Goal: Task Accomplishment & Management: Complete application form

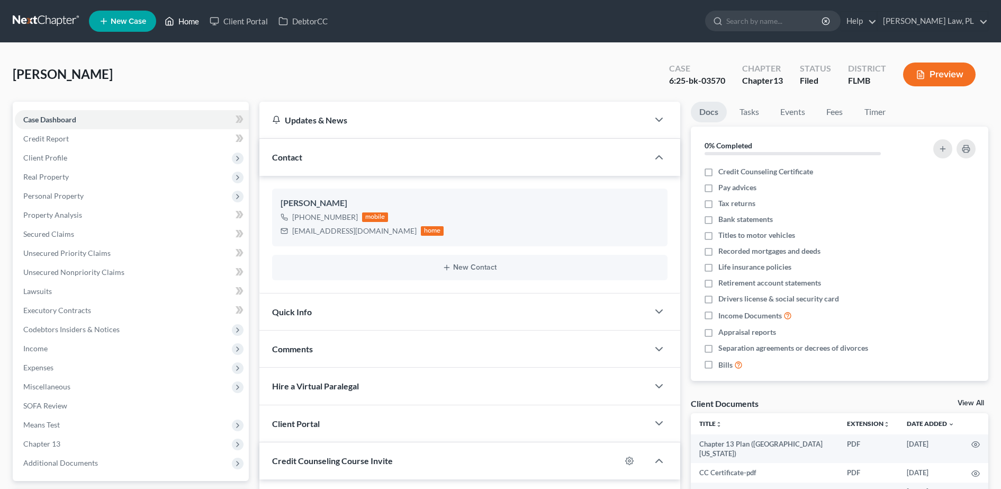
click at [187, 22] on link "Home" at bounding box center [181, 21] width 45 height 19
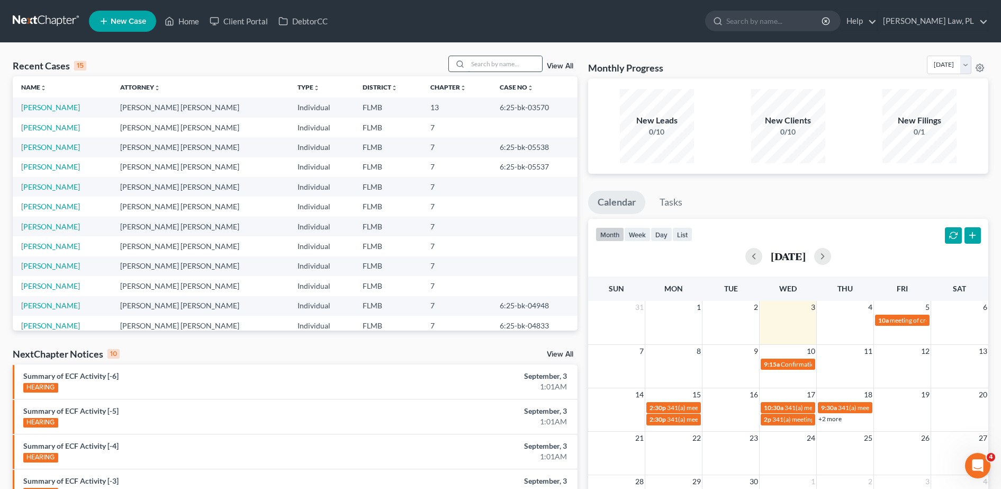
click at [482, 61] on input "search" at bounding box center [505, 63] width 74 height 15
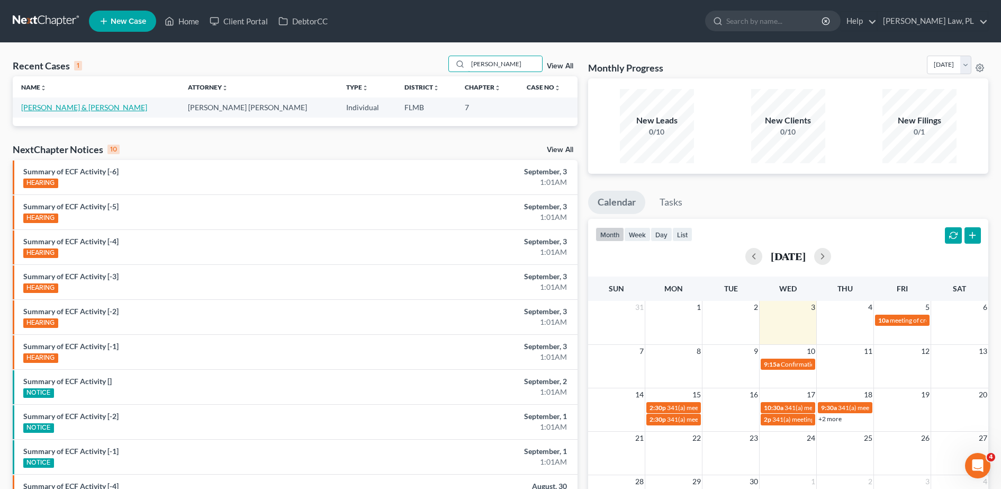
type input "[PERSON_NAME]"
click at [54, 109] on link "[PERSON_NAME] & [PERSON_NAME]" at bounding box center [84, 107] width 126 height 9
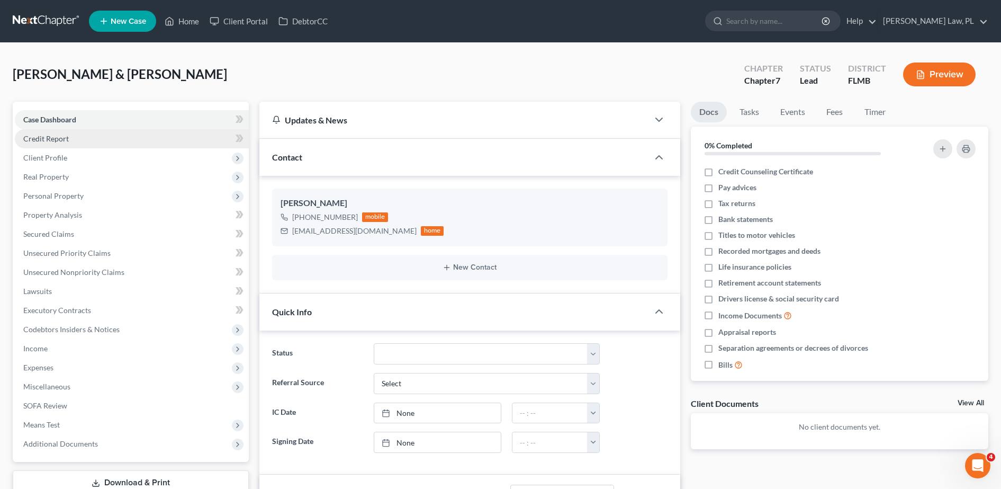
click at [77, 145] on link "Credit Report" at bounding box center [132, 138] width 234 height 19
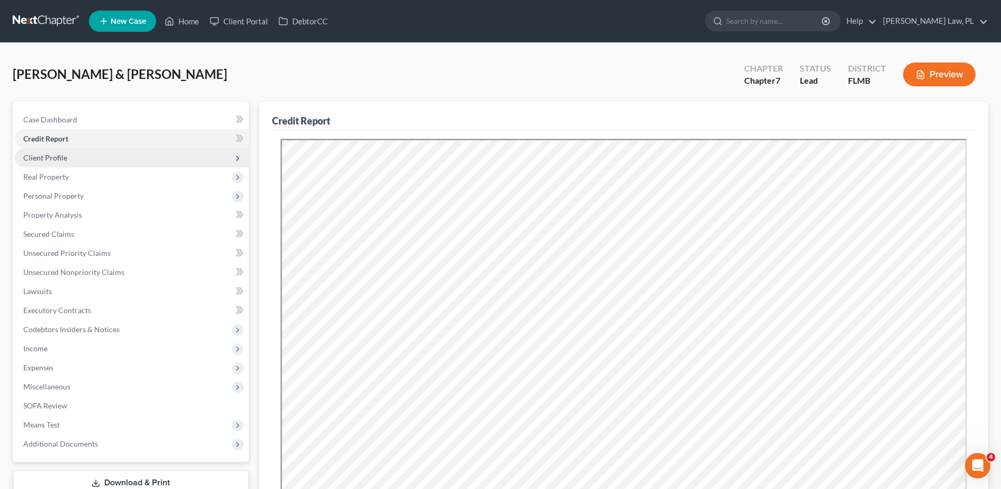
click at [82, 161] on span "Client Profile" at bounding box center [132, 157] width 234 height 19
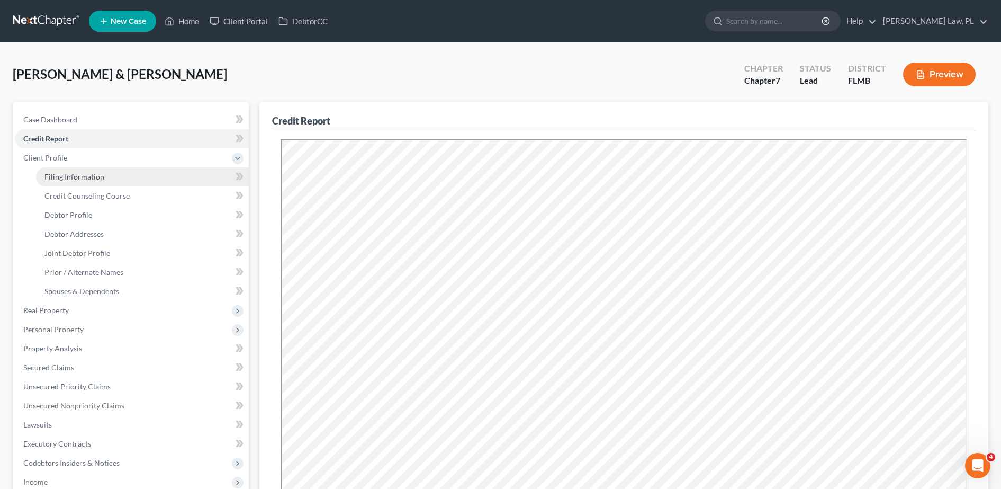
click at [87, 173] on span "Filing Information" at bounding box center [74, 176] width 60 height 9
select select "1"
select select "0"
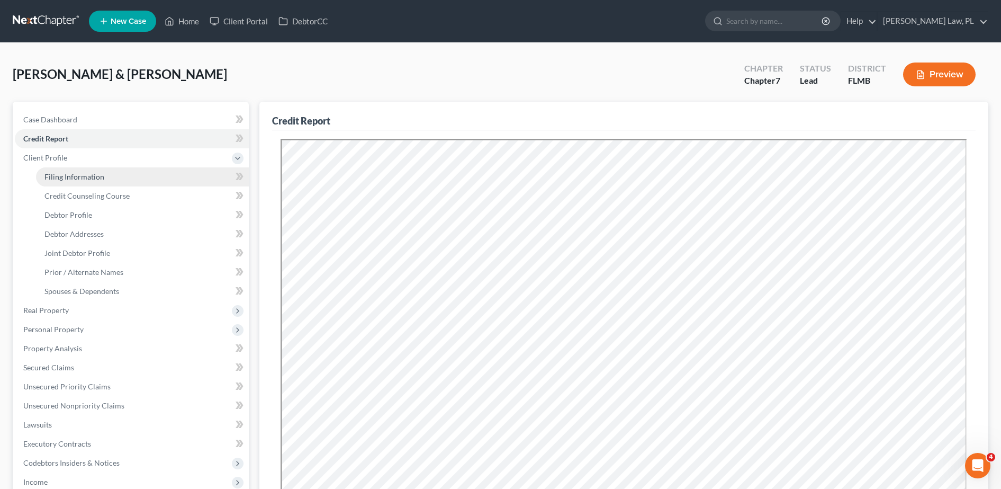
select select "9"
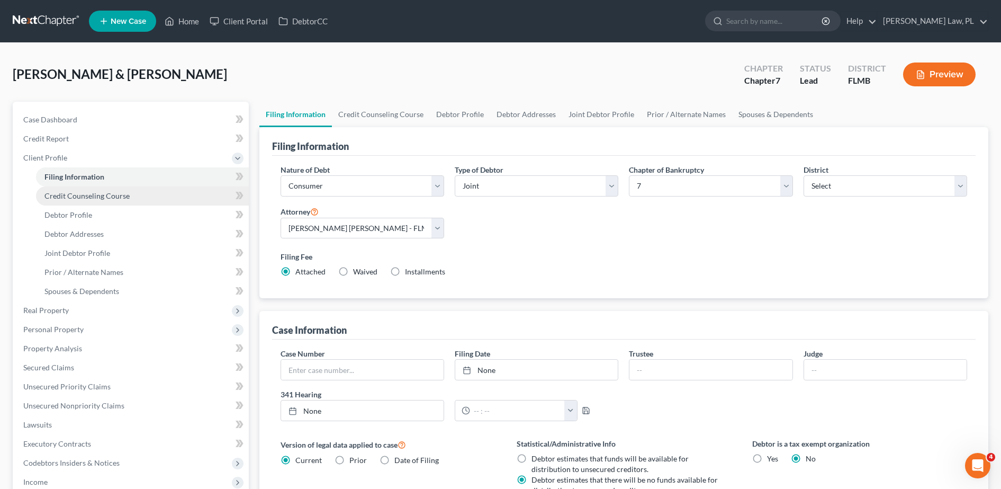
click at [95, 192] on span "Credit Counseling Course" at bounding box center [86, 195] width 85 height 9
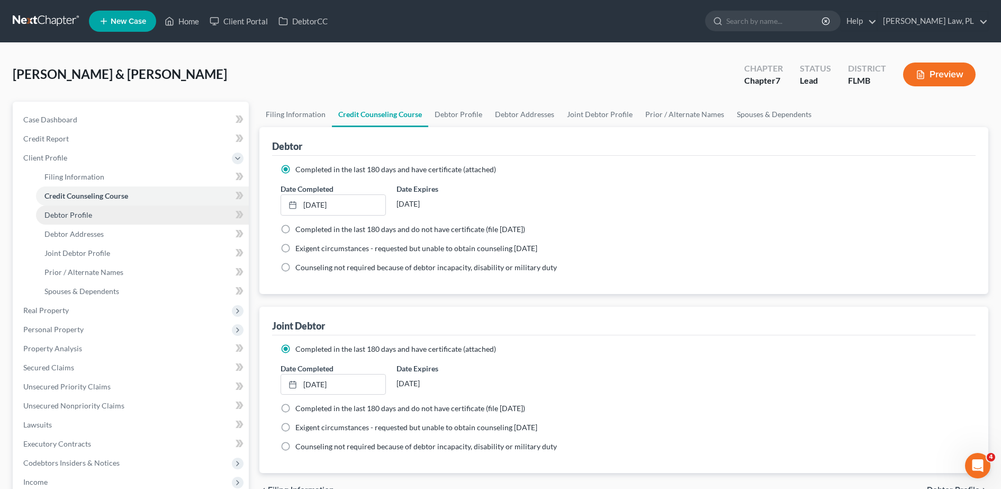
click at [102, 215] on link "Debtor Profile" at bounding box center [142, 214] width 213 height 19
select select "1"
select select "2"
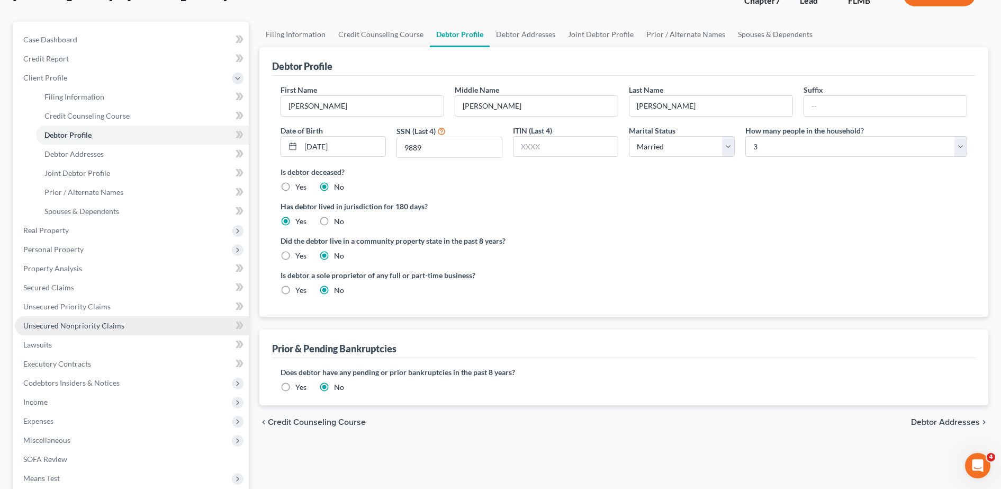
scroll to position [81, 0]
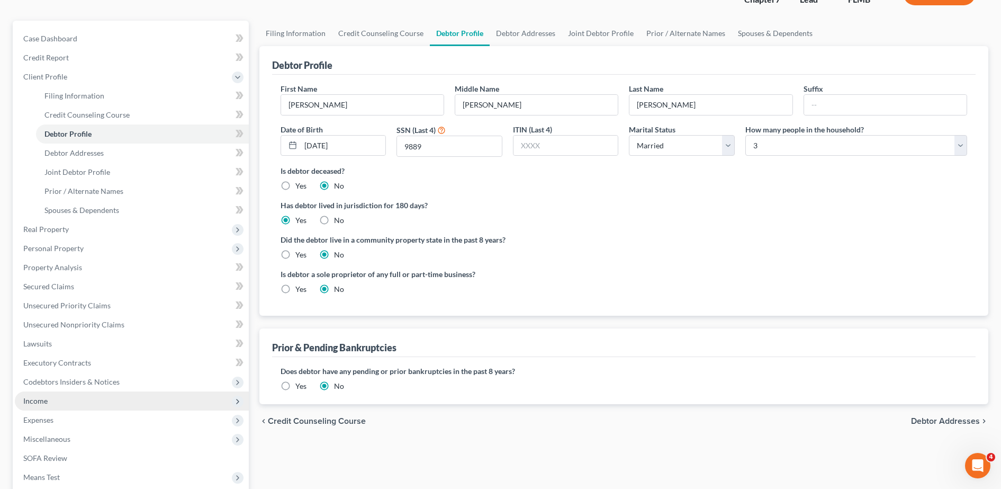
click at [82, 403] on span "Income" at bounding box center [132, 400] width 234 height 19
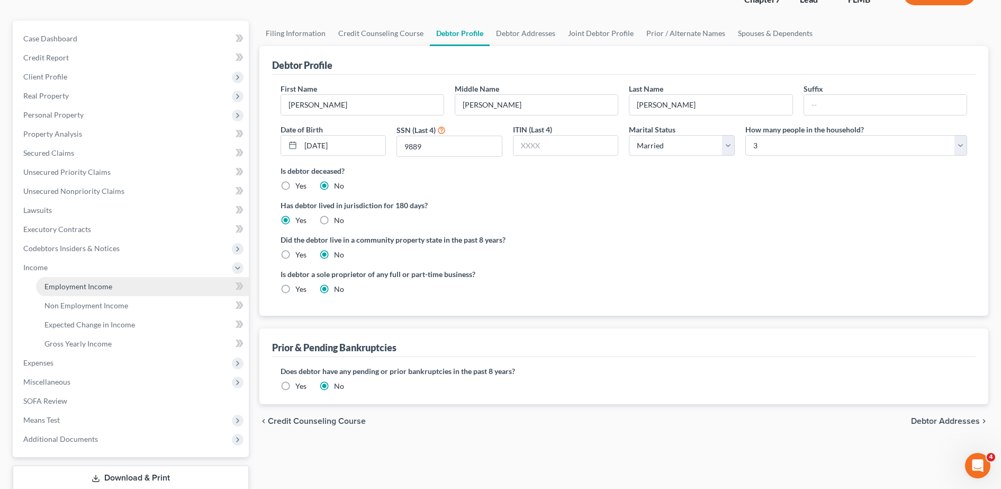
click at [98, 283] on span "Employment Income" at bounding box center [78, 286] width 68 height 9
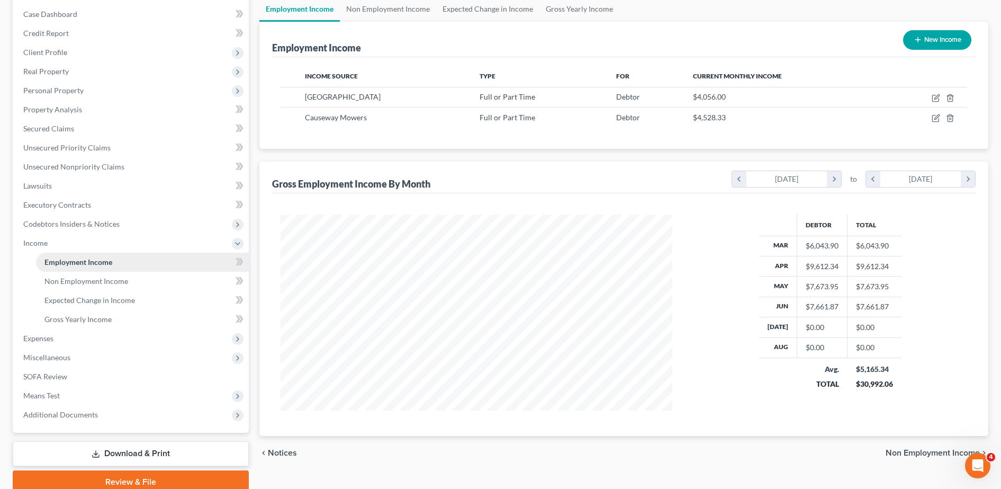
scroll to position [107, 0]
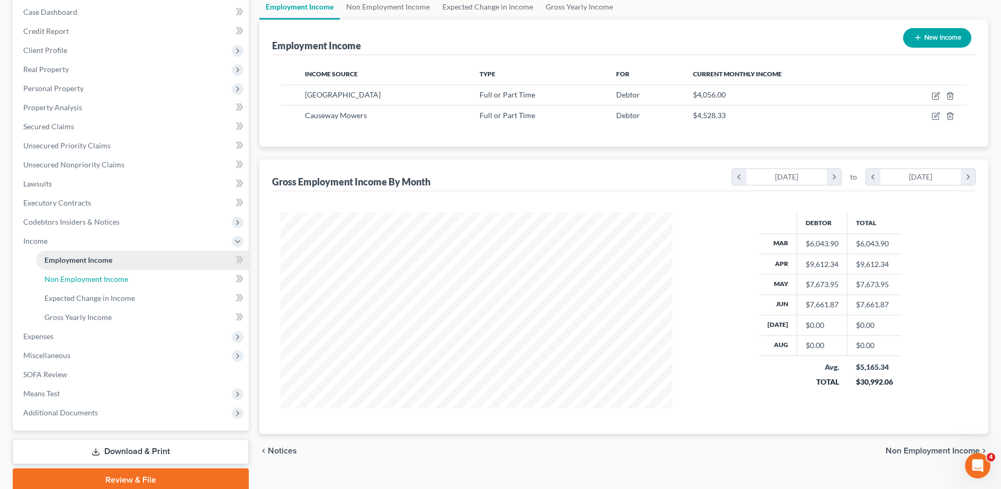
click at [98, 283] on span "Non Employment Income" at bounding box center [86, 278] width 84 height 9
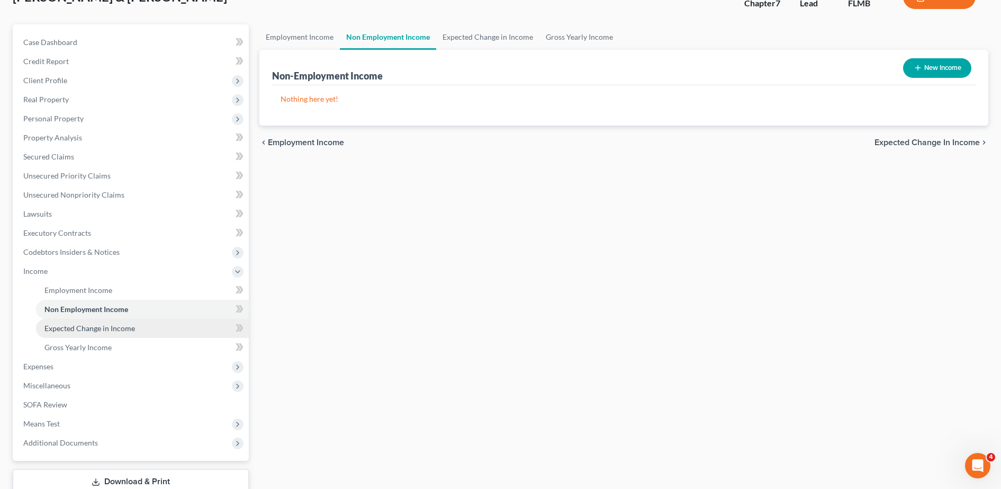
click at [104, 324] on span "Expected Change in Income" at bounding box center [89, 328] width 91 height 9
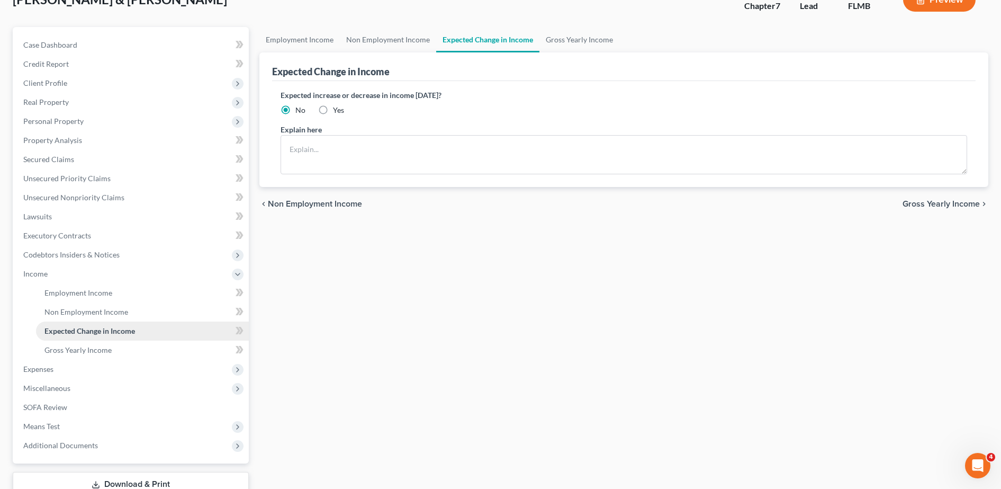
scroll to position [82, 0]
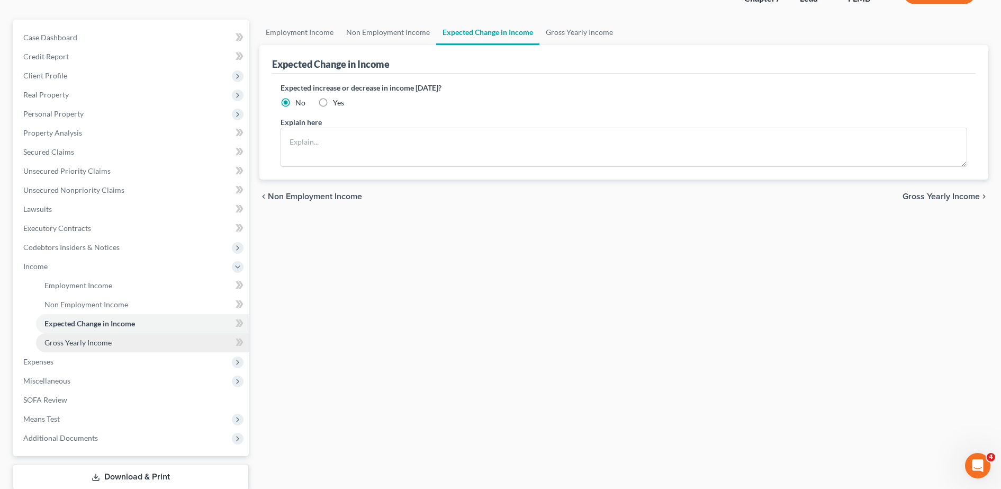
click at [104, 345] on span "Gross Yearly Income" at bounding box center [77, 342] width 67 height 9
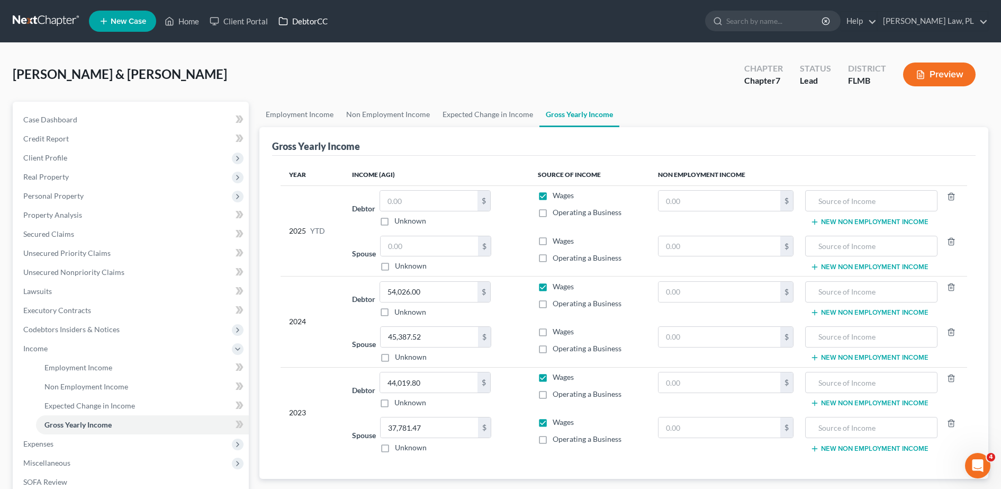
click at [301, 22] on link "DebtorCC" at bounding box center [303, 21] width 60 height 19
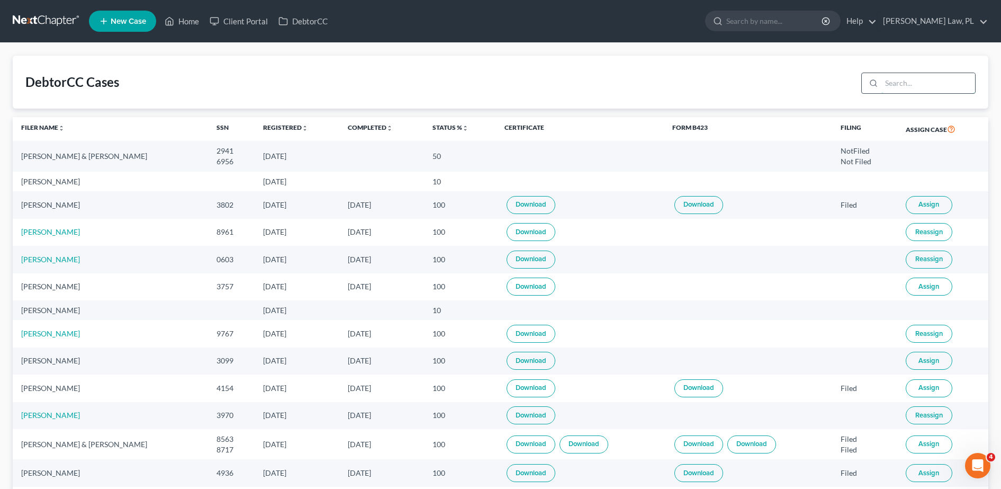
click at [920, 82] on input "search" at bounding box center [929, 83] width 94 height 20
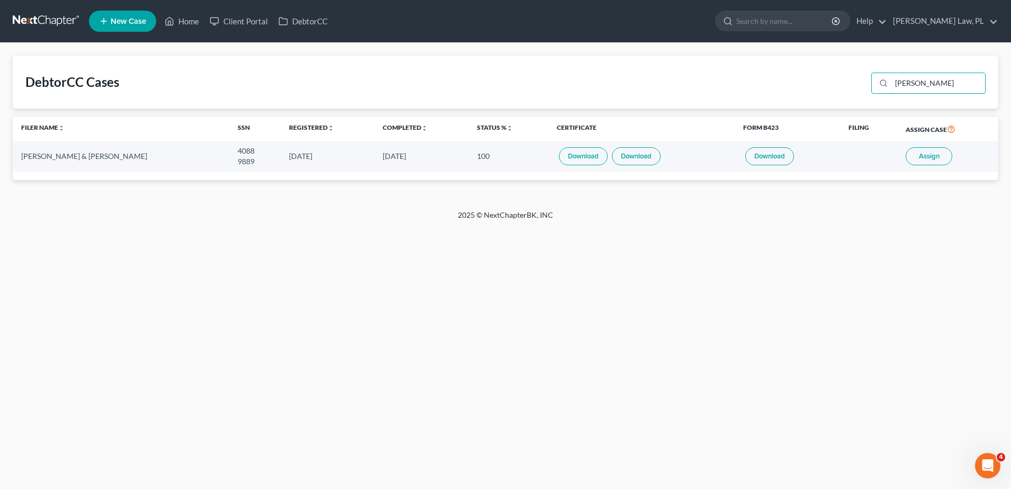
type input "[PERSON_NAME]"
click at [193, 24] on link "Home" at bounding box center [181, 21] width 45 height 19
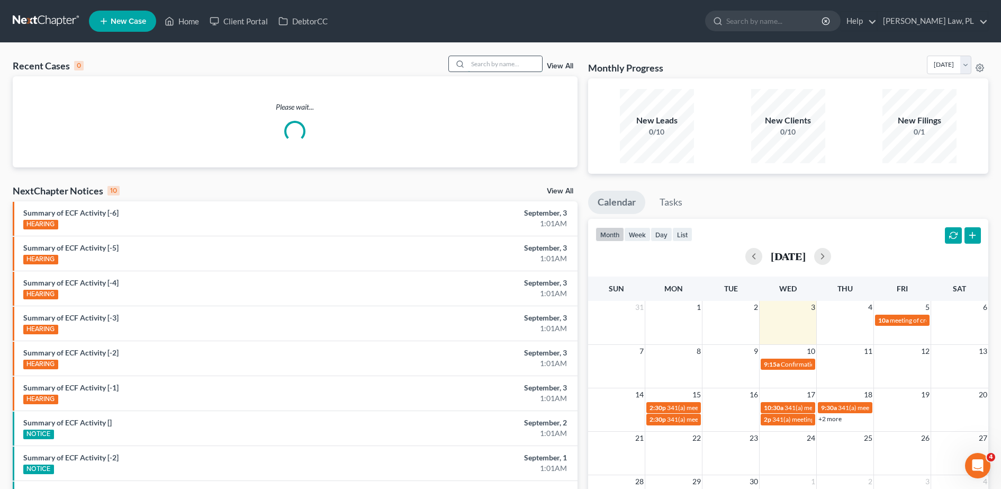
click at [476, 67] on input "search" at bounding box center [505, 63] width 74 height 15
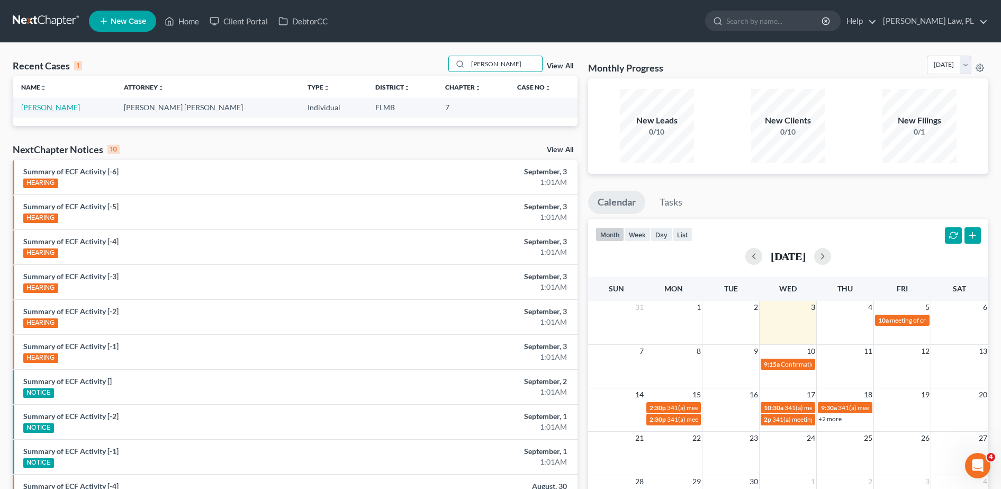
type input "[PERSON_NAME]"
click at [53, 107] on link "[PERSON_NAME]" at bounding box center [50, 107] width 59 height 9
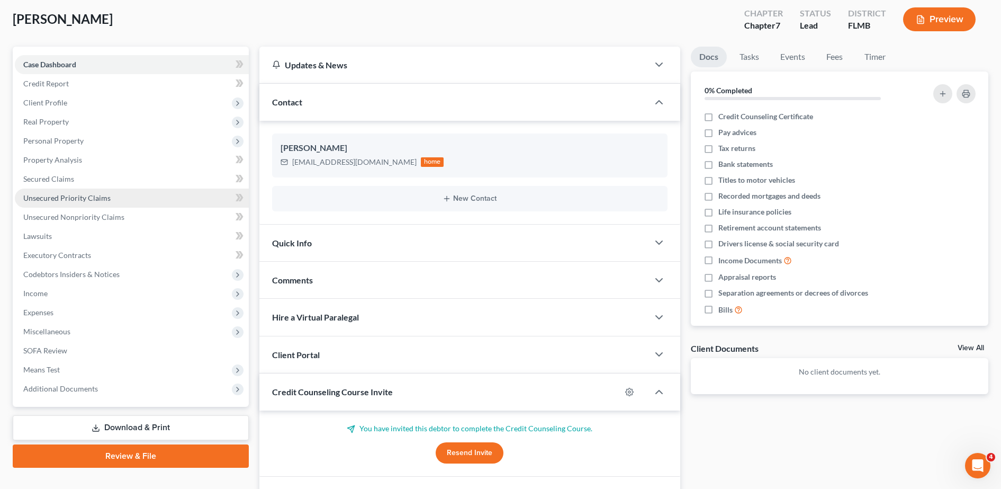
scroll to position [62, 0]
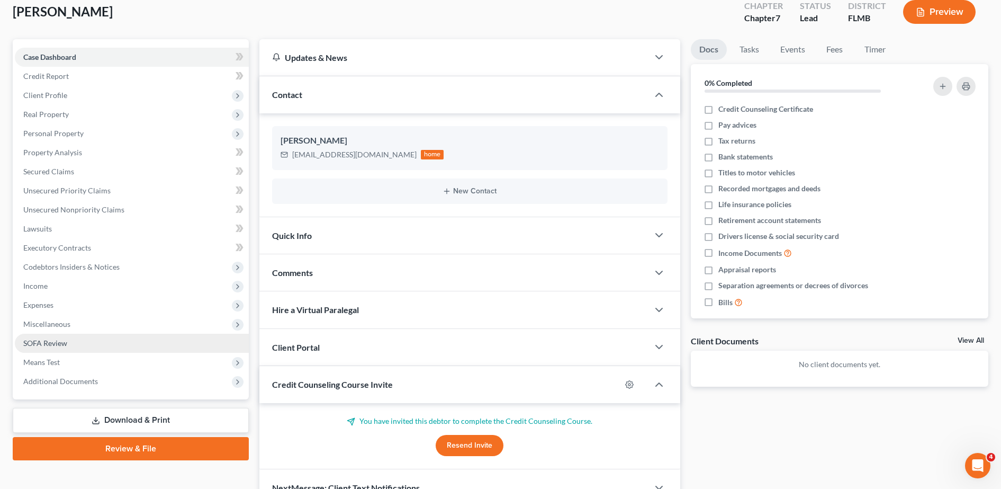
click at [88, 342] on link "SOFA Review" at bounding box center [132, 343] width 234 height 19
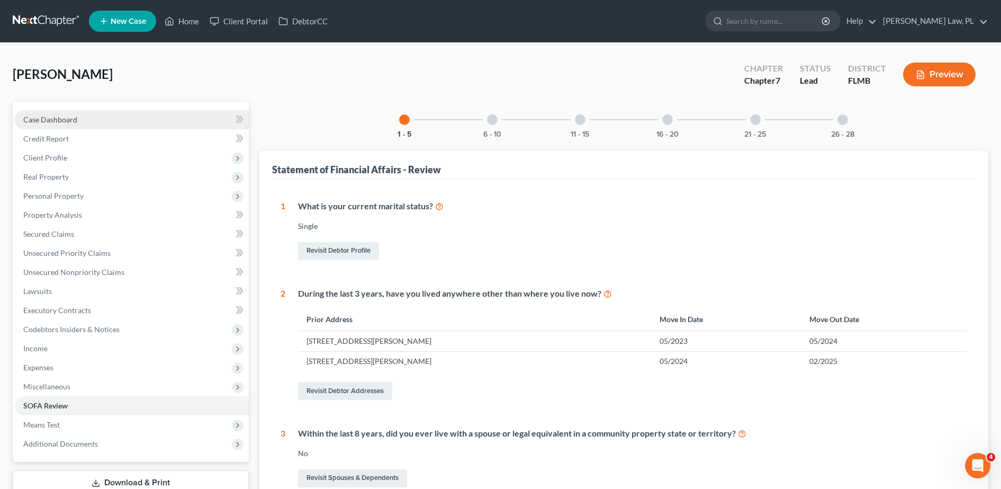
click at [93, 122] on link "Case Dashboard" at bounding box center [132, 119] width 234 height 19
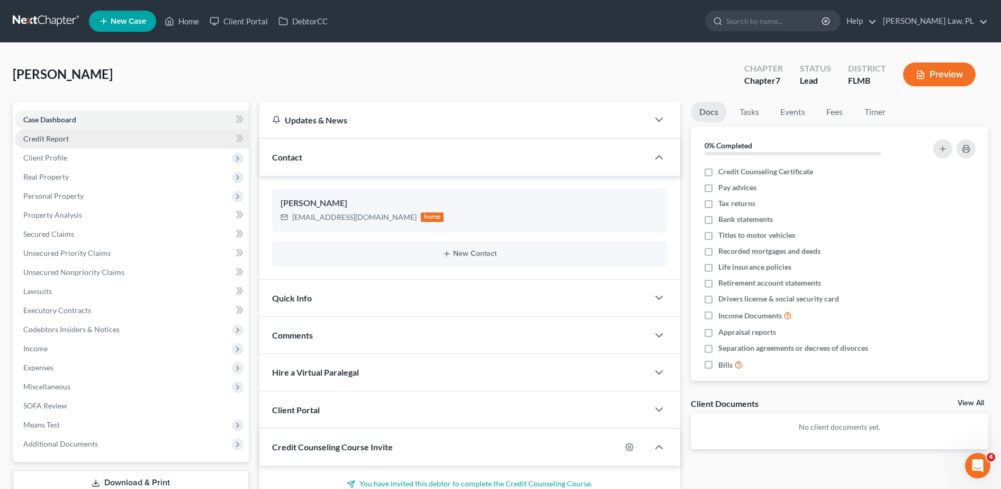
click at [104, 146] on link "Credit Report" at bounding box center [132, 138] width 234 height 19
click at [104, 160] on span "Client Profile" at bounding box center [132, 157] width 234 height 19
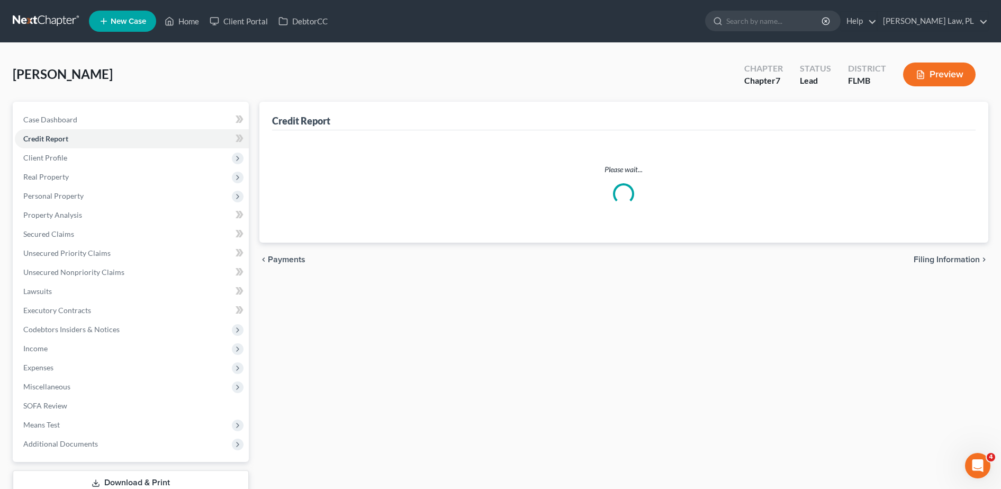
click at [128, 175] on link "Filing Information" at bounding box center [142, 176] width 213 height 19
select select "1"
select select "0"
select select "15"
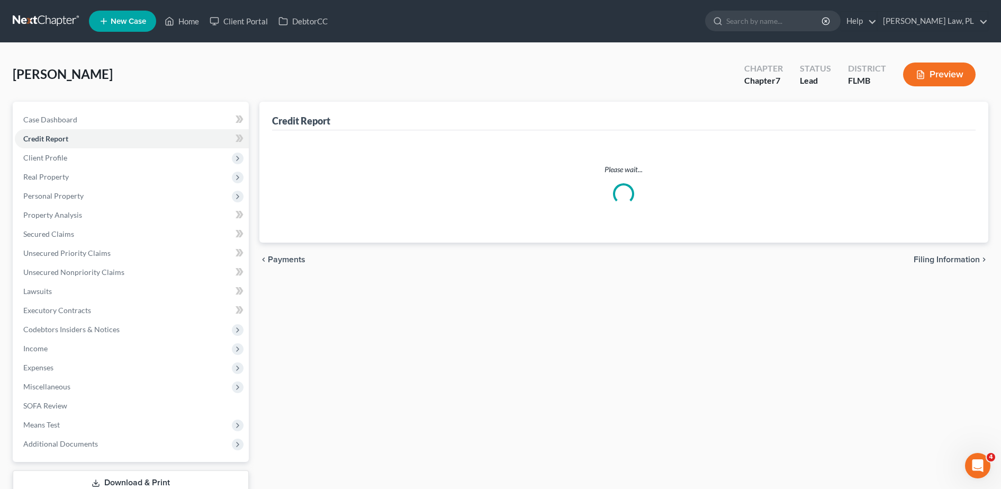
select select "0"
select select "9"
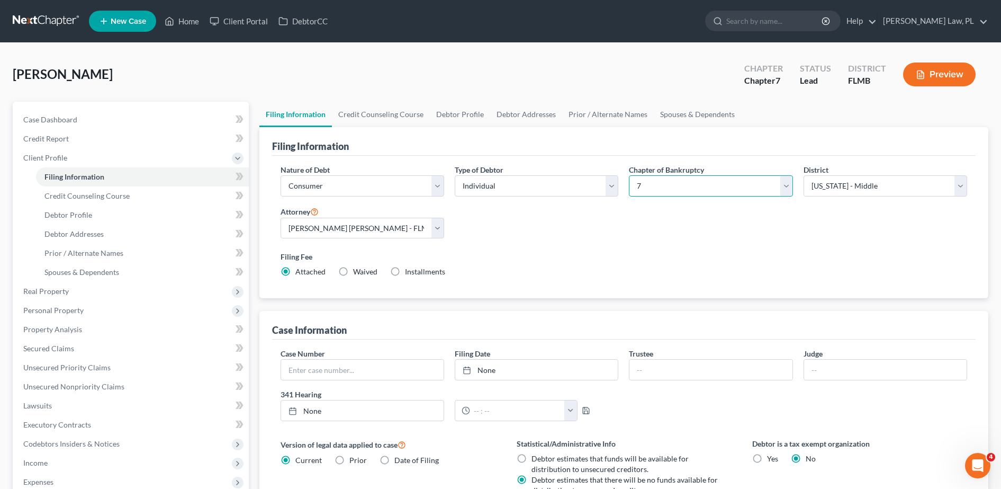
click at [642, 184] on select "Select 7 11 12 13" at bounding box center [711, 185] width 164 height 21
select select "3"
click at [629, 175] on select "Select 7 11 12 13" at bounding box center [711, 185] width 164 height 21
click at [594, 263] on div "Filing Fee Attached Installments Installments" at bounding box center [624, 264] width 687 height 26
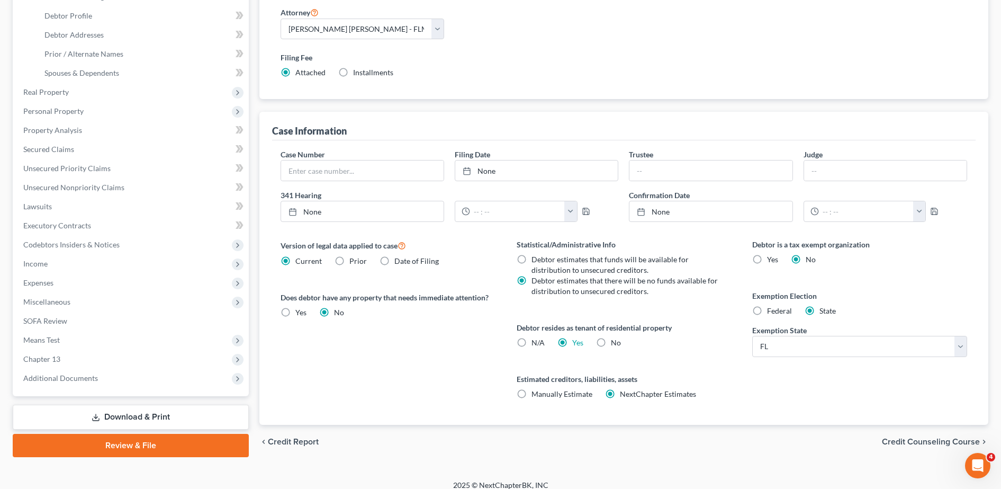
scroll to position [200, 0]
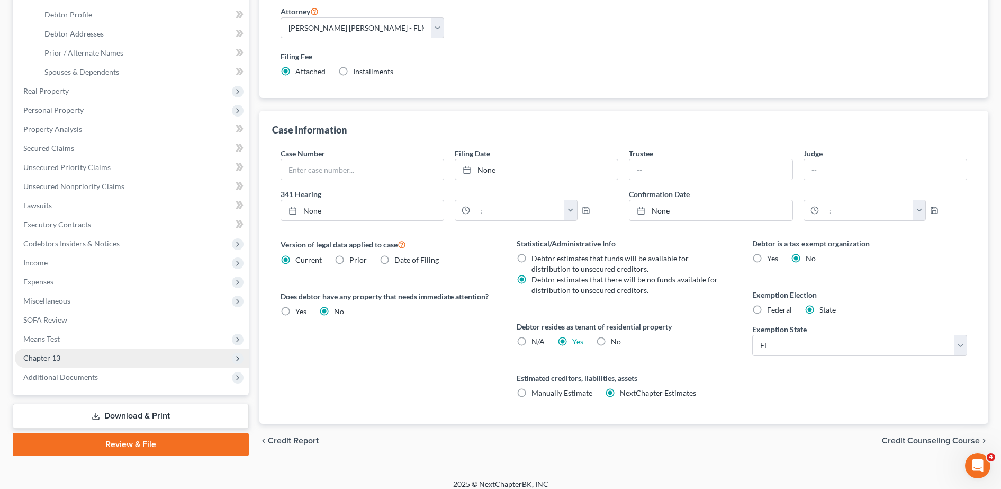
click at [45, 357] on span "Chapter 13" at bounding box center [41, 357] width 37 height 9
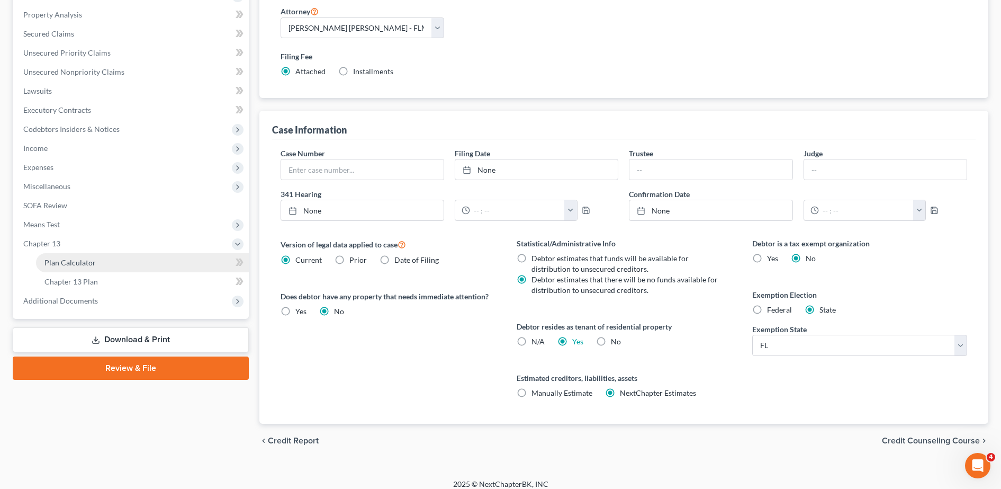
click at [99, 263] on link "Plan Calculator" at bounding box center [142, 262] width 213 height 19
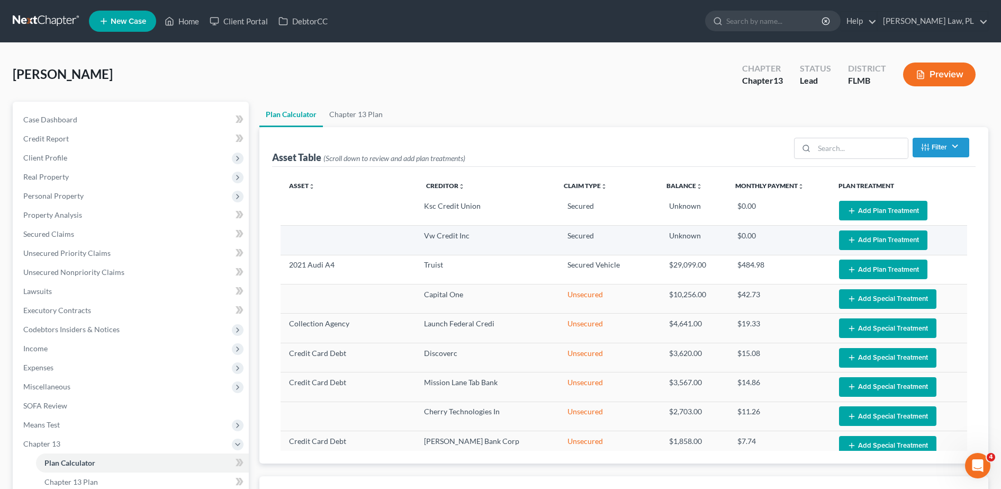
select select "59"
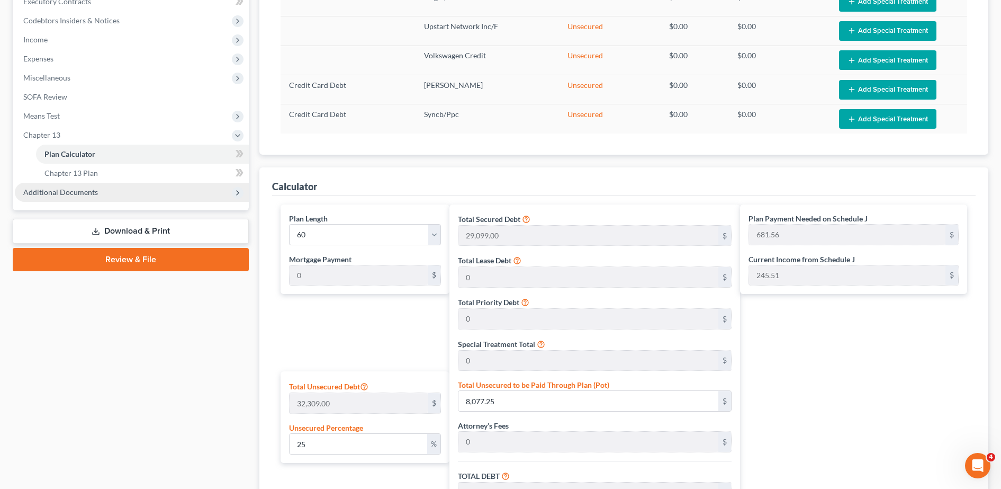
scroll to position [308, 0]
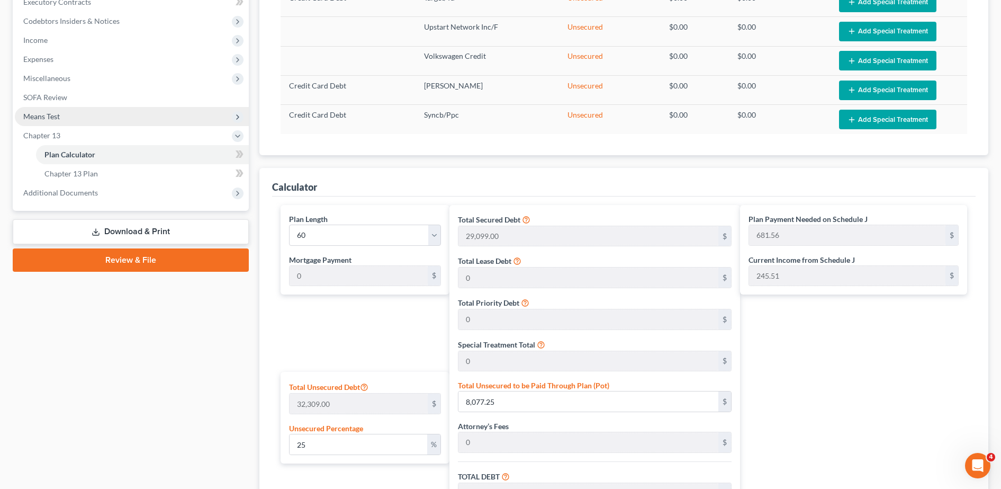
click at [102, 119] on span "Means Test" at bounding box center [132, 116] width 234 height 19
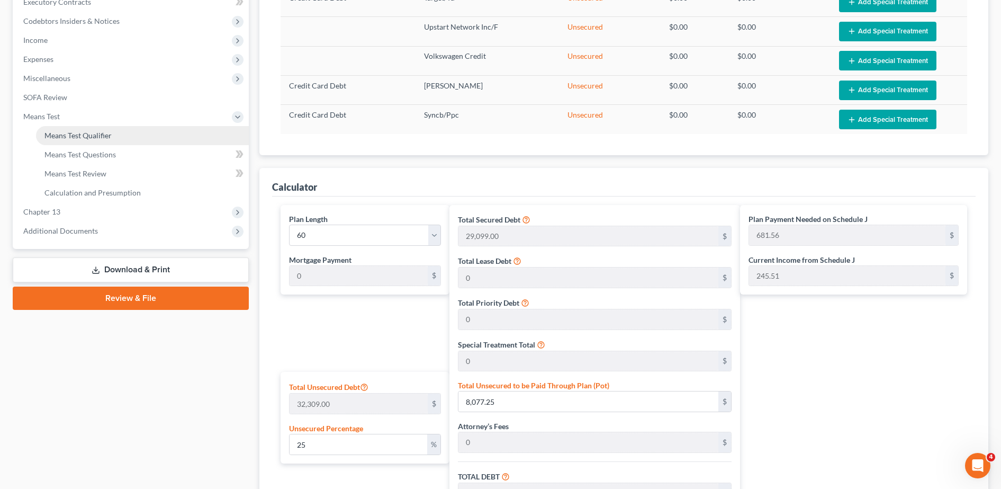
click at [104, 131] on span "Means Test Qualifier" at bounding box center [77, 135] width 67 height 9
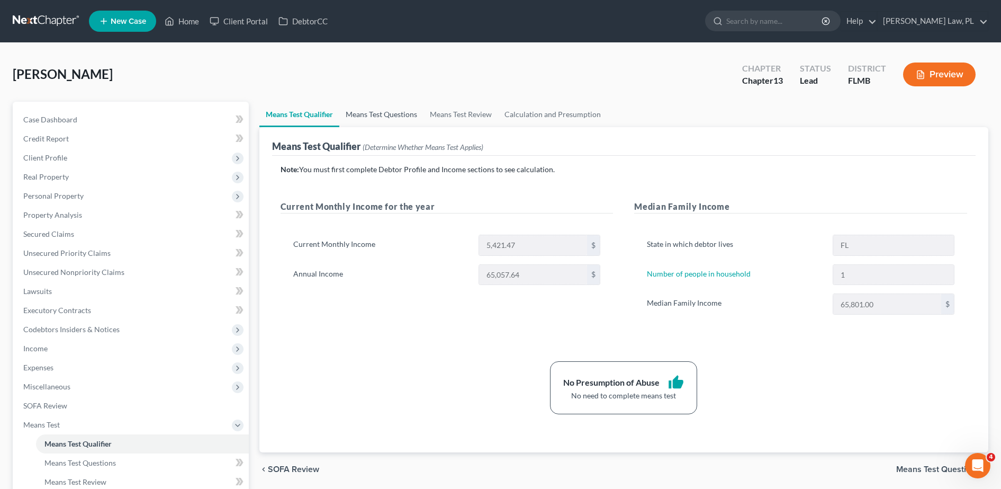
click at [402, 112] on link "Means Test Questions" at bounding box center [381, 114] width 84 height 25
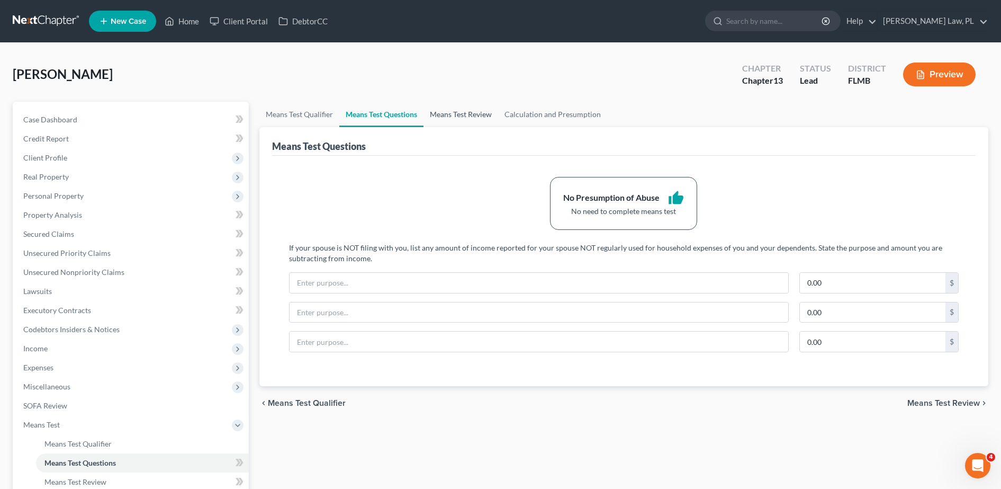
click at [473, 120] on link "Means Test Review" at bounding box center [461, 114] width 75 height 25
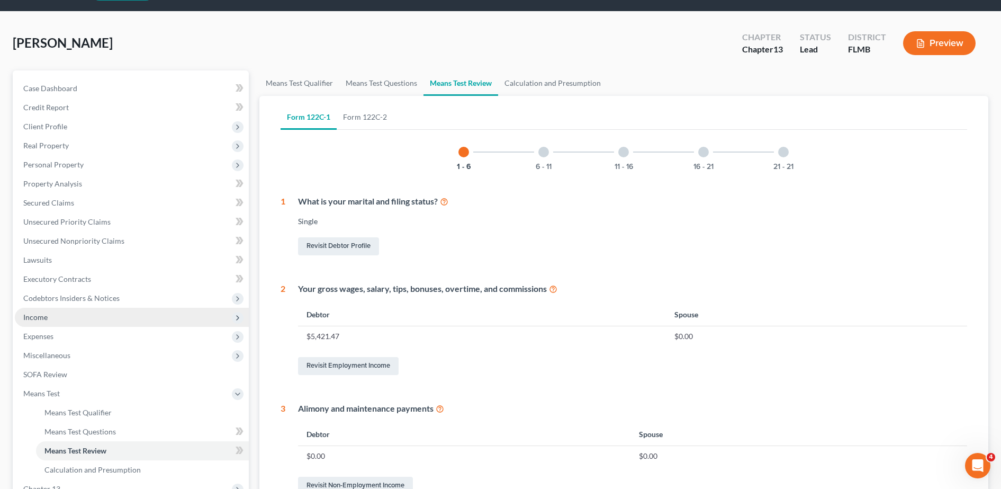
scroll to position [32, 0]
click at [103, 318] on span "Income" at bounding box center [132, 316] width 234 height 19
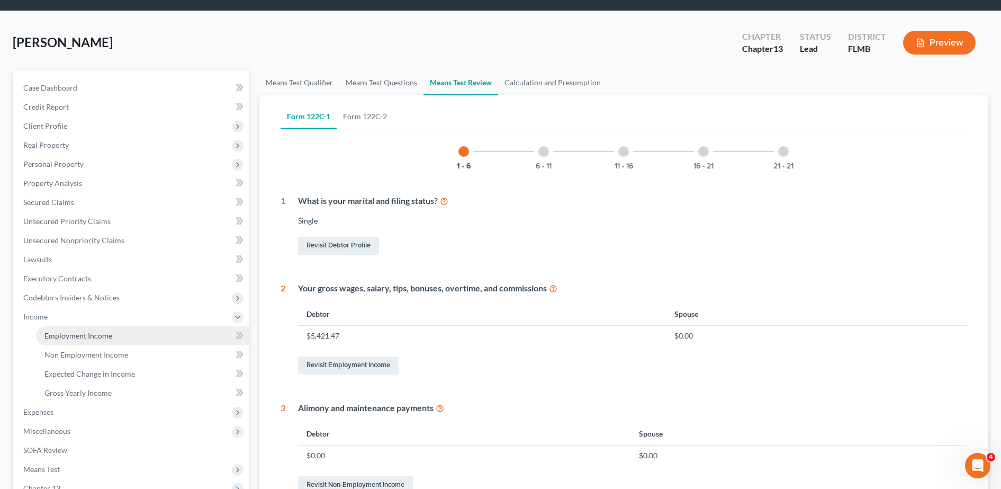
click at [101, 331] on span "Employment Income" at bounding box center [78, 335] width 68 height 9
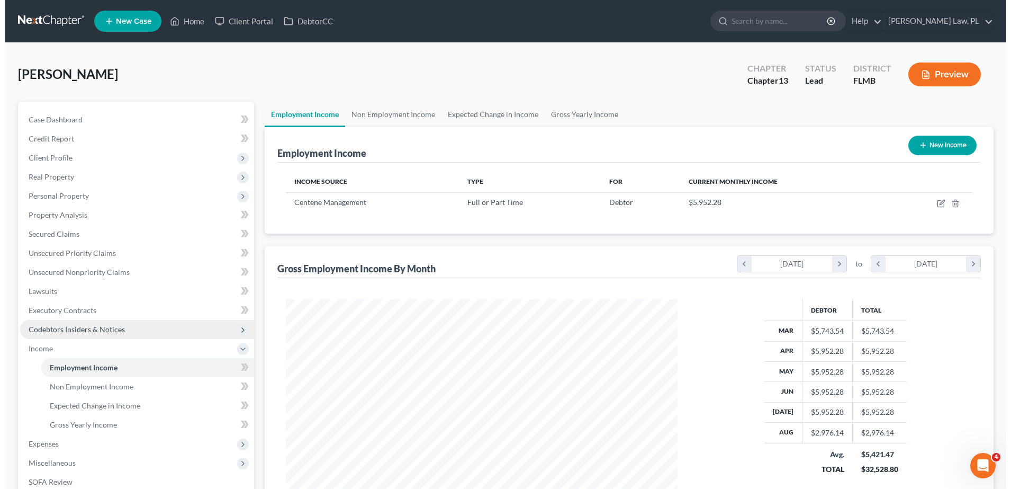
scroll to position [196, 413]
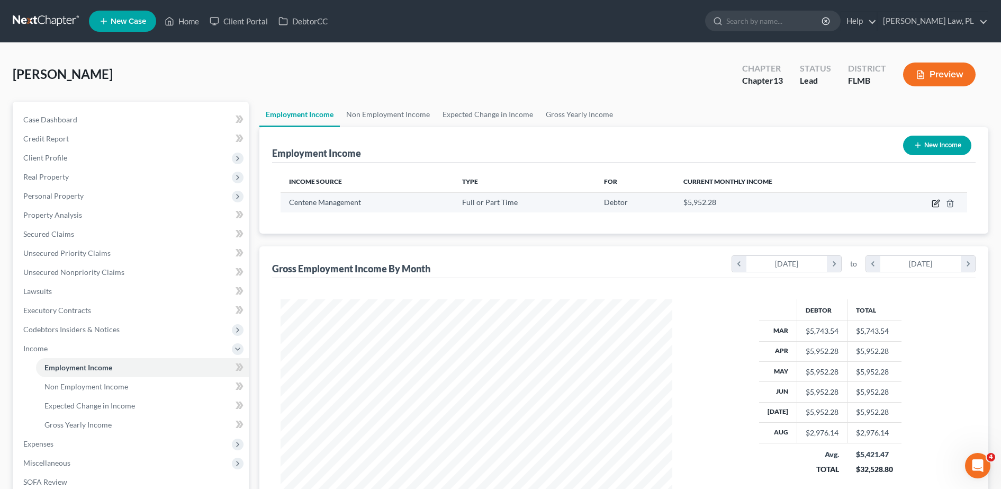
click at [934, 203] on icon "button" at bounding box center [936, 203] width 8 height 8
select select "0"
select select "26"
select select "1"
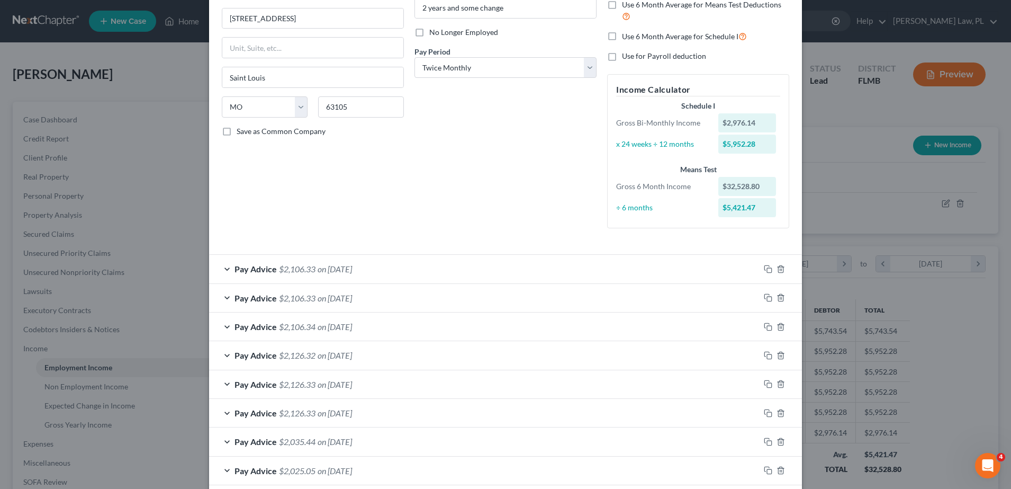
scroll to position [124, 0]
click at [764, 266] on icon "button" at bounding box center [768, 267] width 8 height 8
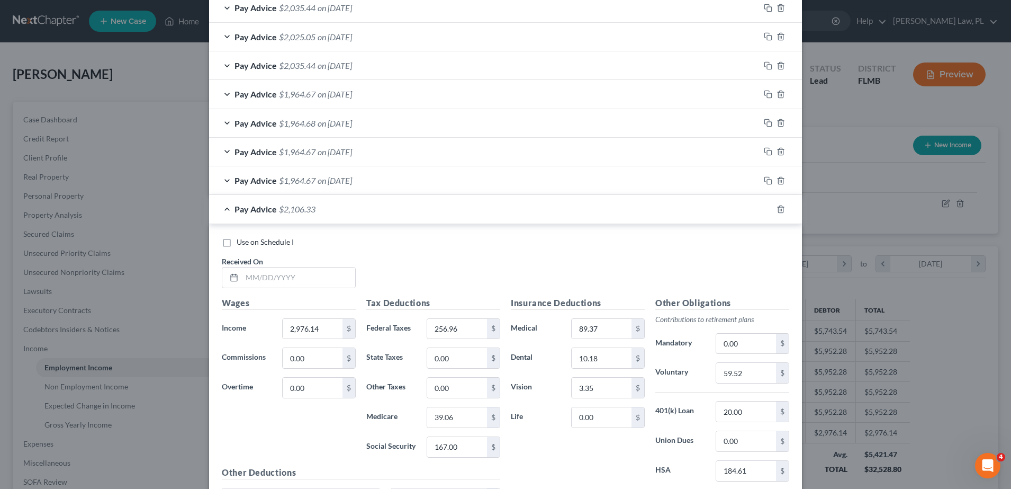
scroll to position [556, 0]
click at [325, 270] on input "text" at bounding box center [298, 277] width 113 height 20
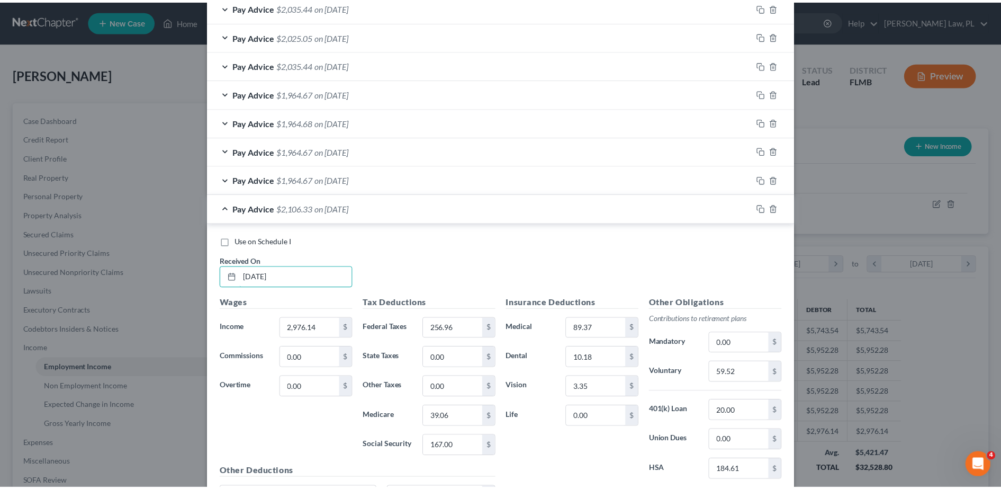
scroll to position [697, 0]
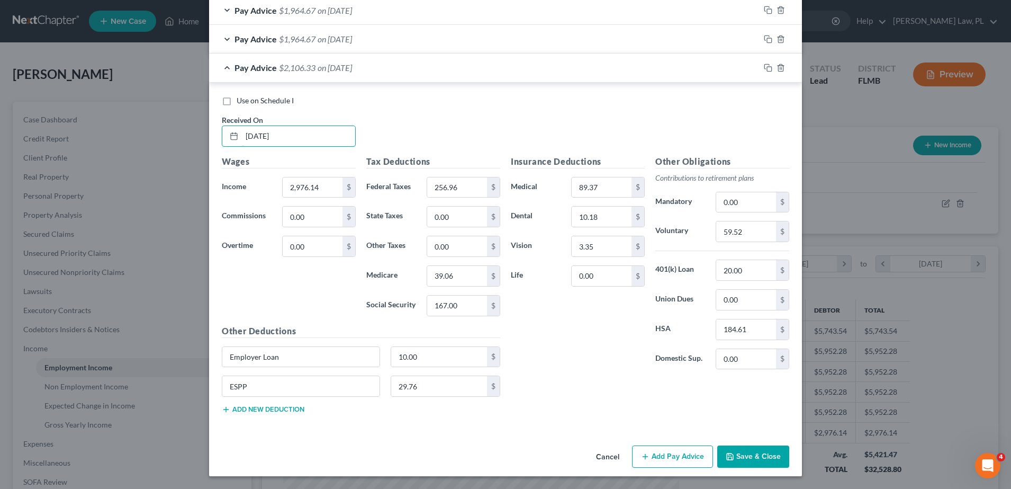
type input "[DATE]"
click at [735, 465] on button "Save & Close" at bounding box center [753, 456] width 72 height 22
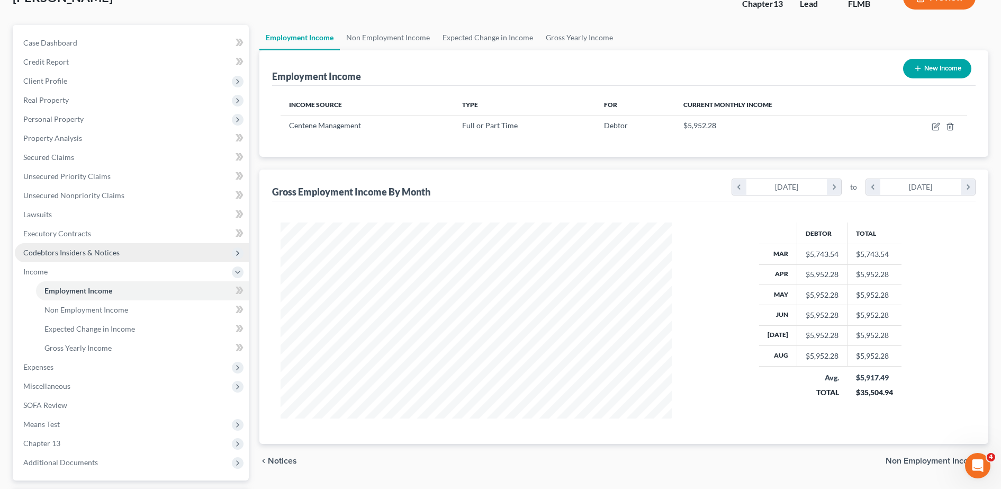
scroll to position [83, 0]
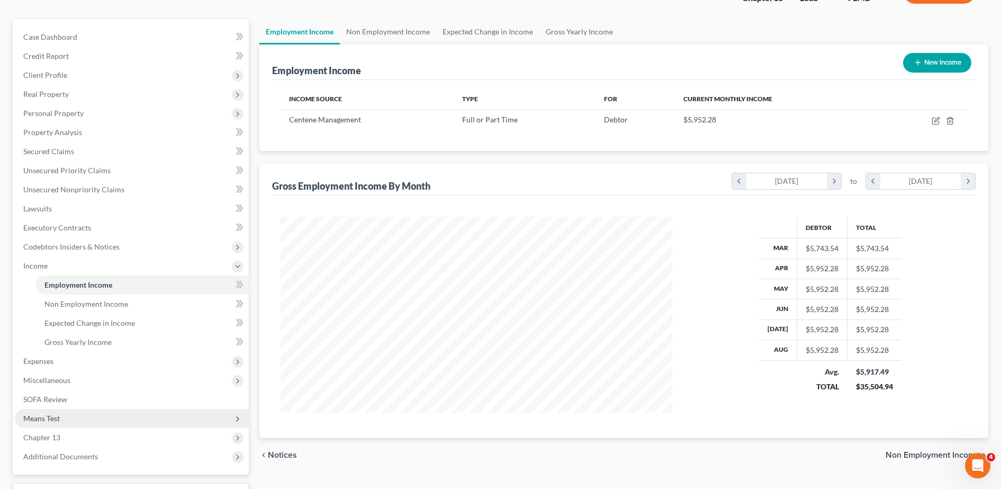
click at [71, 411] on span "Means Test" at bounding box center [132, 418] width 234 height 19
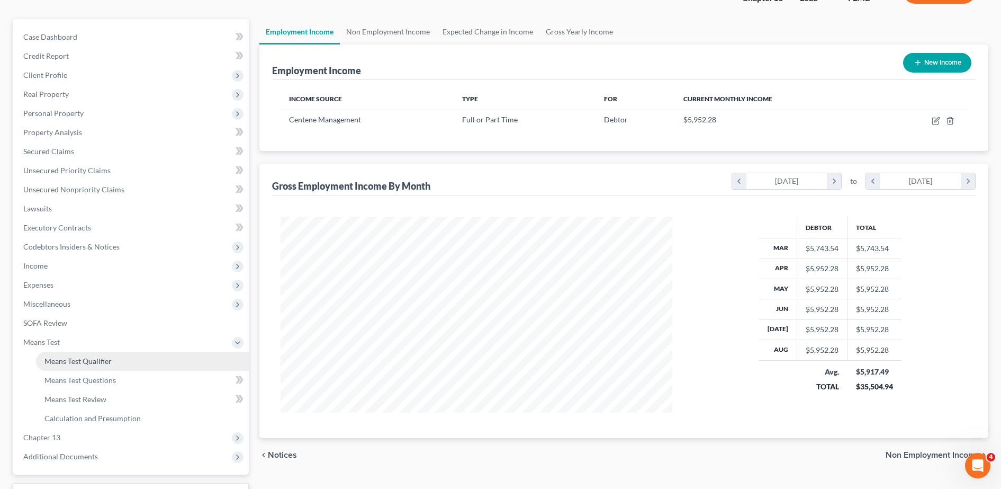
click at [88, 368] on link "Means Test Qualifier" at bounding box center [142, 361] width 213 height 19
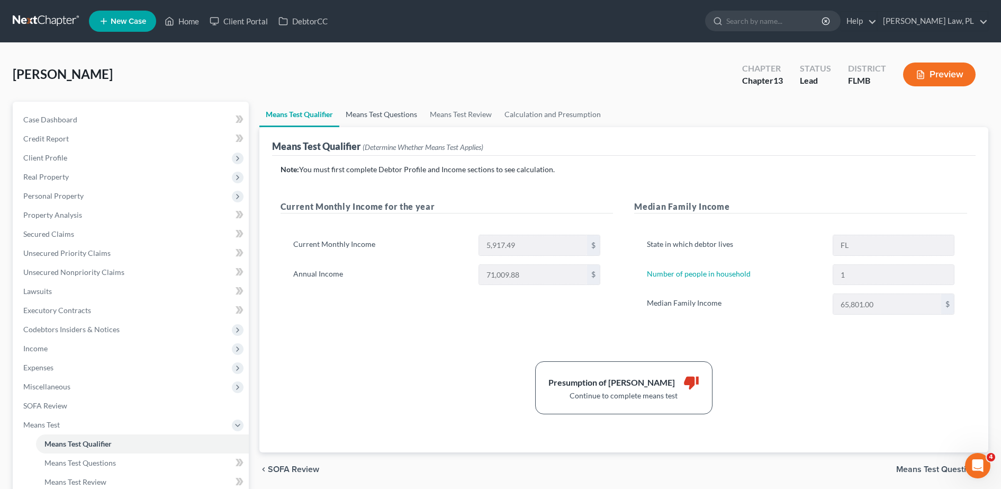
click at [392, 118] on link "Means Test Questions" at bounding box center [381, 114] width 84 height 25
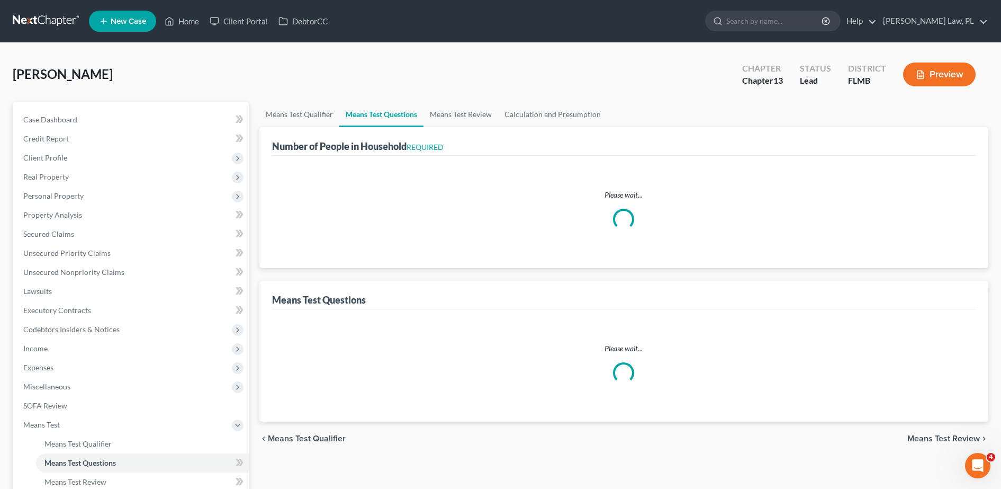
select select "1"
select select "60"
select select "1"
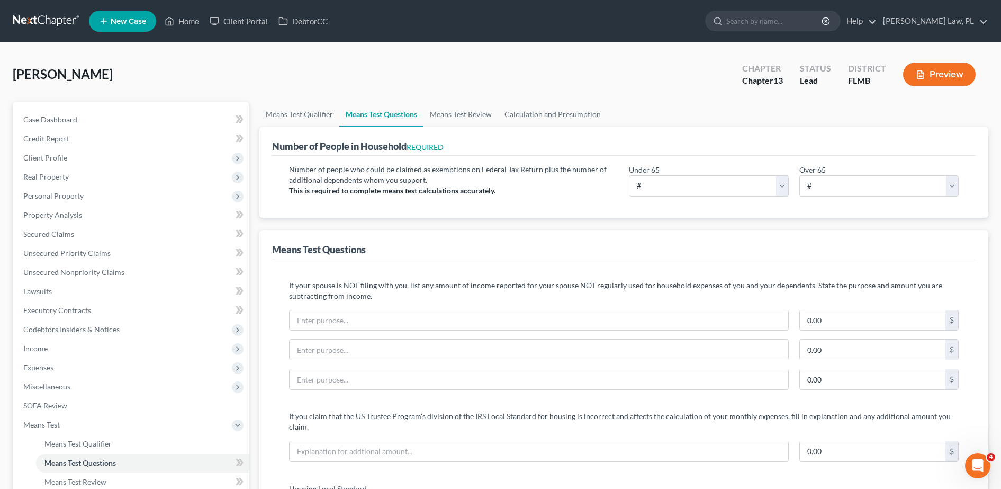
click at [454, 127] on div "Number of People in Household REQUIRED" at bounding box center [624, 141] width 704 height 29
click at [453, 114] on link "Means Test Review" at bounding box center [461, 114] width 75 height 25
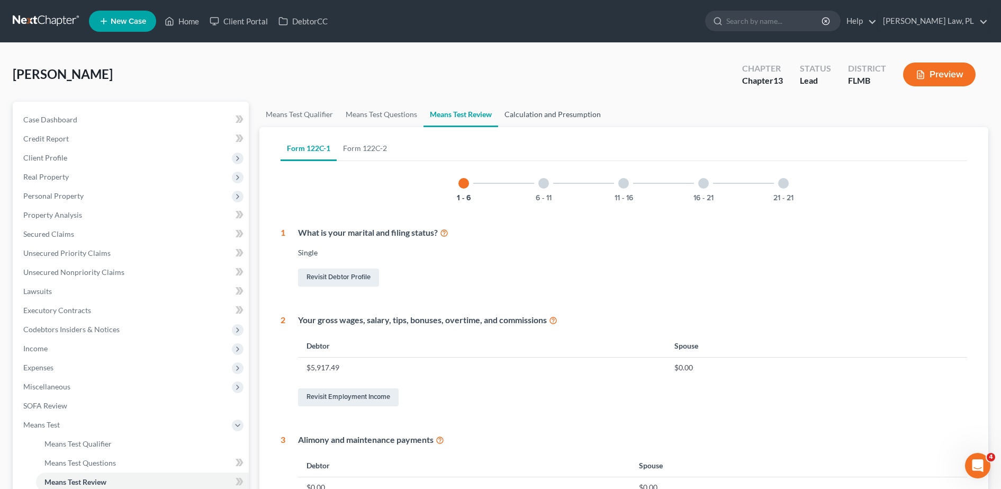
click at [532, 119] on link "Calculation and Presumption" at bounding box center [552, 114] width 109 height 25
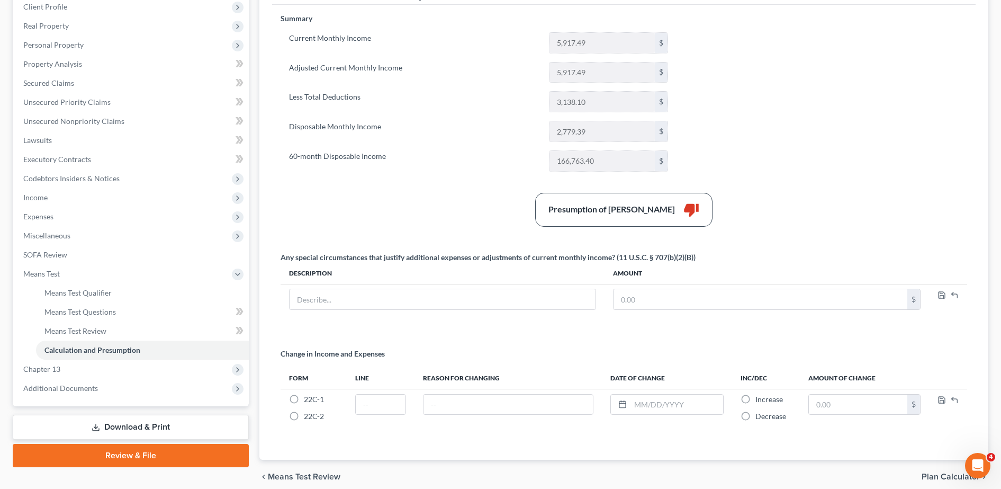
scroll to position [146, 0]
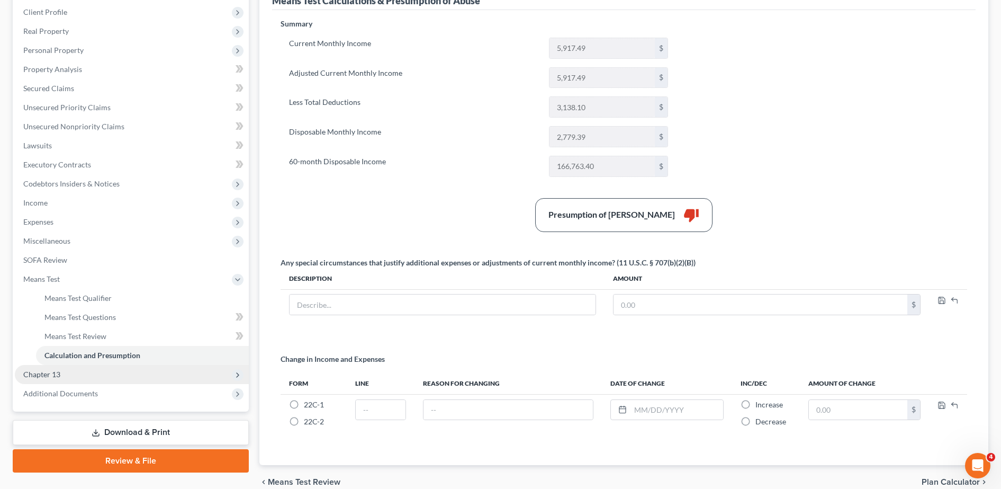
click at [103, 376] on span "Chapter 13" at bounding box center [132, 374] width 234 height 19
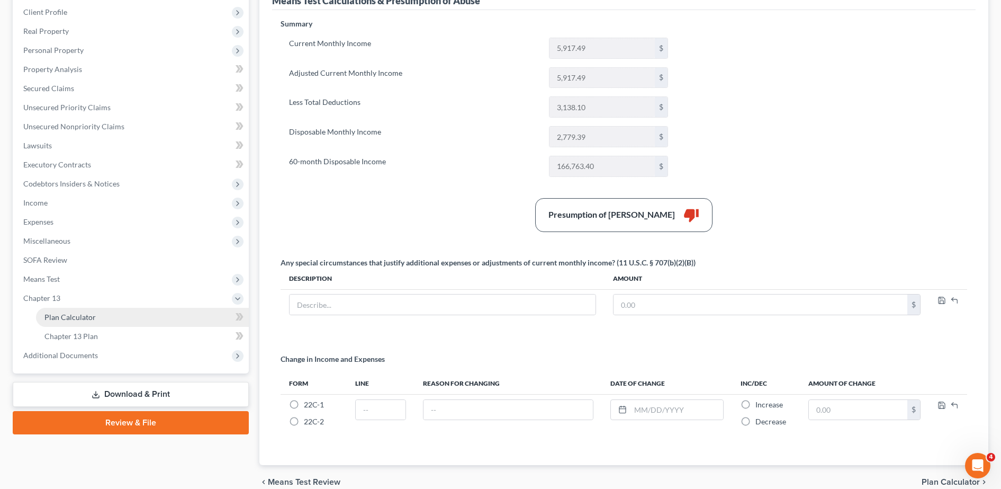
click at [98, 324] on link "Plan Calculator" at bounding box center [142, 317] width 213 height 19
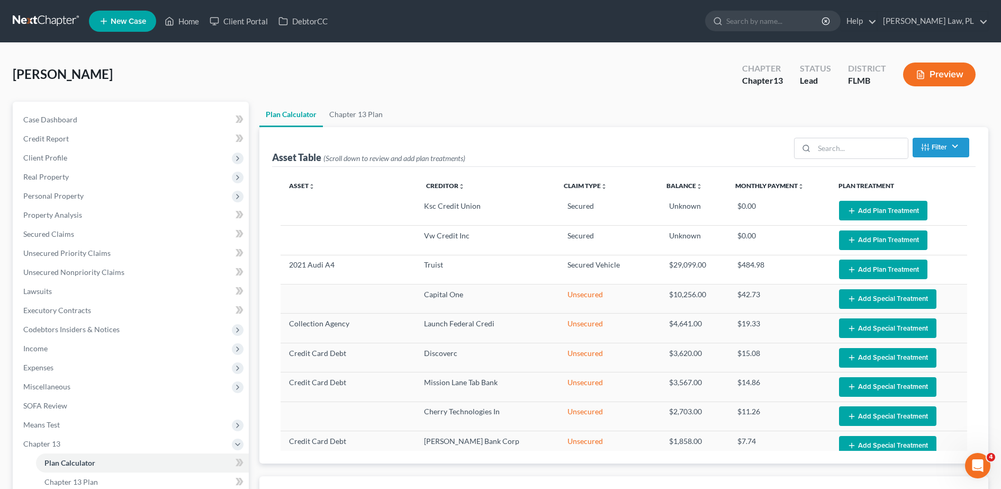
select select "59"
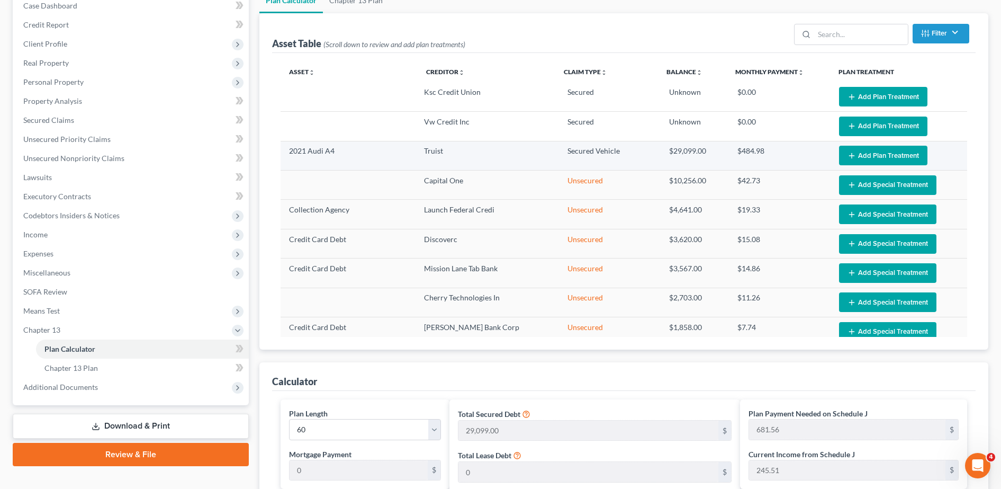
click at [867, 153] on button "Add Plan Treatment" at bounding box center [883, 156] width 88 height 20
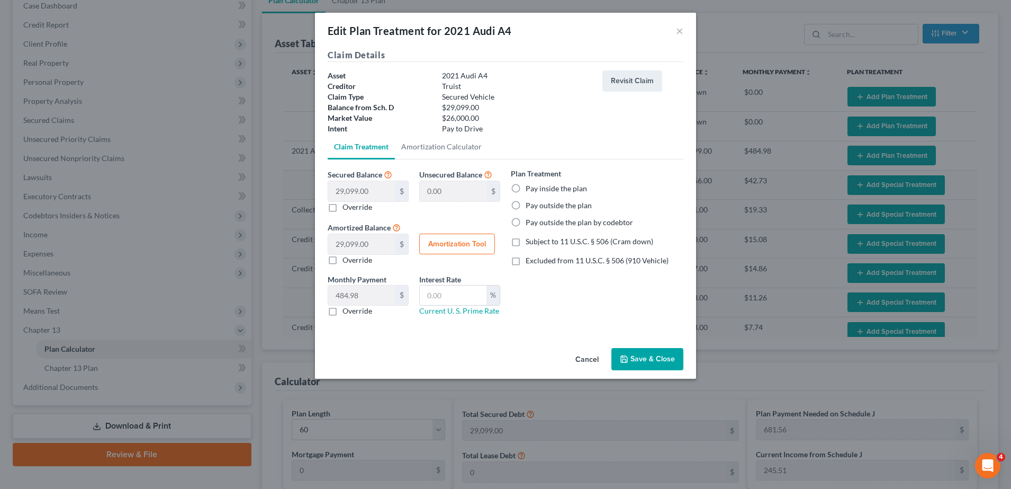
click at [537, 187] on label "Pay inside the plan" at bounding box center [556, 188] width 61 height 11
click at [537, 187] on input "Pay inside the plan" at bounding box center [533, 186] width 7 height 7
radio input "true"
click at [658, 353] on button "Save & Close" at bounding box center [648, 359] width 72 height 22
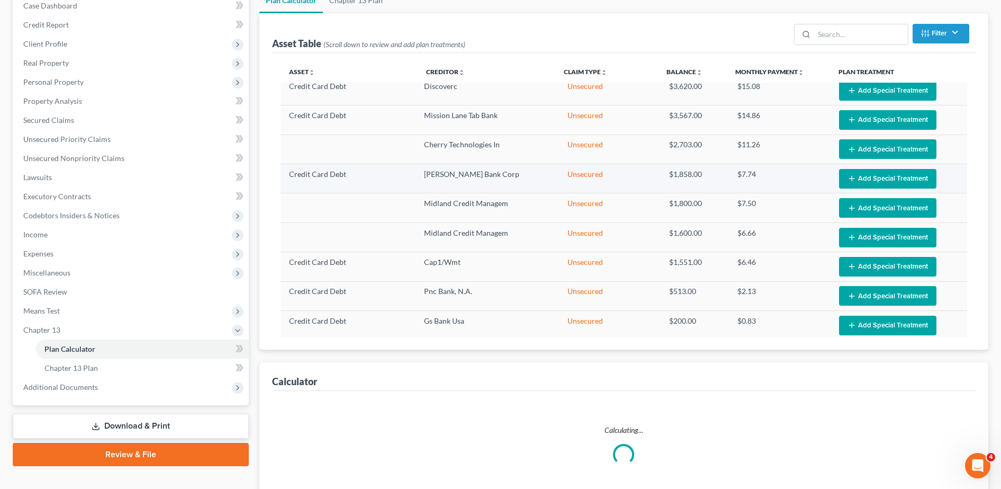
select select "59"
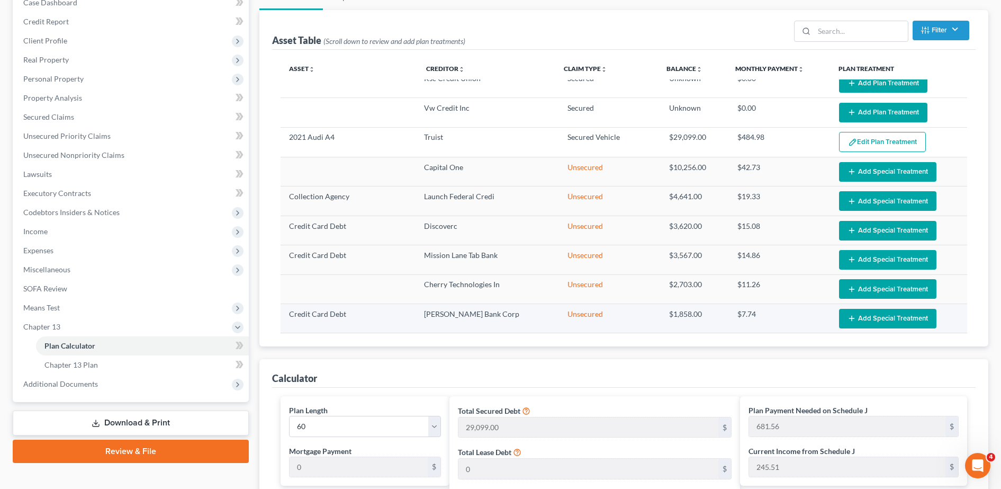
scroll to position [8, 0]
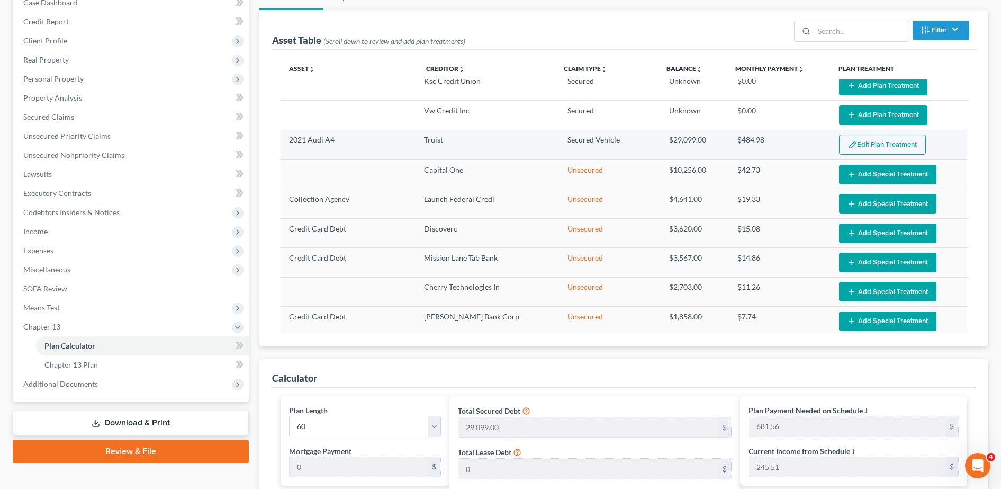
click at [910, 152] on button "Edit Plan Treatment" at bounding box center [882, 144] width 87 height 20
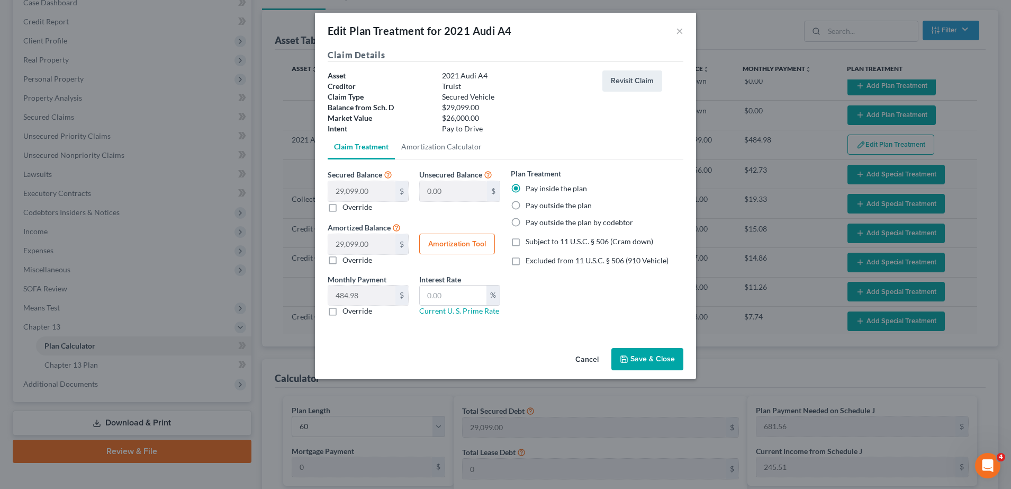
click at [526, 206] on label "Pay outside the plan" at bounding box center [559, 205] width 66 height 11
click at [530, 206] on input "Pay outside the plan" at bounding box center [533, 203] width 7 height 7
radio input "true"
click at [663, 362] on button "Save & Close" at bounding box center [648, 359] width 72 height 22
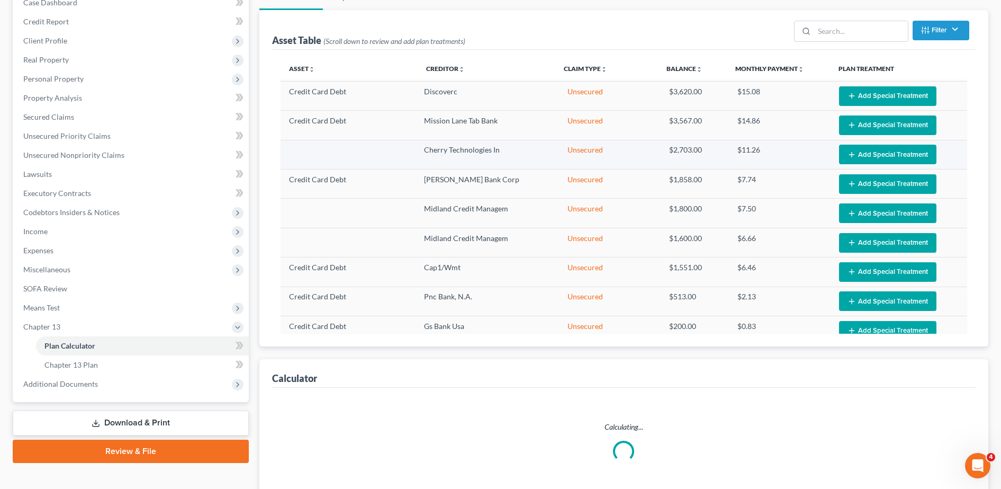
select select "59"
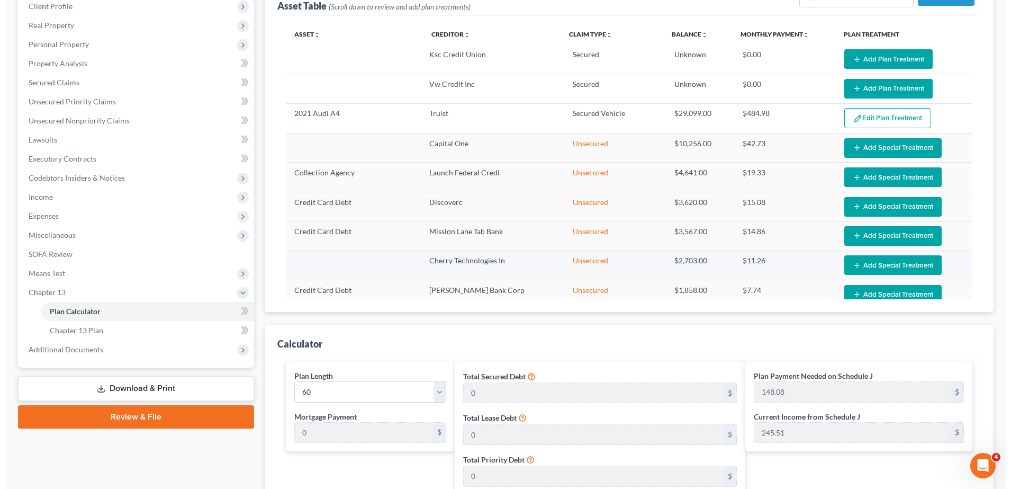
scroll to position [150, 0]
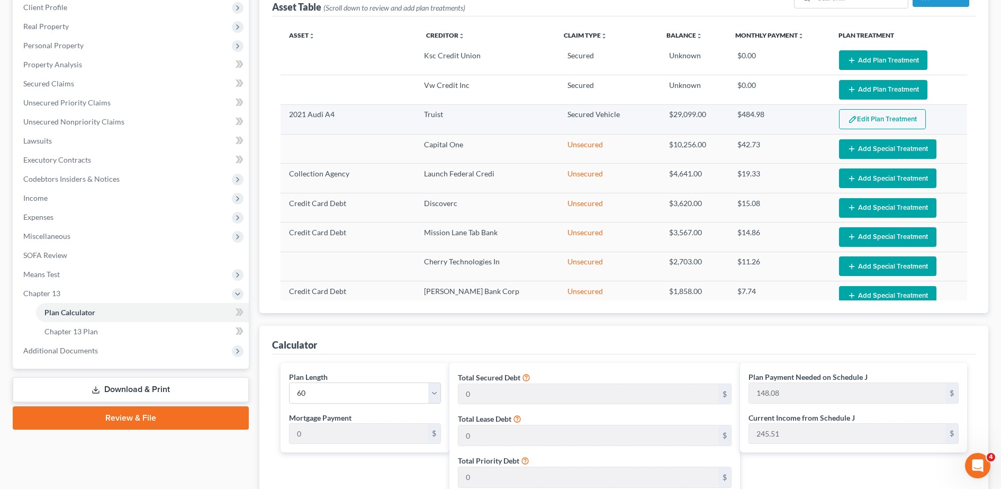
click at [891, 118] on button "Edit Plan Treatment" at bounding box center [882, 119] width 87 height 20
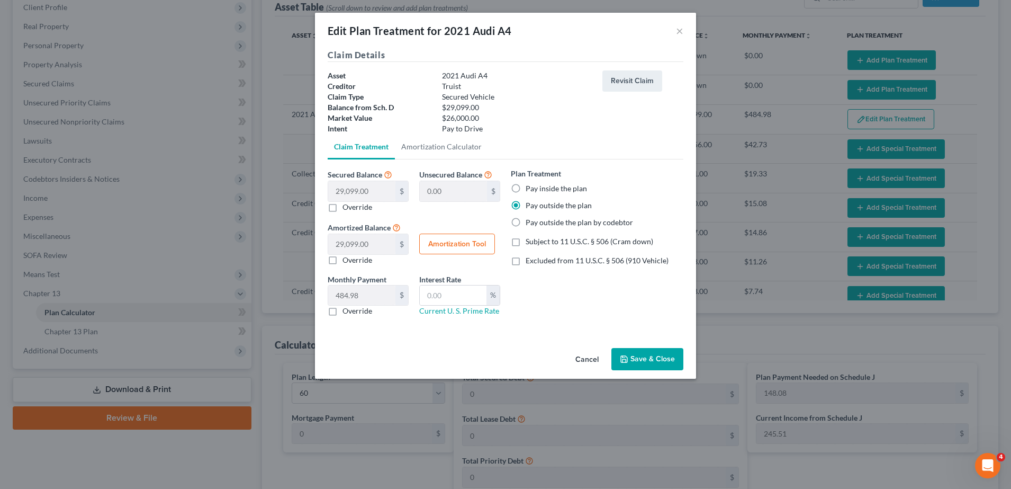
click at [526, 186] on label "Pay inside the plan" at bounding box center [556, 188] width 61 height 11
click at [530, 186] on input "Pay inside the plan" at bounding box center [533, 186] width 7 height 7
radio input "true"
click at [654, 350] on button "Save & Close" at bounding box center [648, 359] width 72 height 22
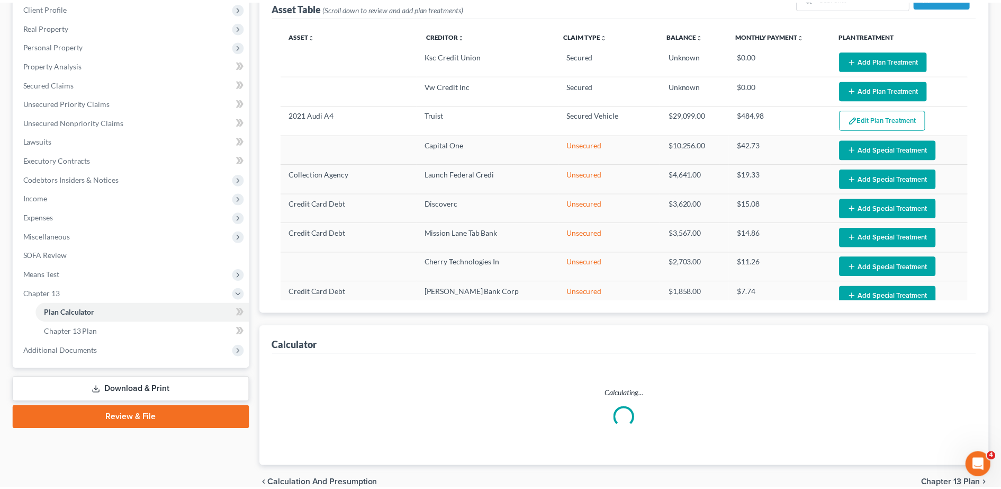
scroll to position [202, 0]
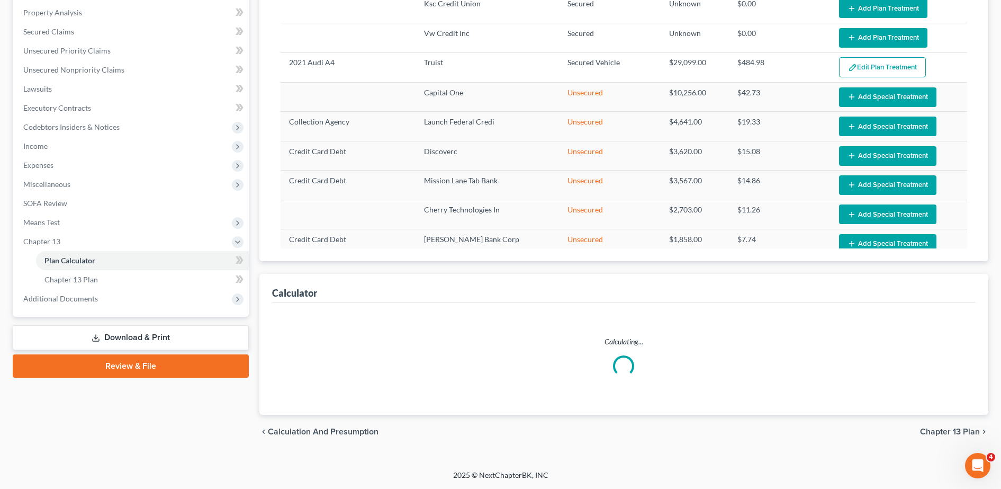
select select "59"
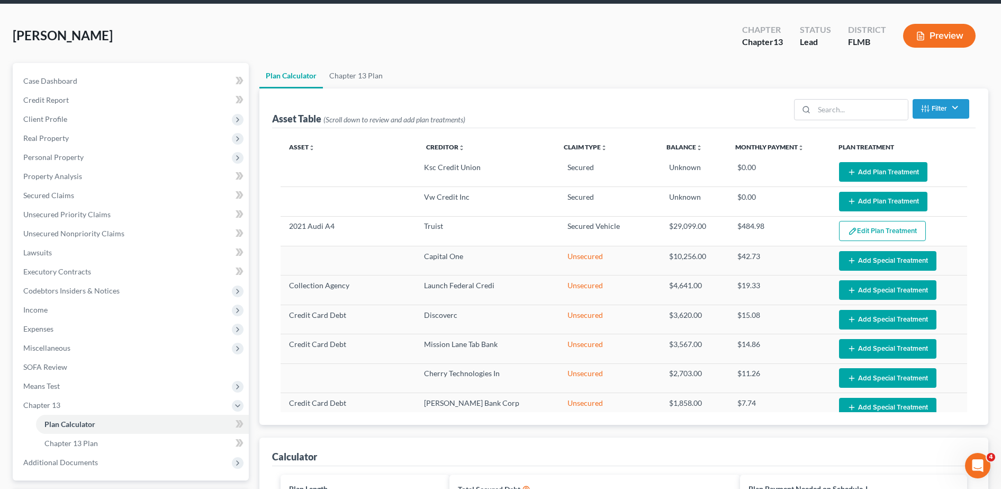
scroll to position [17, 0]
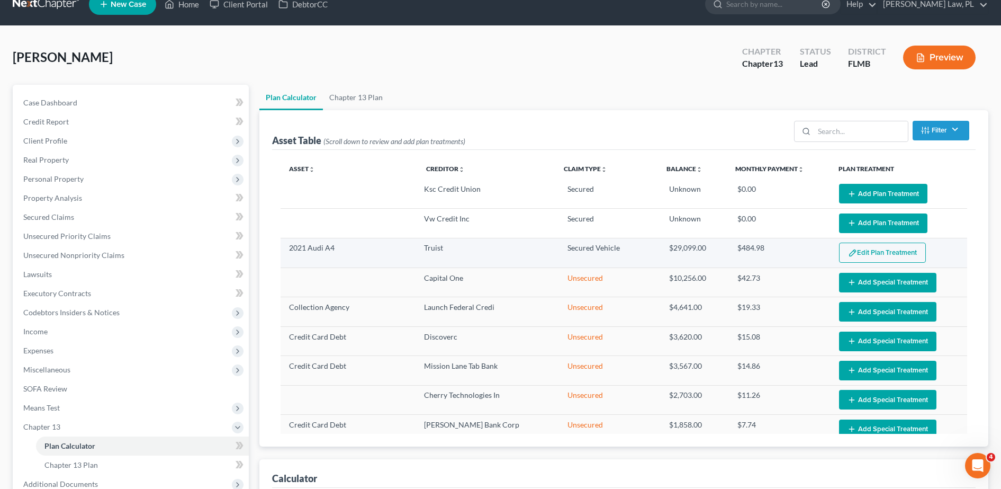
click at [892, 245] on button "Edit Plan Treatment" at bounding box center [882, 253] width 87 height 20
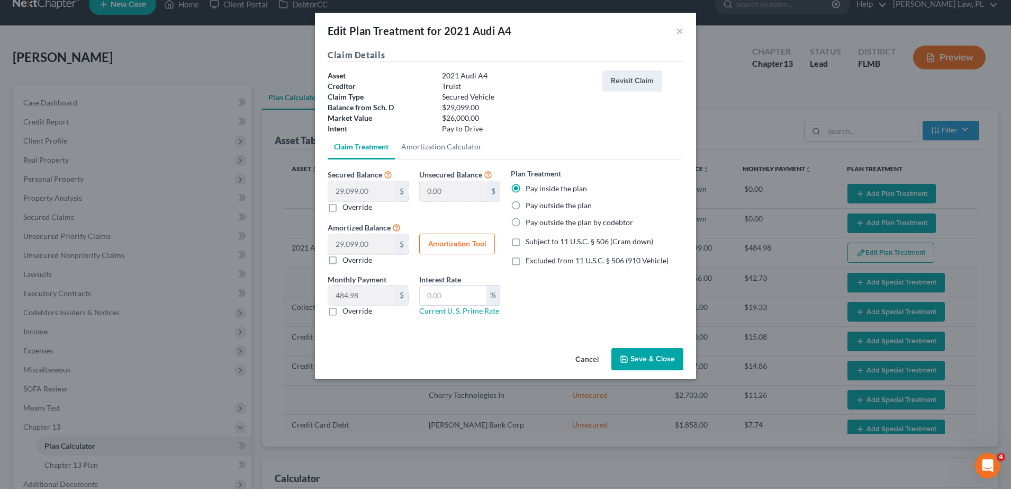
click at [526, 207] on label "Pay outside the plan" at bounding box center [559, 205] width 66 height 11
click at [530, 207] on input "Pay outside the plan" at bounding box center [533, 203] width 7 height 7
radio input "true"
click at [650, 359] on button "Save & Close" at bounding box center [648, 359] width 72 height 22
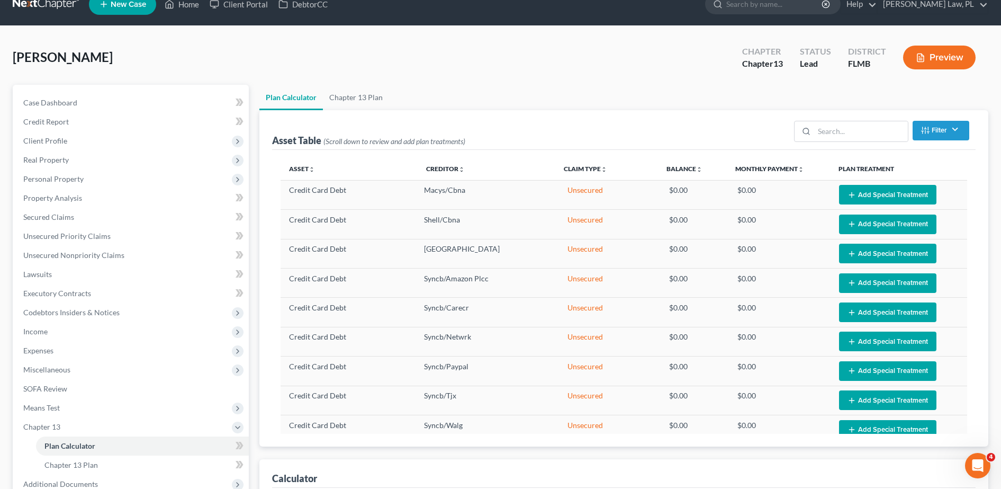
scroll to position [986, 0]
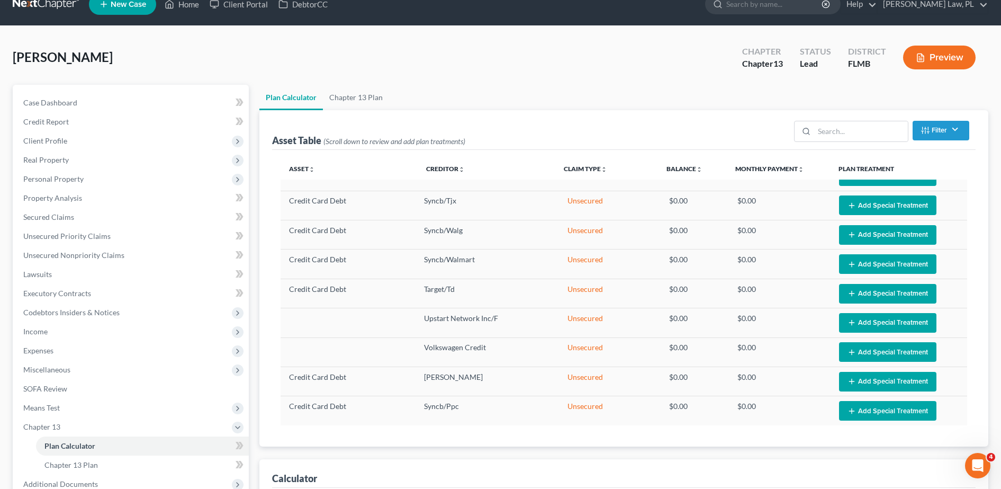
select select "59"
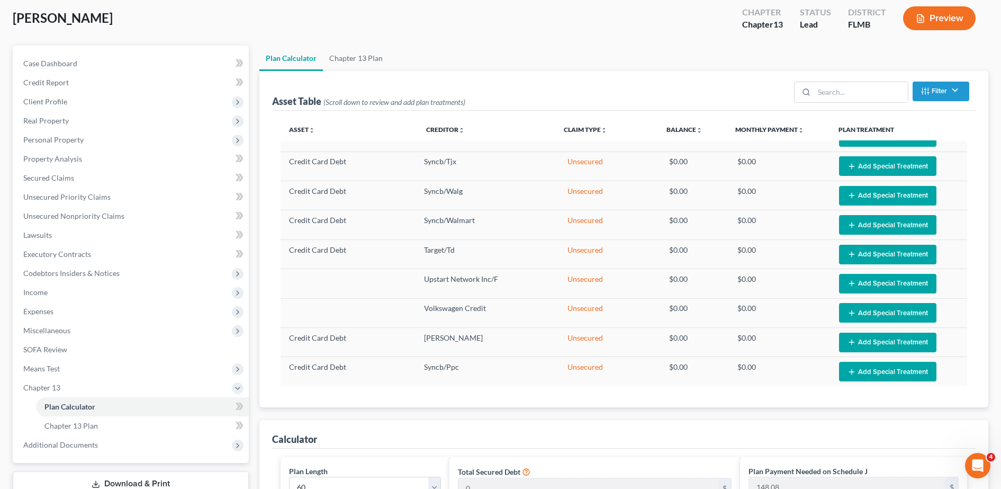
scroll to position [0, 0]
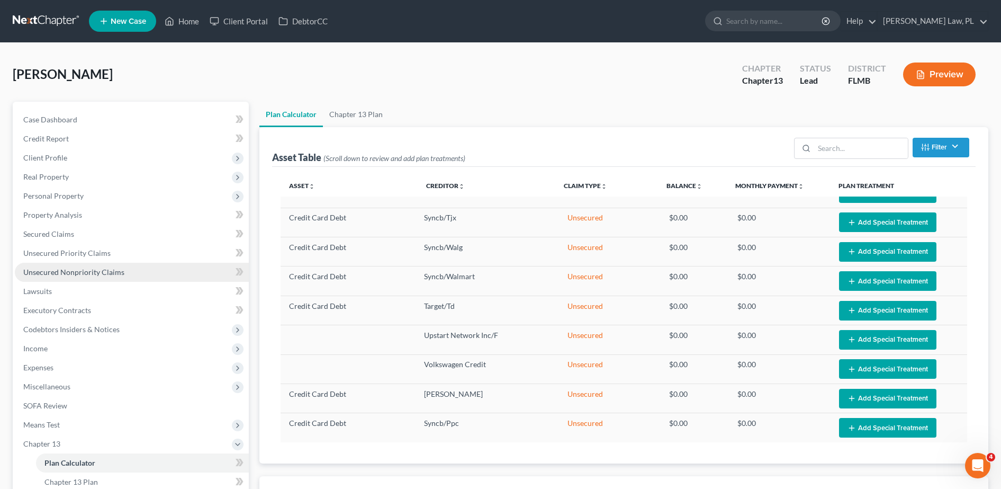
click at [97, 267] on span "Unsecured Nonpriority Claims" at bounding box center [73, 271] width 101 height 9
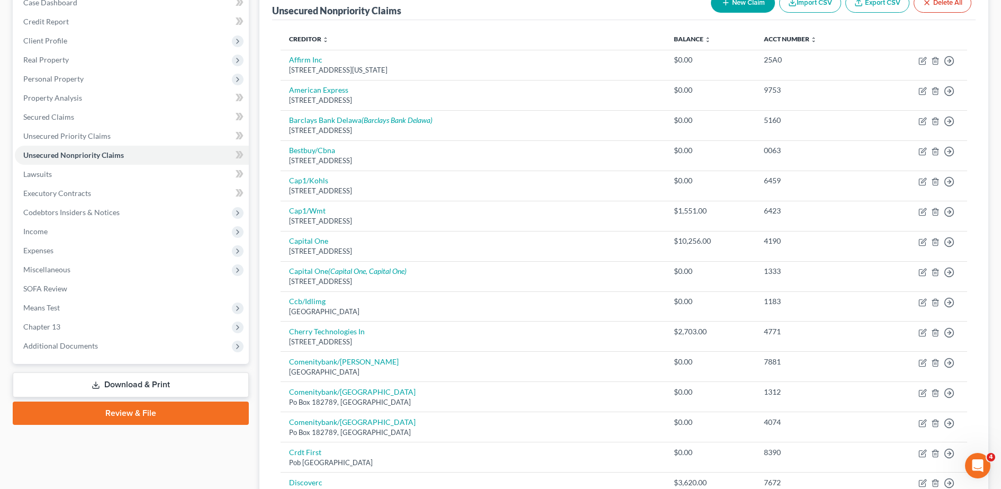
scroll to position [99, 0]
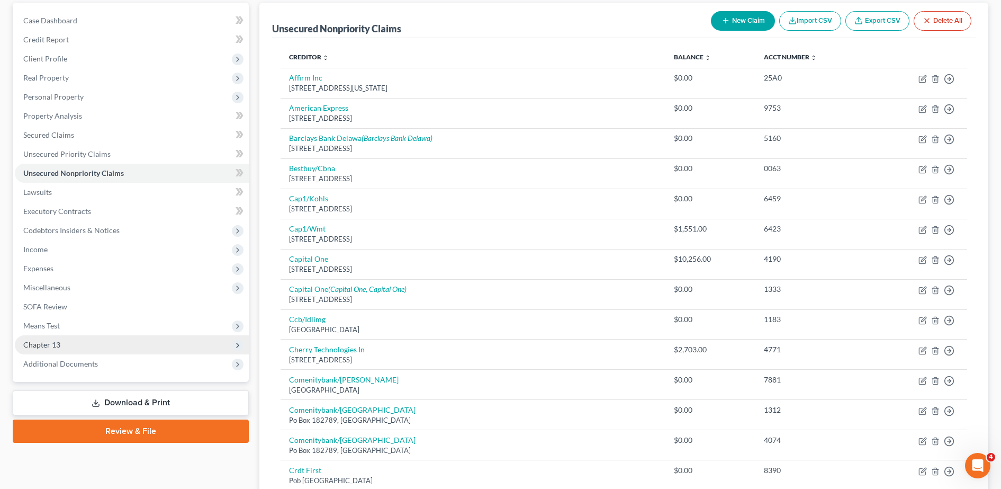
click at [106, 347] on span "Chapter 13" at bounding box center [132, 344] width 234 height 19
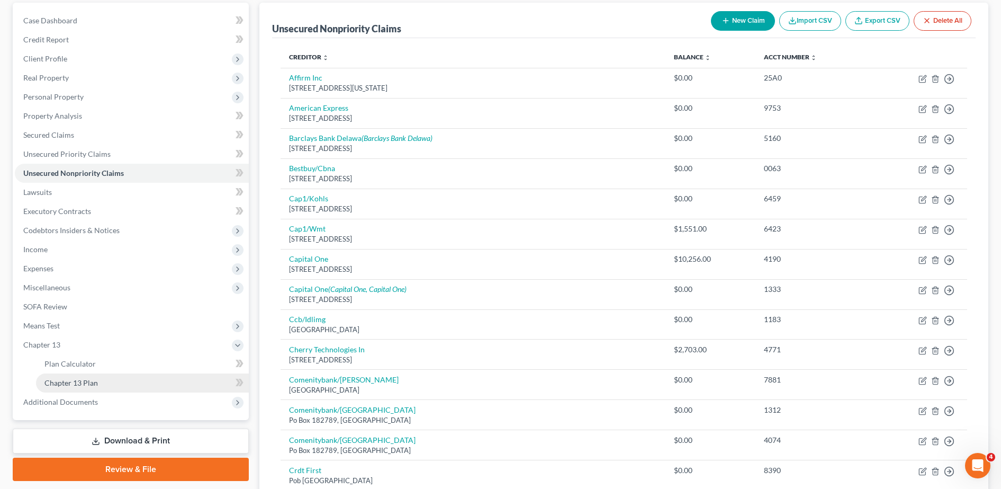
click at [129, 378] on link "Chapter 13 Plan" at bounding box center [142, 382] width 213 height 19
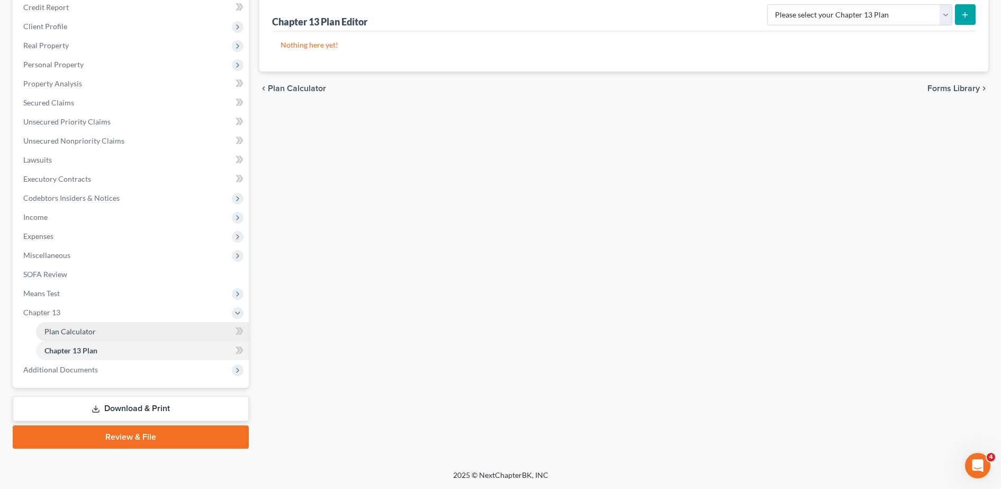
click at [93, 331] on span "Plan Calculator" at bounding box center [69, 331] width 51 height 9
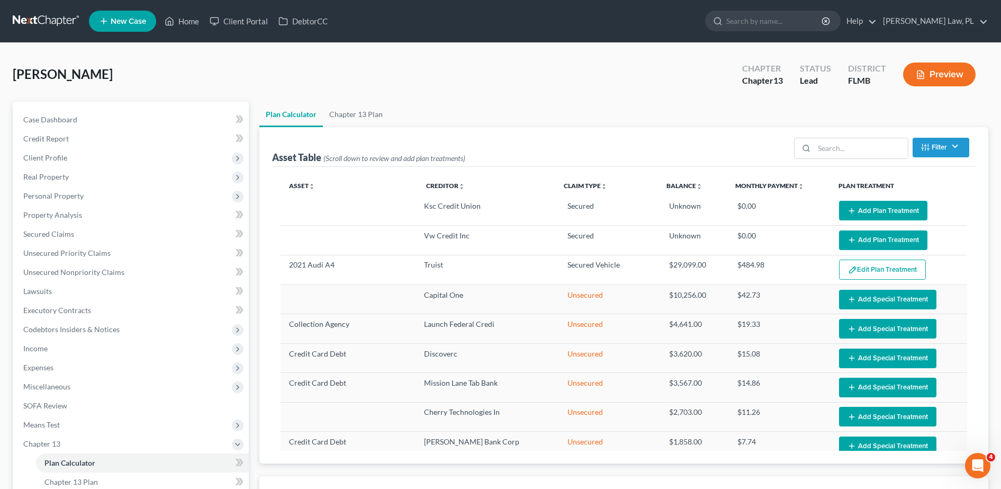
select select "59"
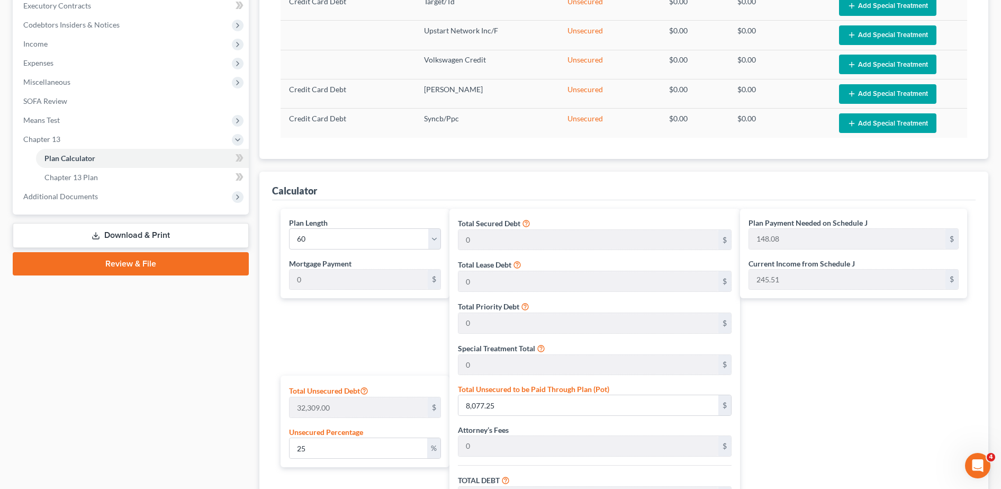
scroll to position [302, 0]
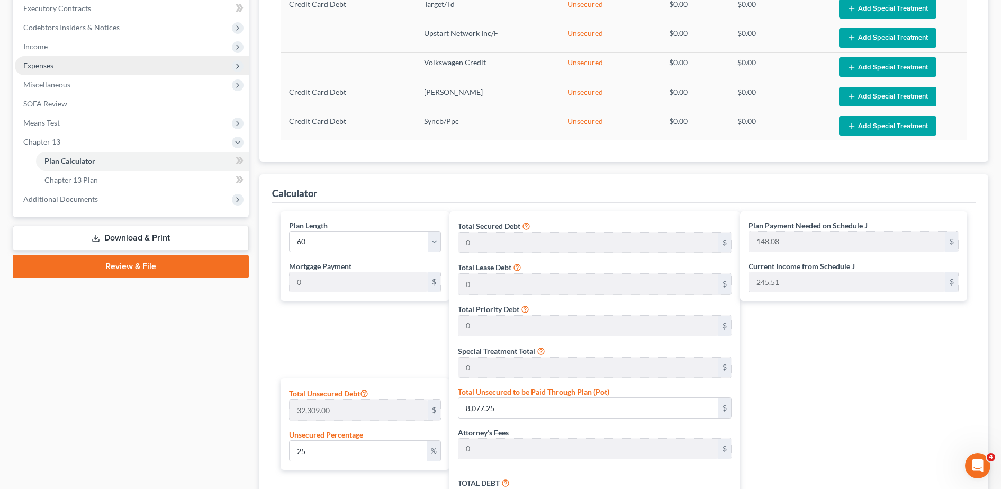
click at [67, 68] on span "Expenses" at bounding box center [132, 65] width 234 height 19
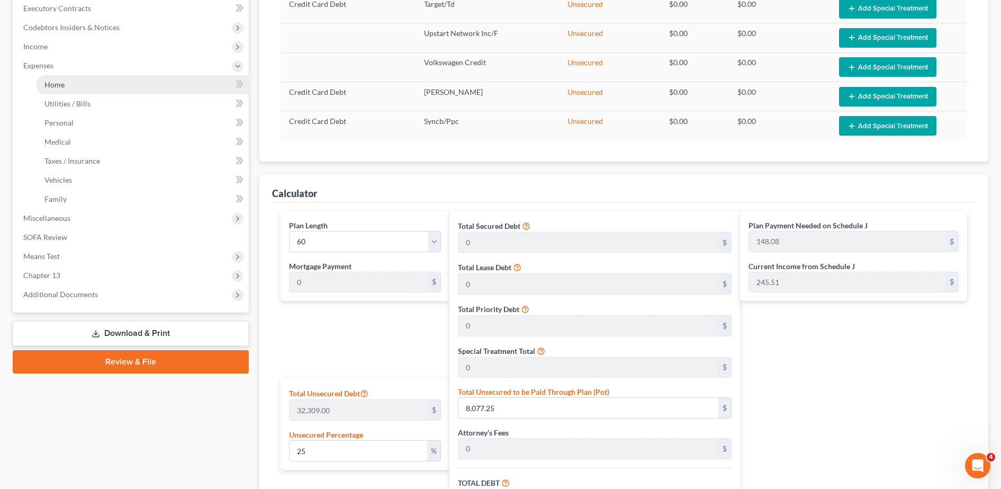
click at [73, 83] on link "Home" at bounding box center [142, 84] width 213 height 19
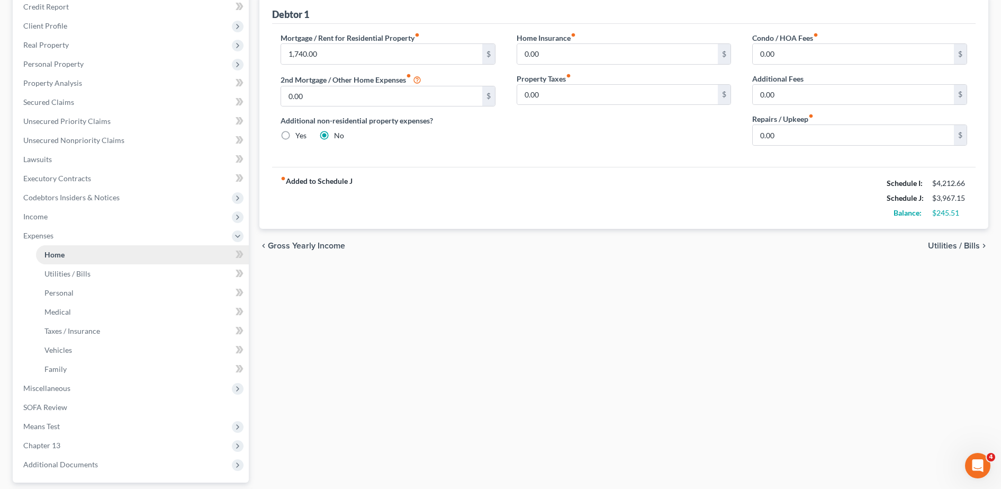
scroll to position [132, 0]
click at [82, 350] on link "Vehicles" at bounding box center [142, 349] width 213 height 19
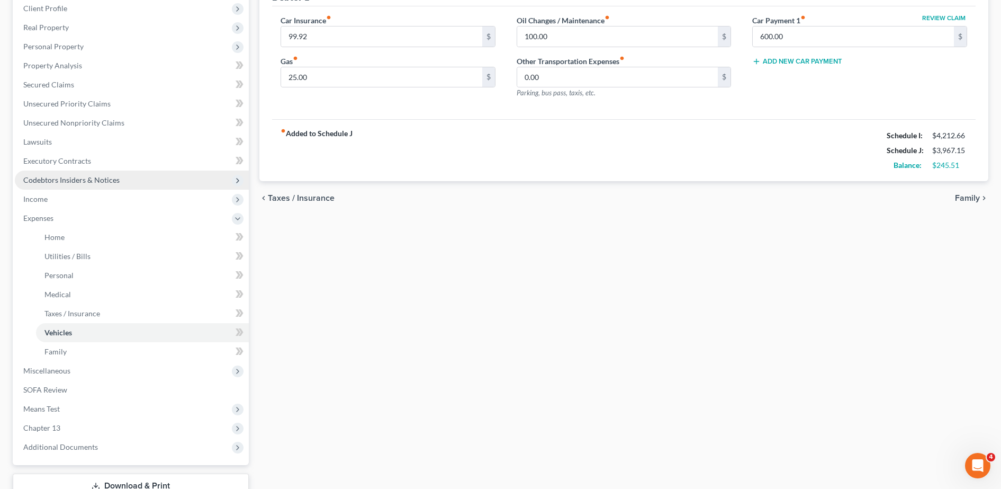
scroll to position [166, 0]
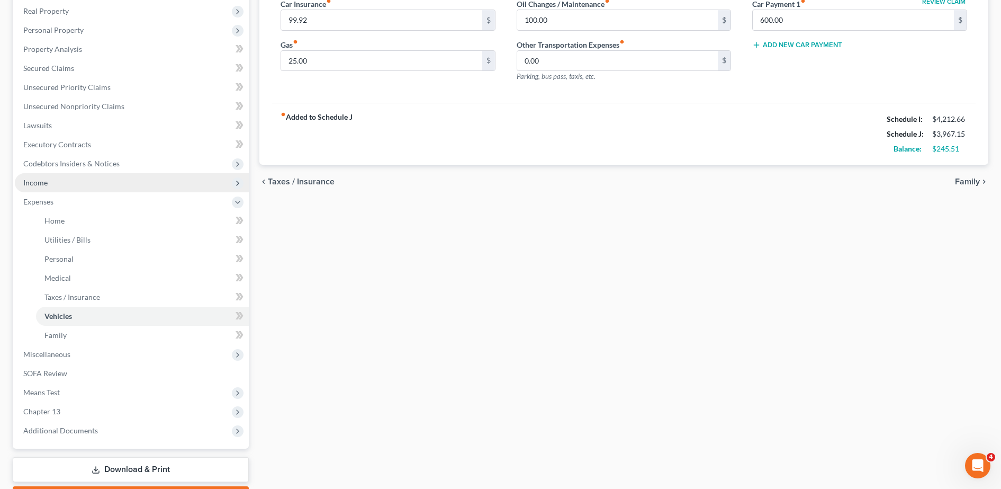
click at [113, 177] on span "Income" at bounding box center [132, 182] width 234 height 19
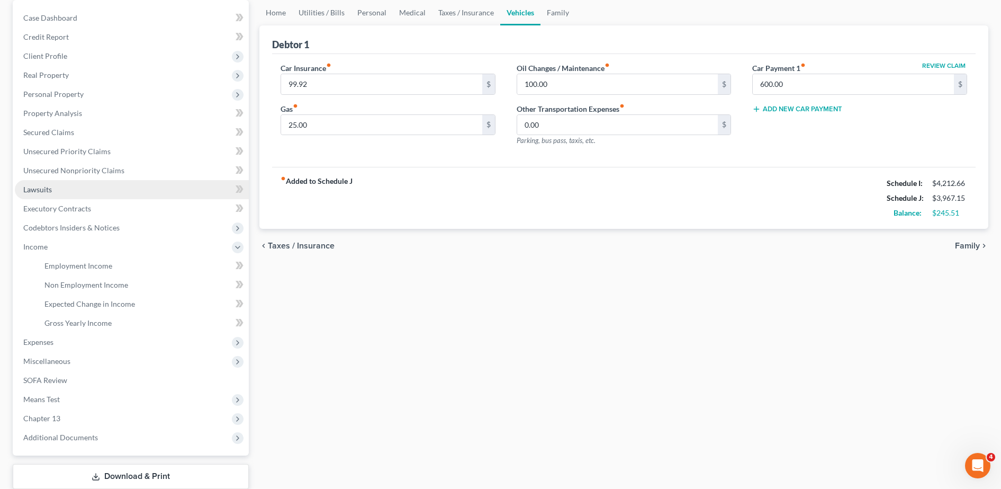
scroll to position [100, 0]
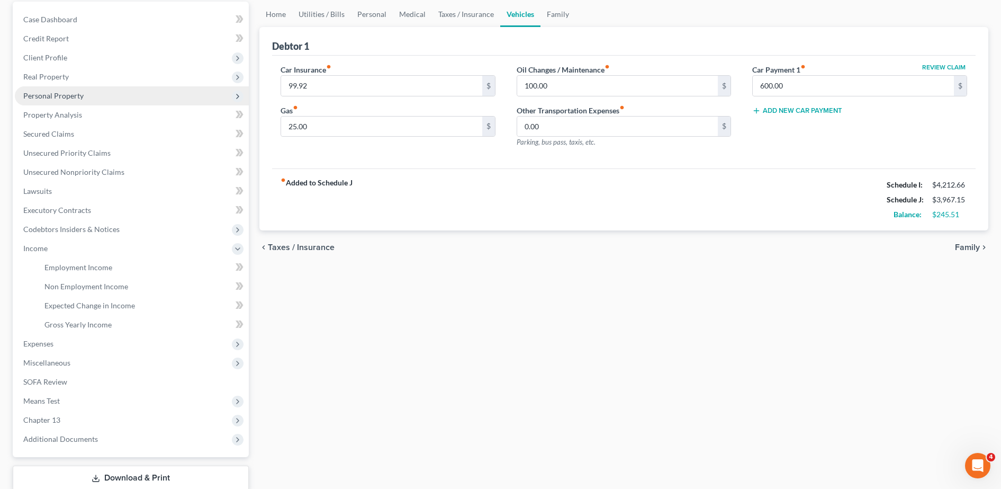
click at [96, 101] on span "Personal Property" at bounding box center [132, 95] width 234 height 19
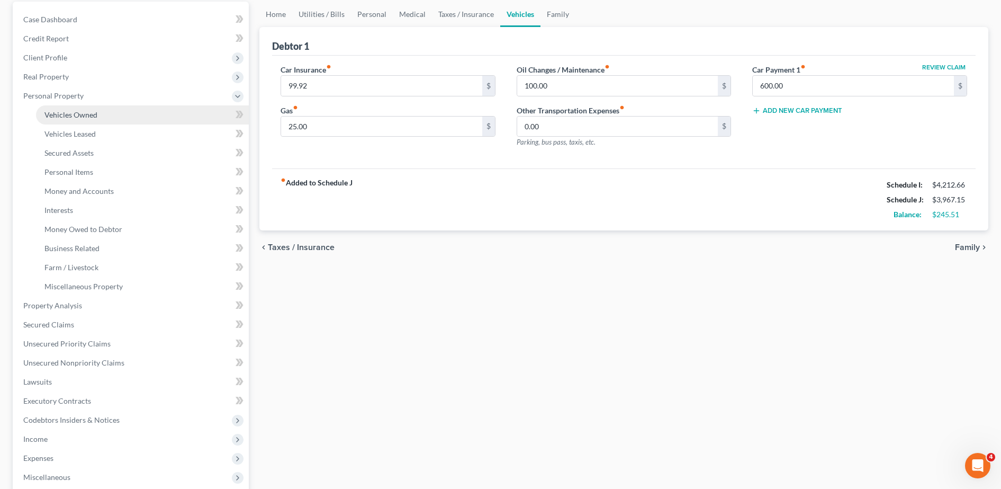
click at [99, 121] on link "Vehicles Owned" at bounding box center [142, 114] width 213 height 19
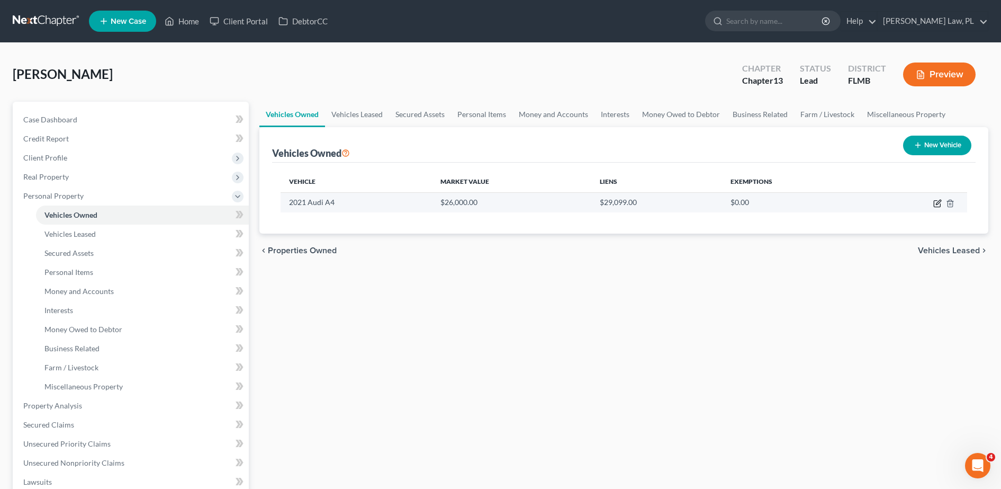
click at [936, 203] on icon "button" at bounding box center [937, 203] width 8 height 8
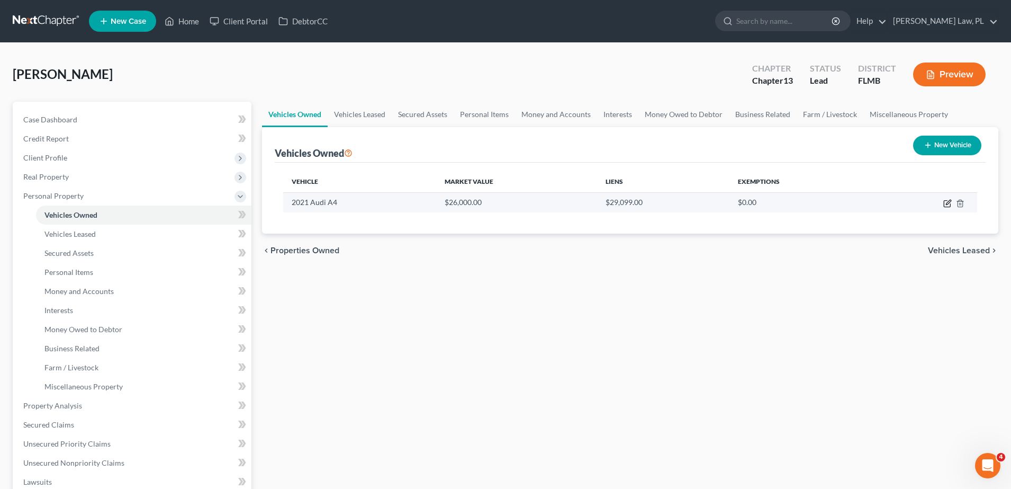
select select "0"
select select "5"
select select "0"
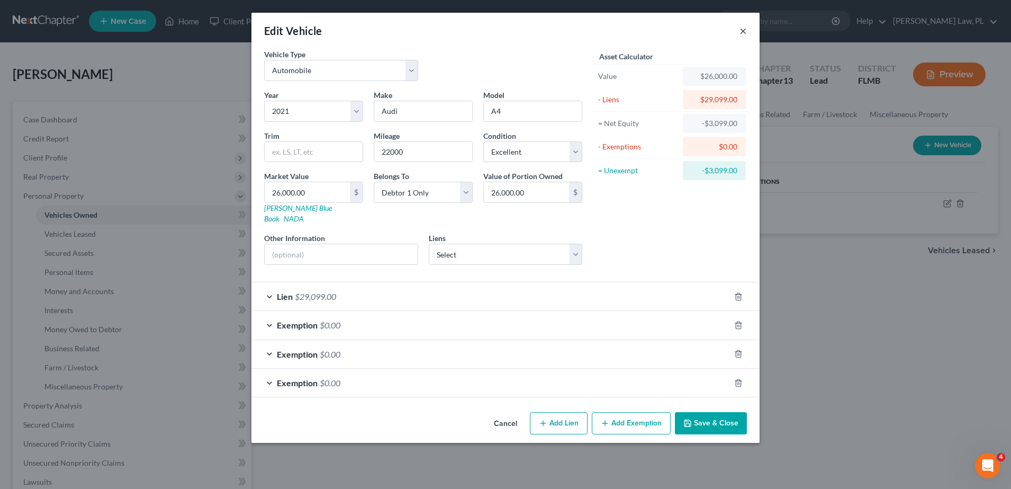
click at [747, 31] on button "×" at bounding box center [743, 30] width 7 height 13
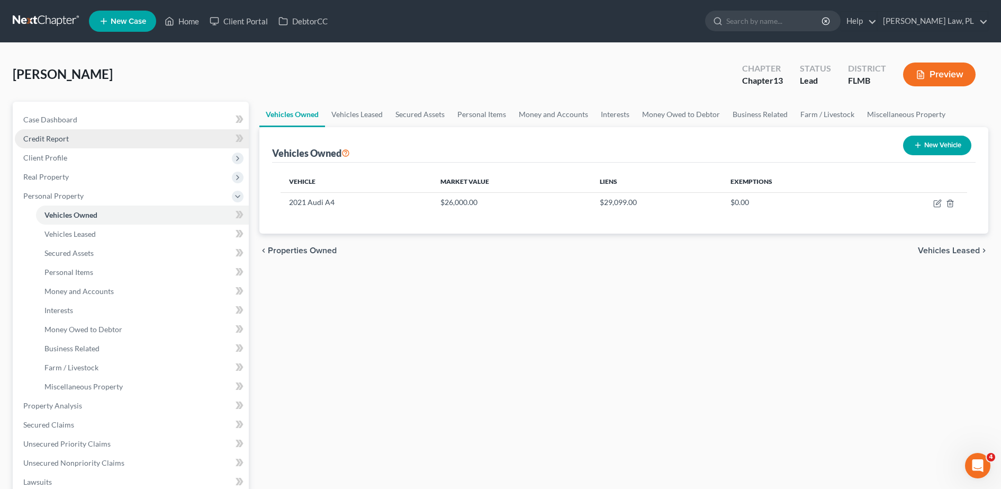
click at [53, 141] on span "Credit Report" at bounding box center [46, 138] width 46 height 9
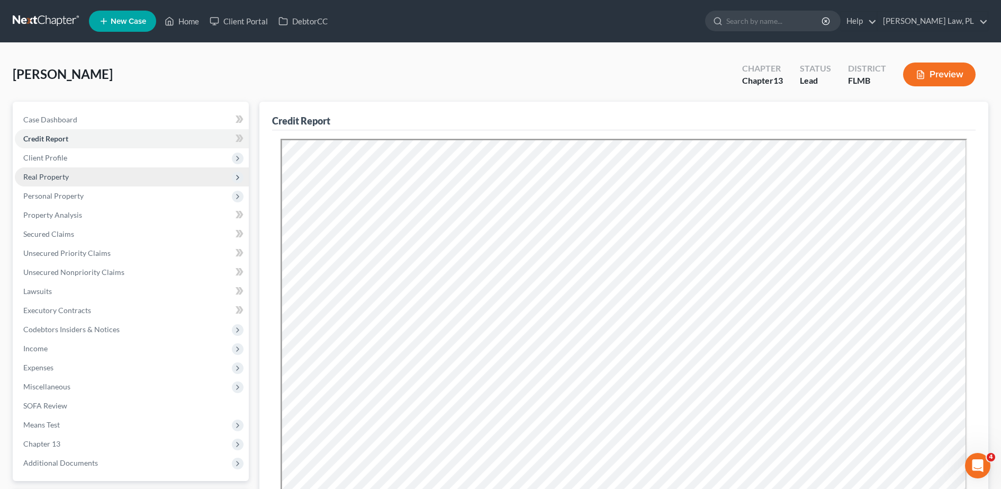
click at [88, 167] on span "Real Property" at bounding box center [132, 176] width 234 height 19
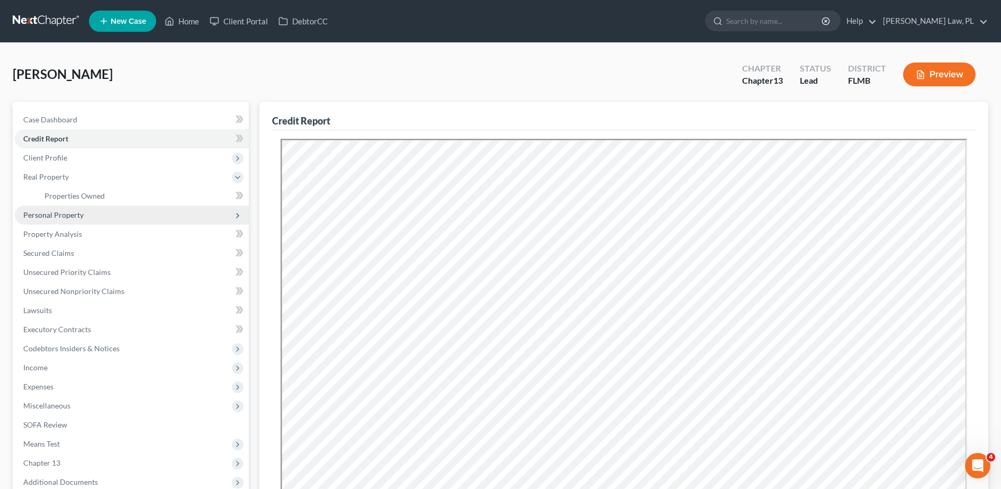
click at [86, 219] on span "Personal Property" at bounding box center [132, 214] width 234 height 19
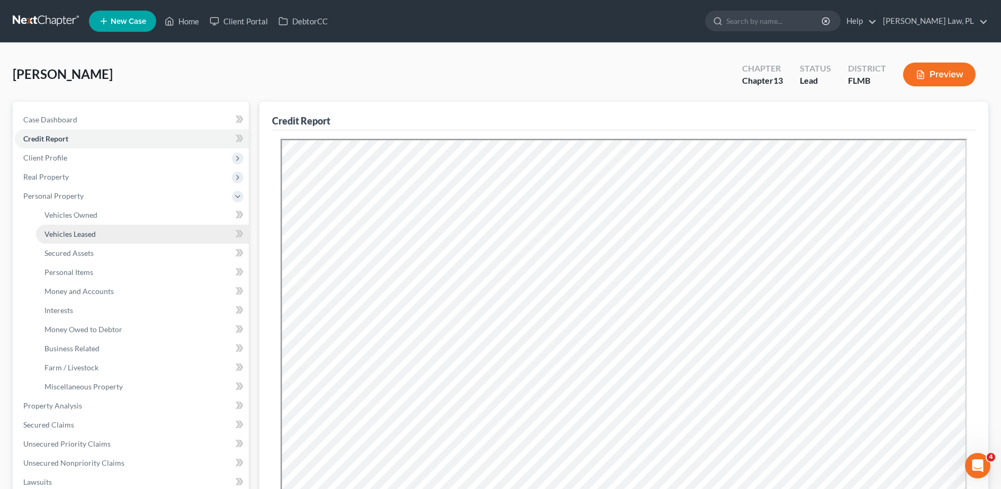
click at [95, 227] on link "Vehicles Leased" at bounding box center [142, 233] width 213 height 19
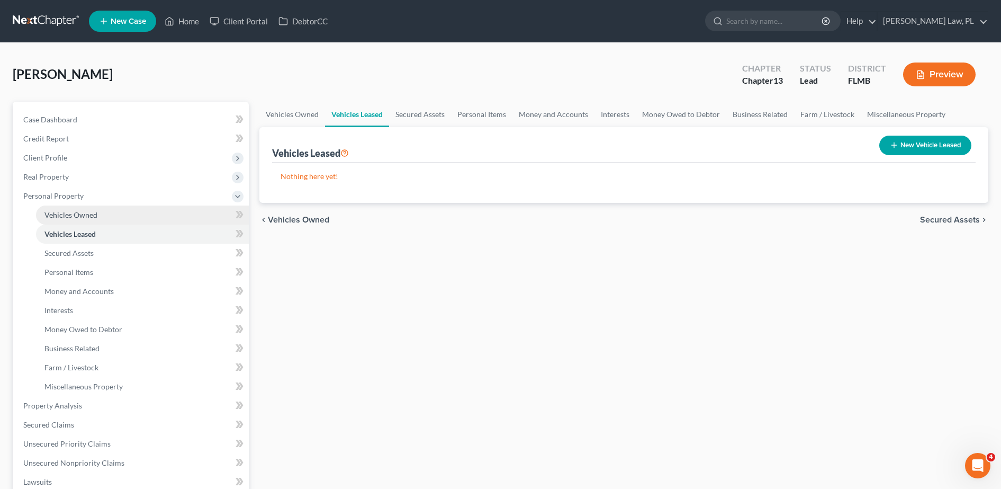
click at [88, 220] on link "Vehicles Owned" at bounding box center [142, 214] width 213 height 19
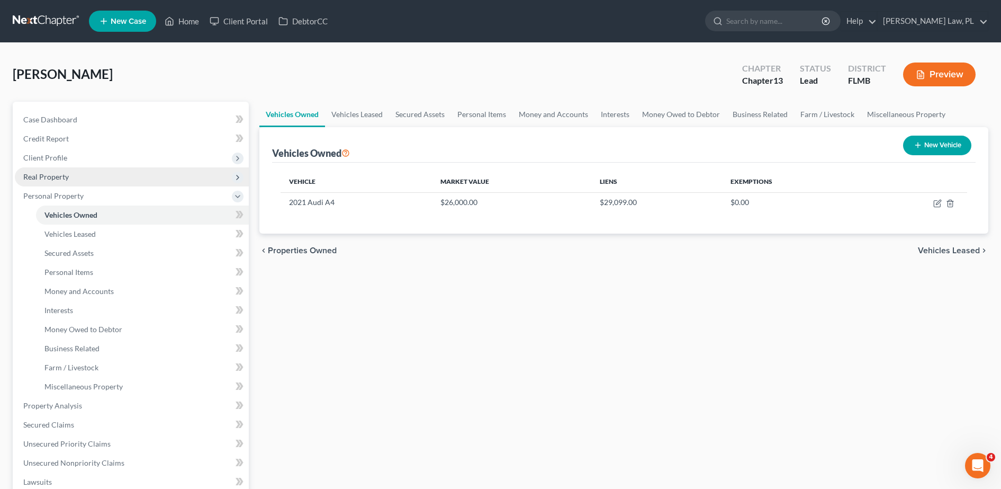
click at [88, 184] on span "Real Property" at bounding box center [132, 176] width 234 height 19
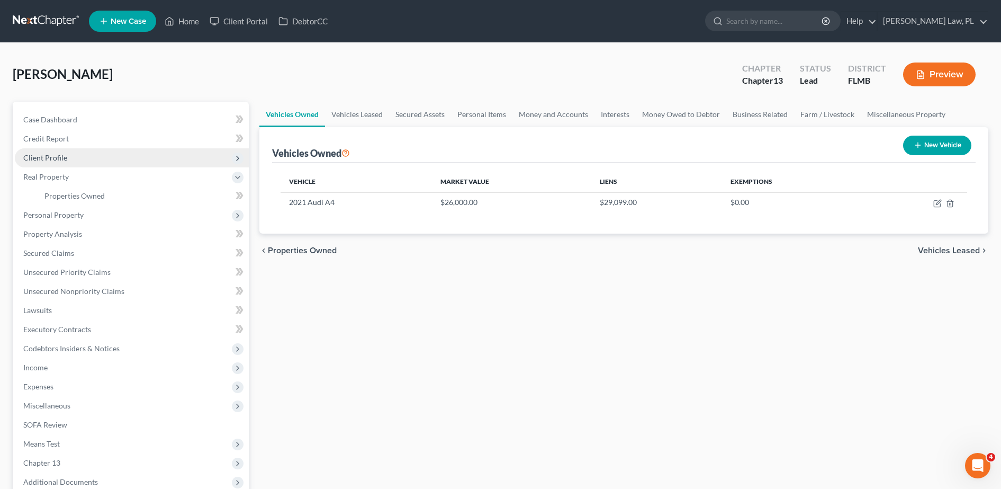
click at [78, 152] on span "Client Profile" at bounding box center [132, 157] width 234 height 19
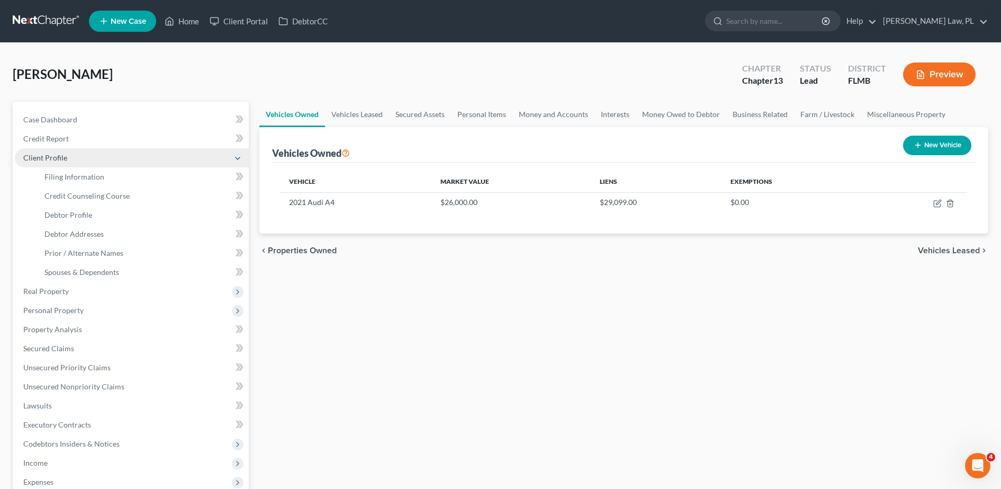
click at [95, 163] on span "Client Profile" at bounding box center [132, 157] width 234 height 19
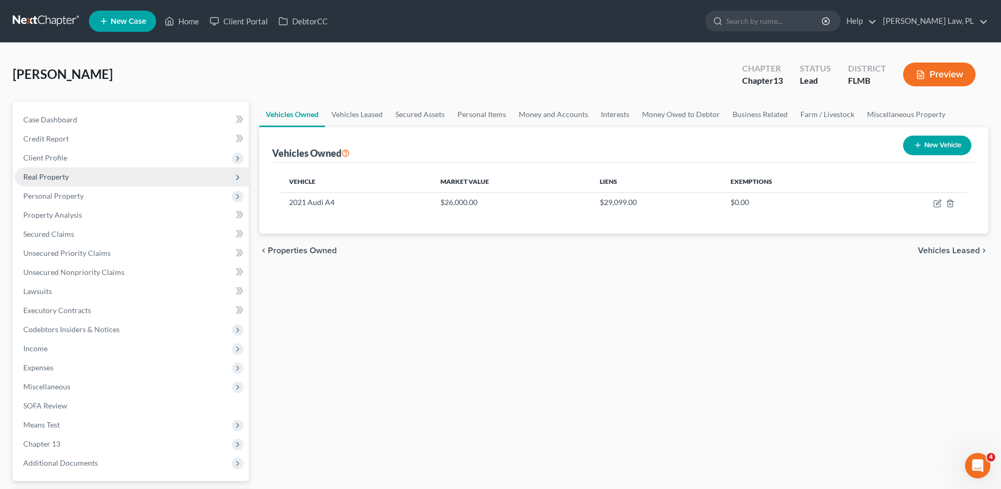
click at [101, 183] on span "Real Property" at bounding box center [132, 176] width 234 height 19
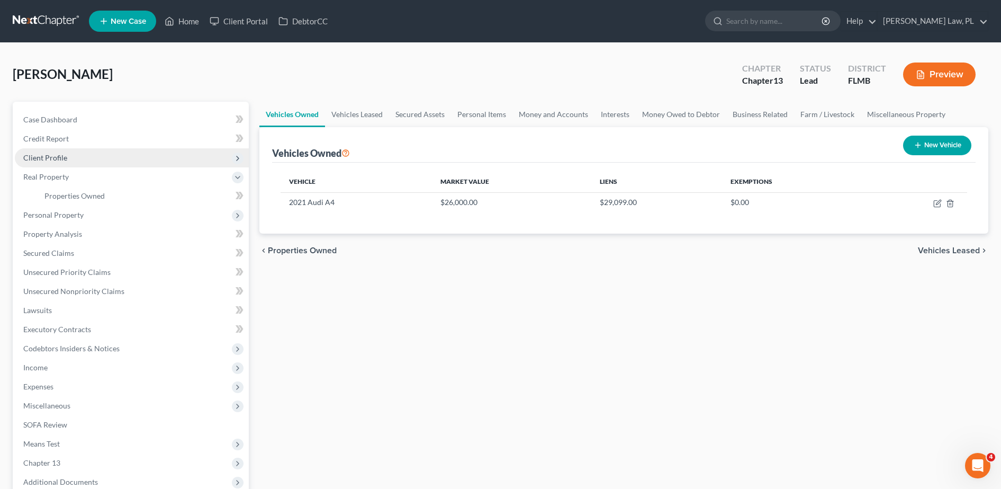
click at [81, 149] on span "Client Profile" at bounding box center [132, 157] width 234 height 19
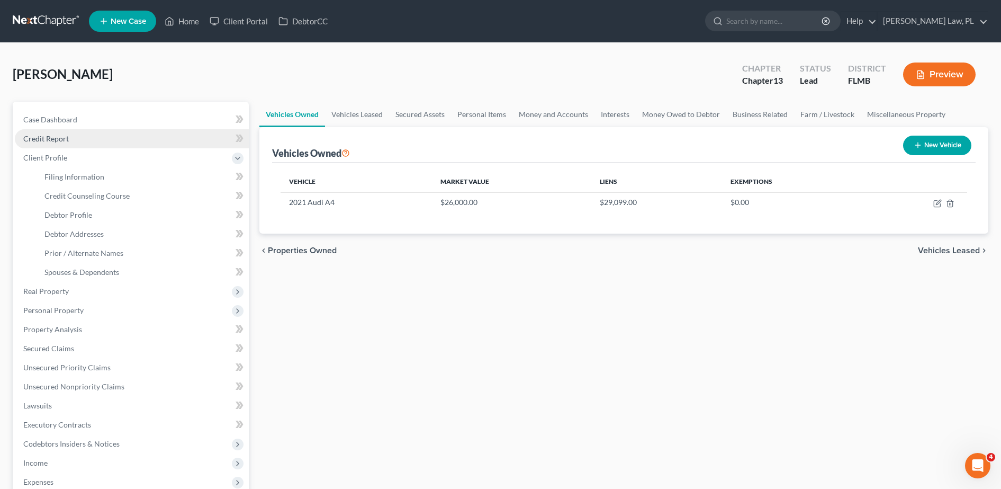
click at [87, 144] on link "Credit Report" at bounding box center [132, 138] width 234 height 19
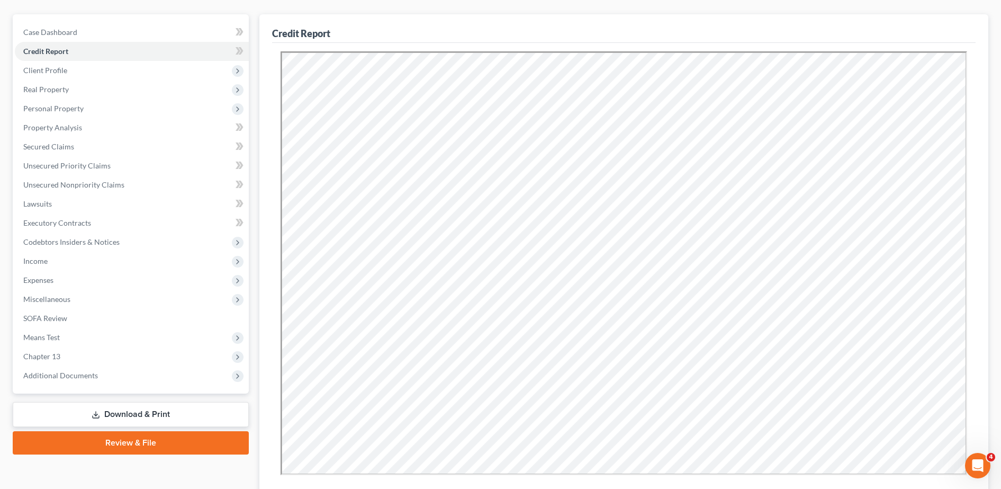
scroll to position [89, 0]
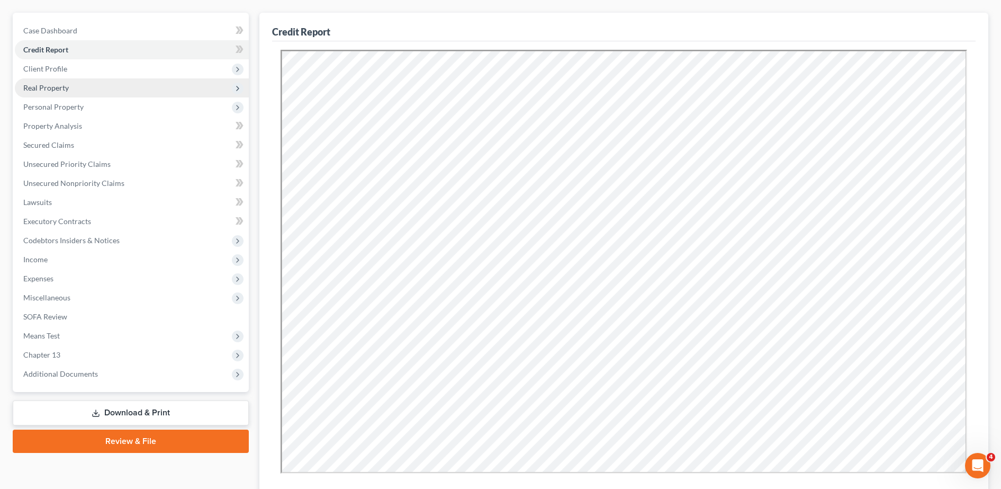
click at [95, 88] on span "Real Property" at bounding box center [132, 87] width 234 height 19
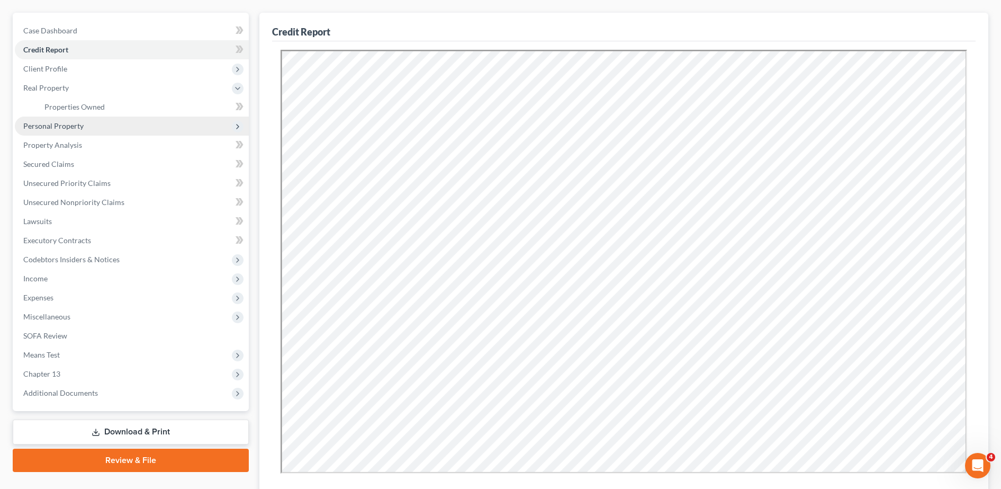
click at [71, 122] on span "Personal Property" at bounding box center [53, 125] width 60 height 9
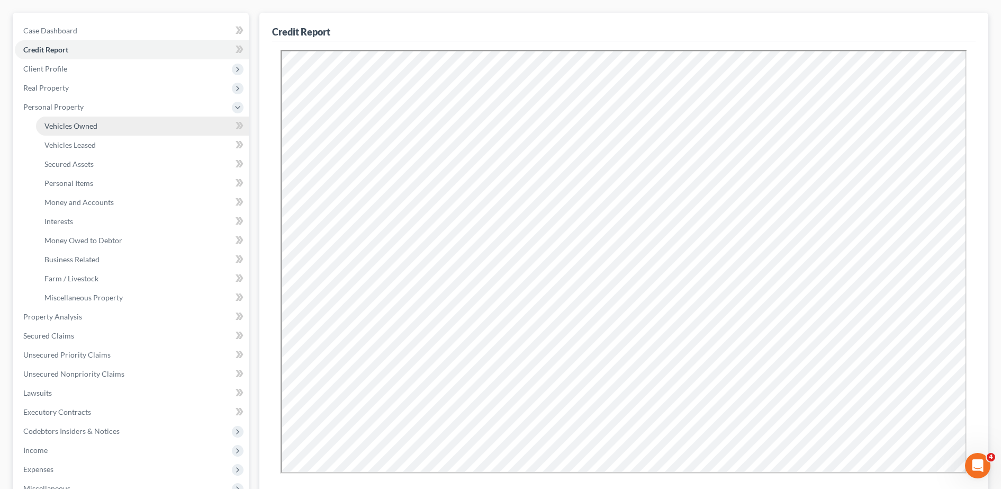
click at [78, 133] on link "Vehicles Owned" at bounding box center [142, 125] width 213 height 19
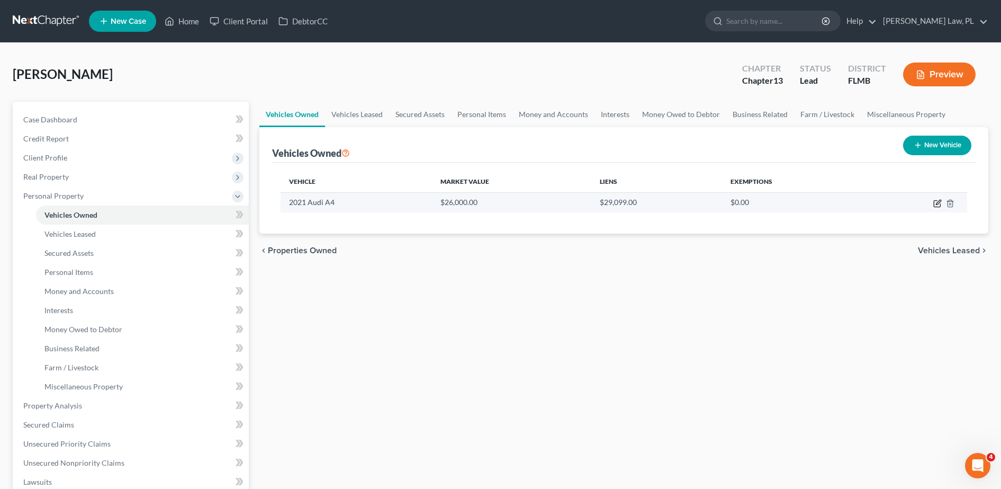
click at [941, 204] on icon "button" at bounding box center [937, 203] width 8 height 8
select select "0"
select select "5"
select select "0"
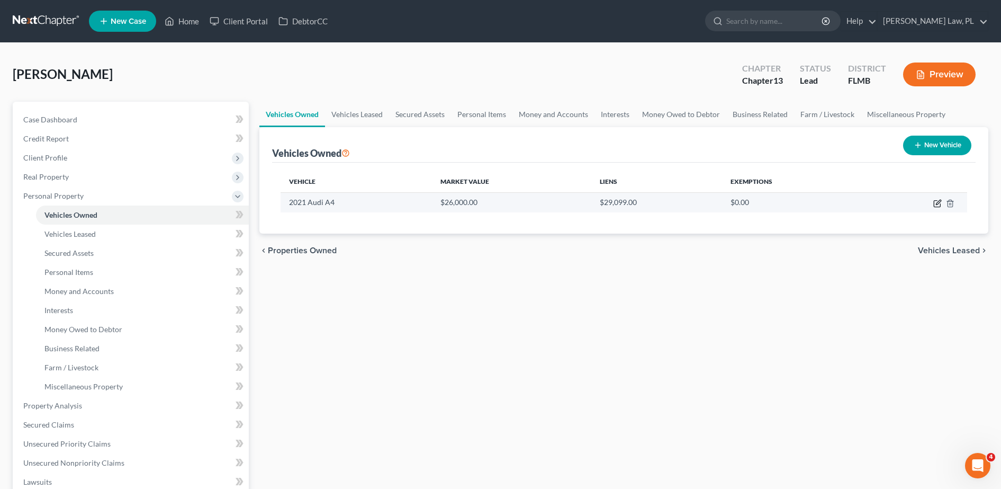
select select "28"
select select "0"
select select "4"
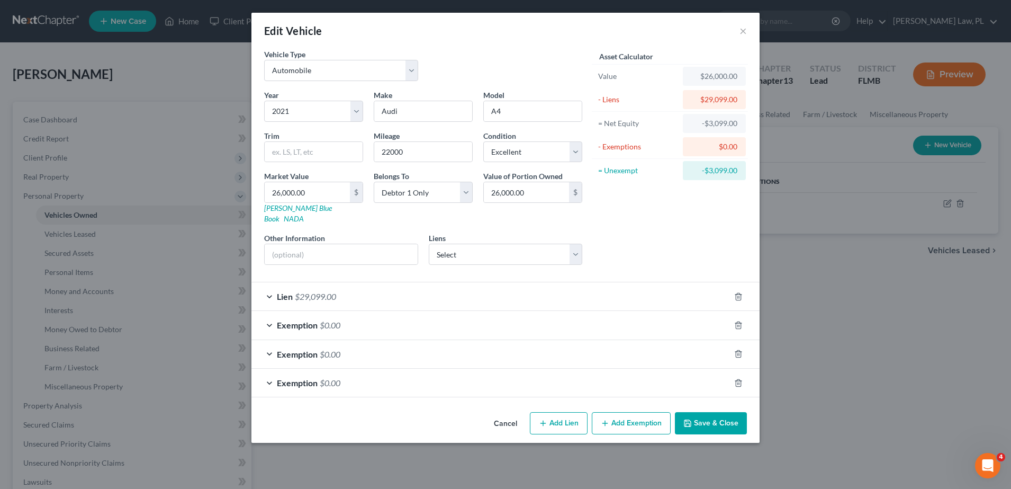
click at [512, 282] on div "Lien $29,099.00" at bounding box center [491, 296] width 479 height 28
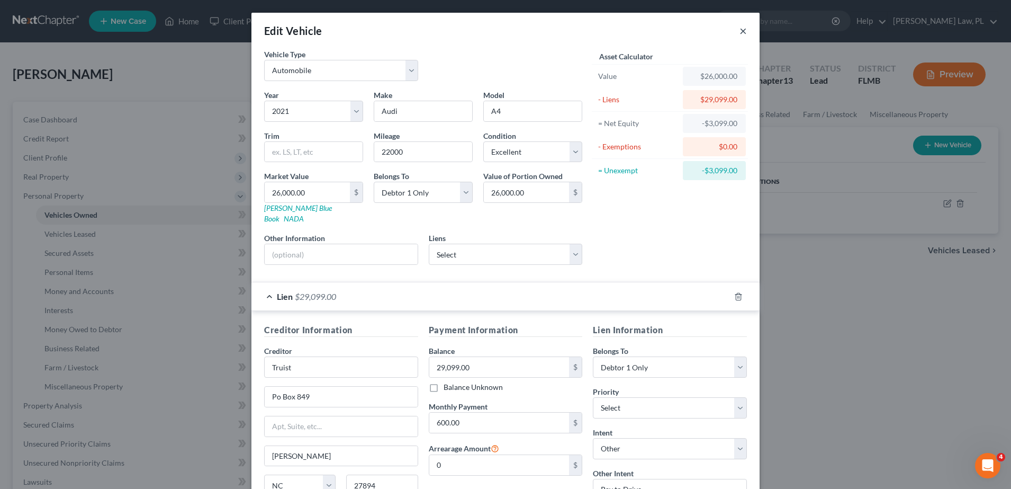
click at [740, 30] on button "×" at bounding box center [743, 30] width 7 height 13
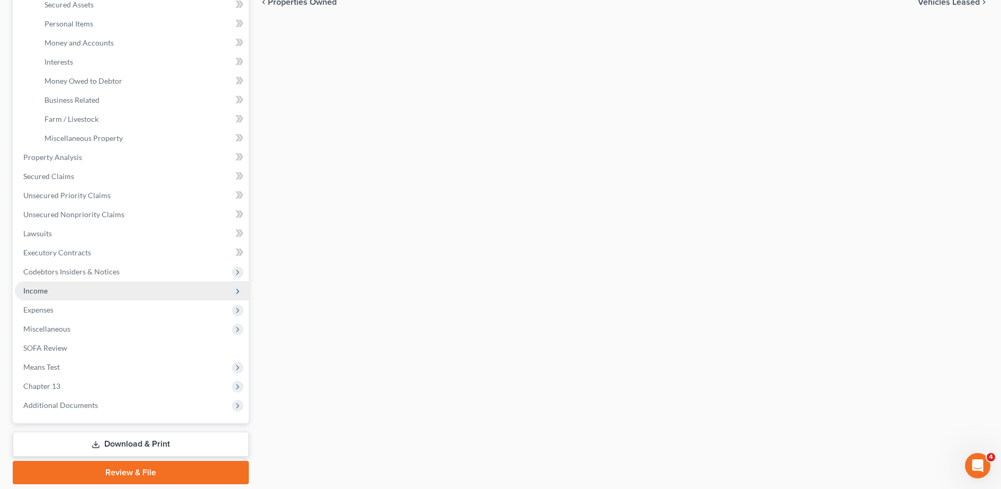
click at [52, 295] on span "Income" at bounding box center [132, 290] width 234 height 19
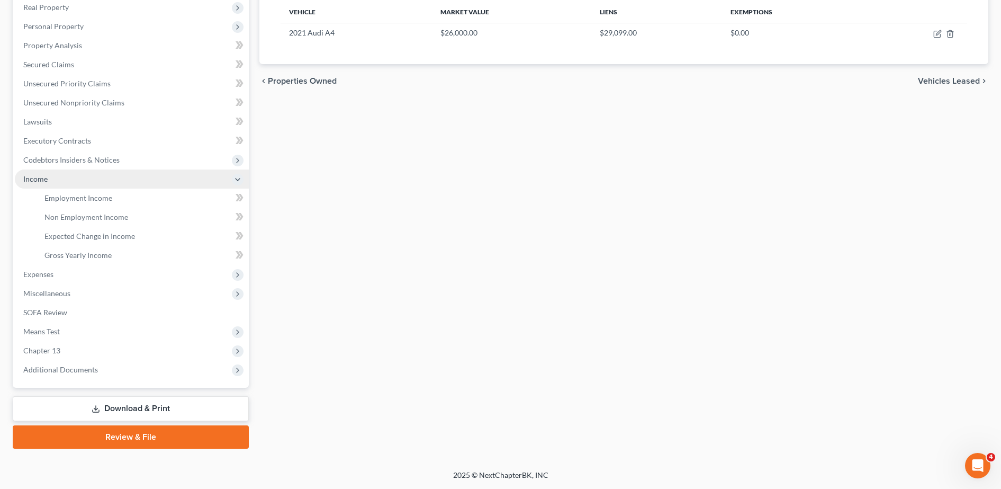
scroll to position [169, 0]
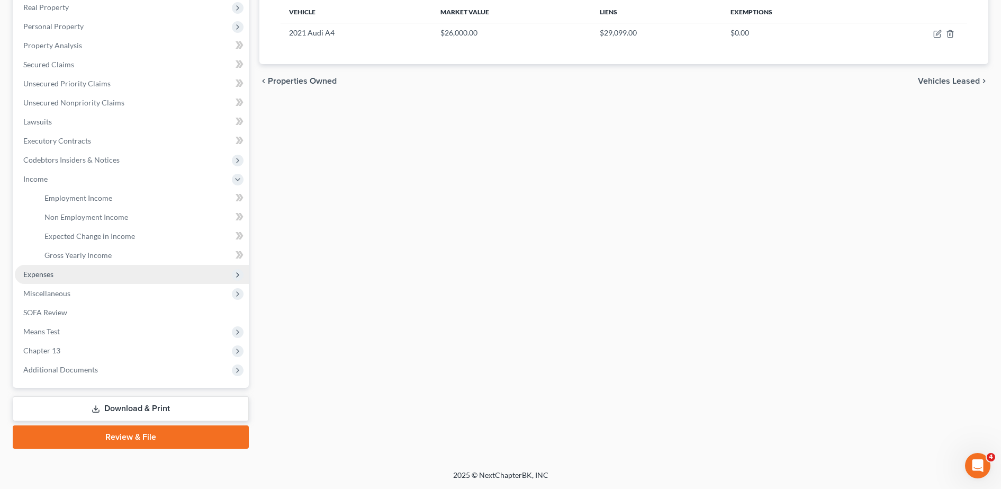
click at [58, 280] on span "Expenses" at bounding box center [132, 274] width 234 height 19
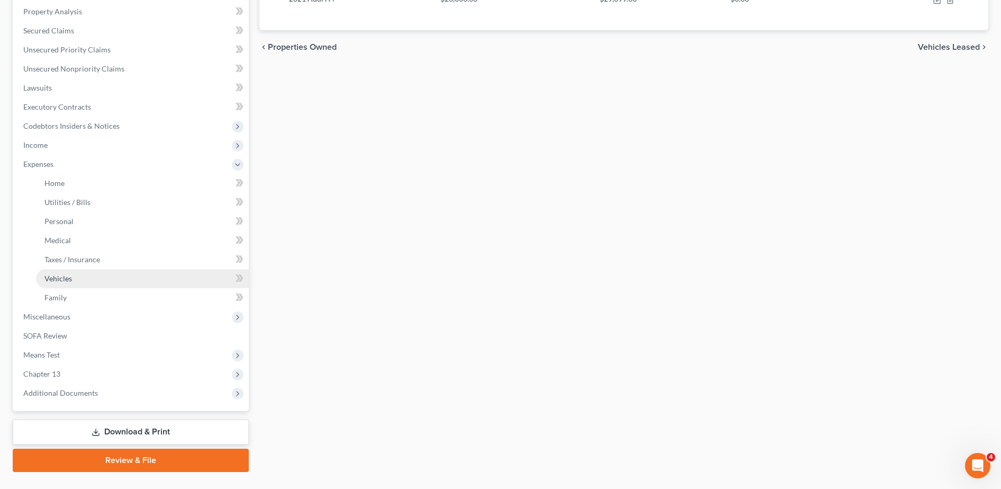
click at [90, 282] on link "Vehicles" at bounding box center [142, 278] width 213 height 19
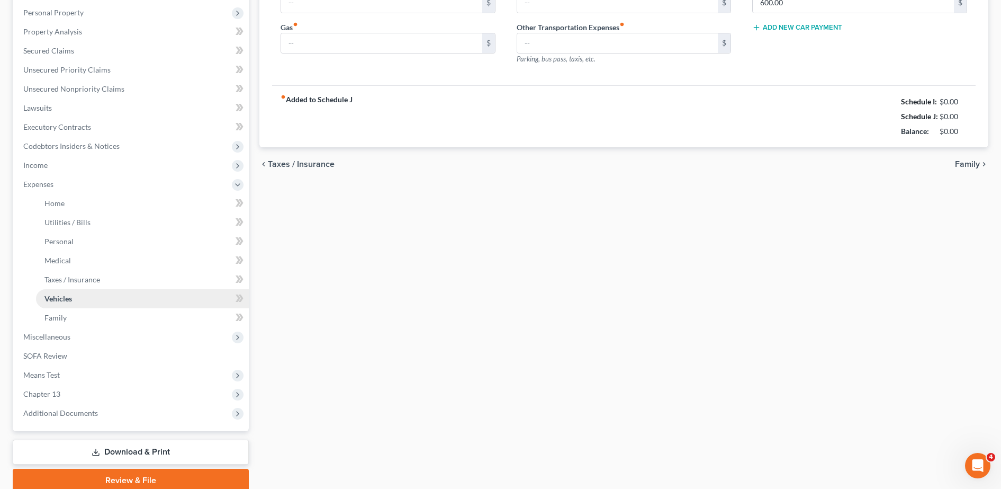
type input "99.92"
type input "25.00"
type input "100.00"
type input "0.00"
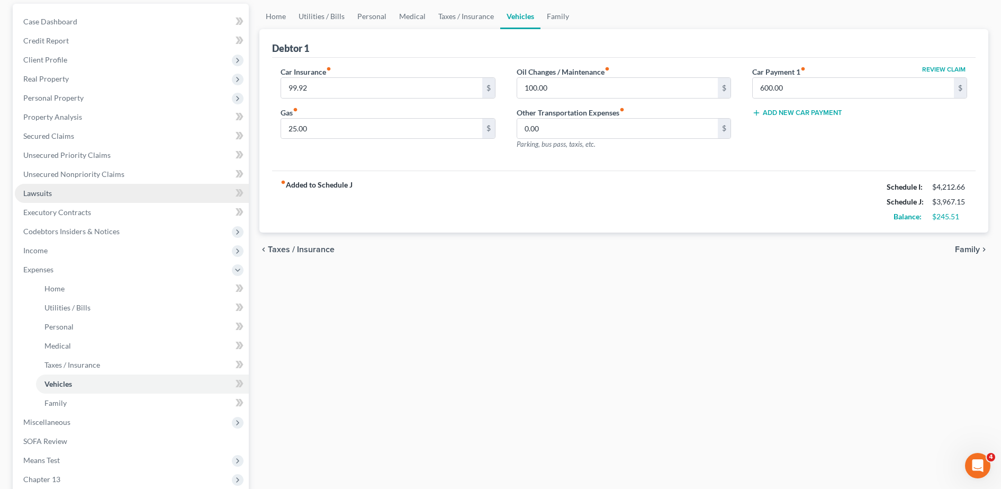
scroll to position [227, 0]
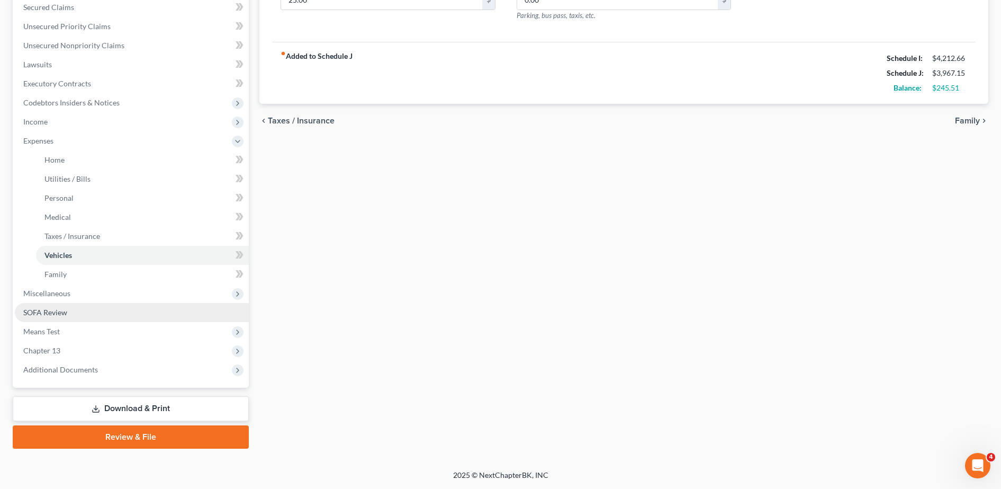
click at [98, 303] on link "SOFA Review" at bounding box center [132, 312] width 234 height 19
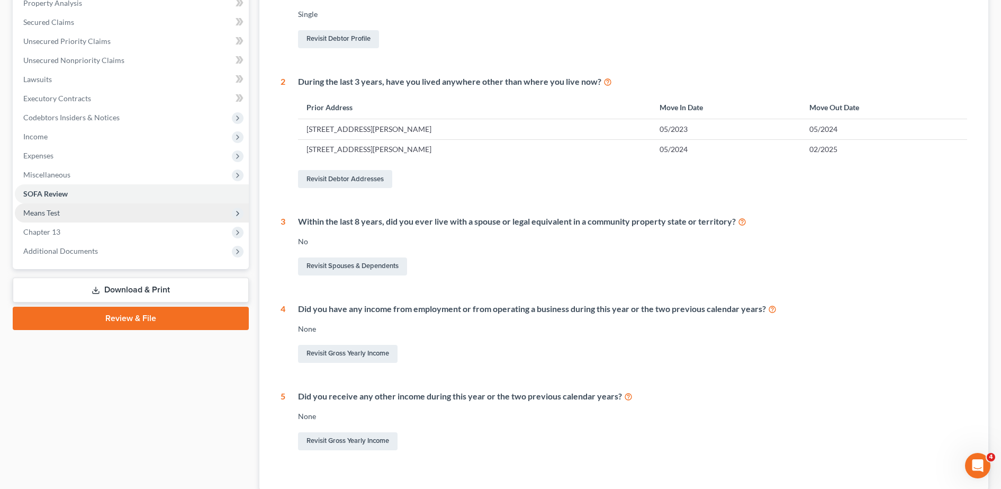
scroll to position [161, 0]
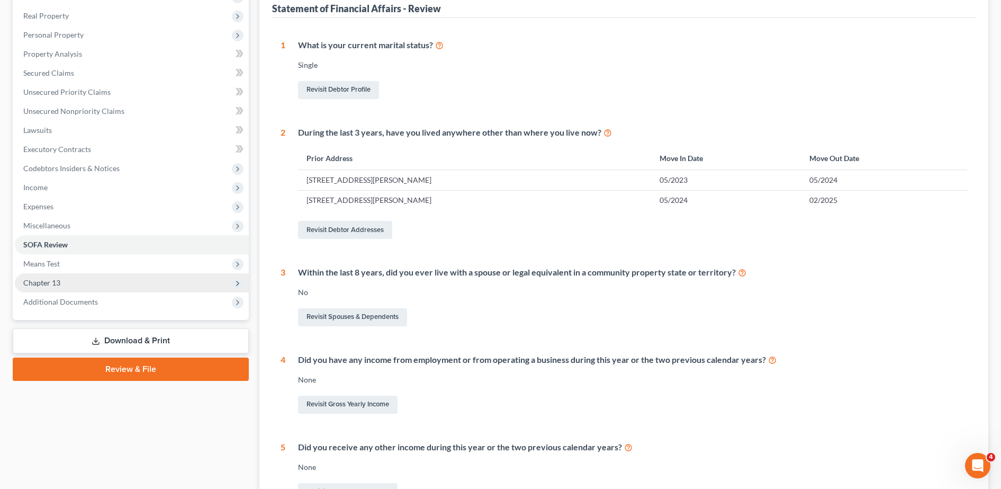
click at [86, 277] on span "Chapter 13" at bounding box center [132, 282] width 234 height 19
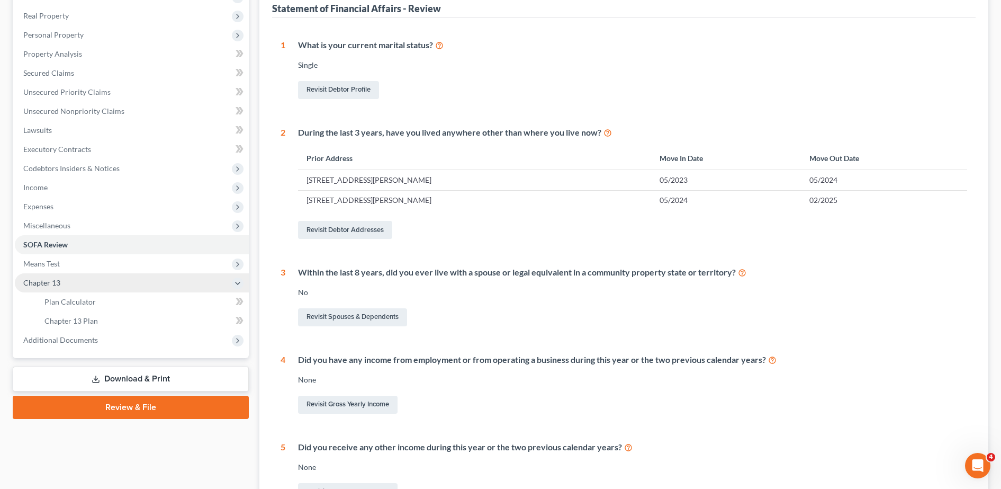
scroll to position [60, 0]
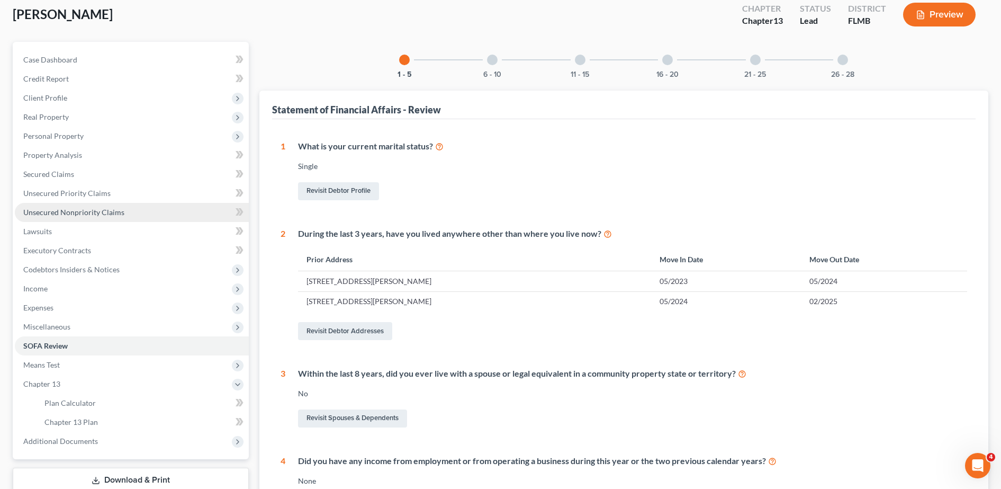
click at [87, 212] on span "Unsecured Nonpriority Claims" at bounding box center [73, 212] width 101 height 9
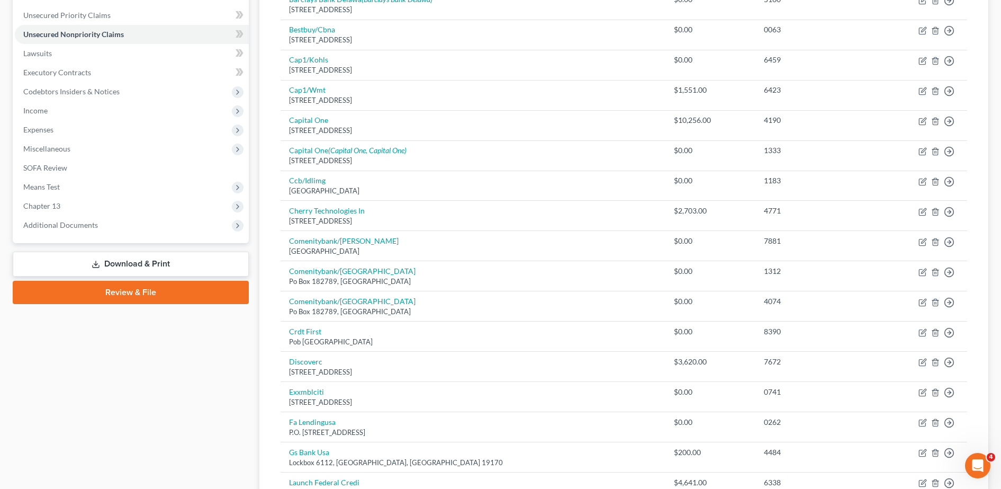
scroll to position [238, 0]
click at [84, 199] on span "Chapter 13" at bounding box center [132, 205] width 234 height 19
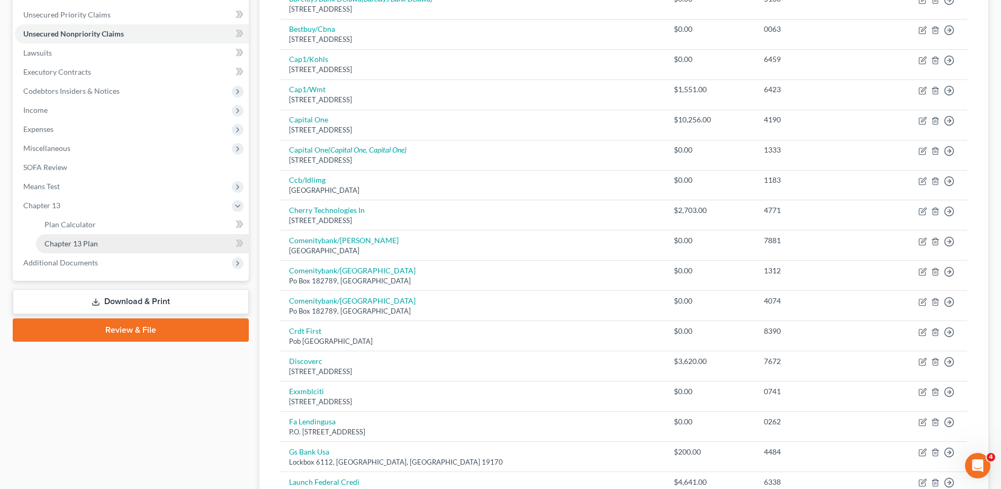
click at [84, 239] on span "Chapter 13 Plan" at bounding box center [70, 243] width 53 height 9
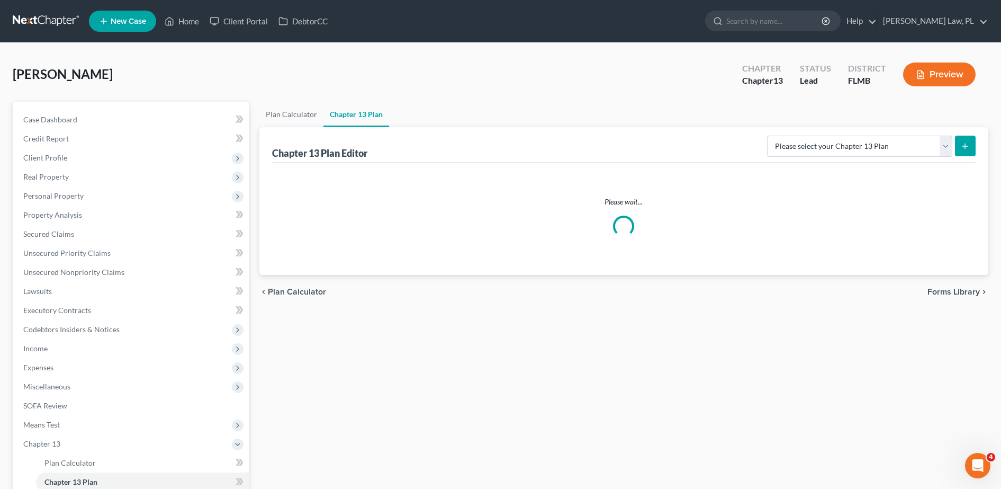
scroll to position [129, 0]
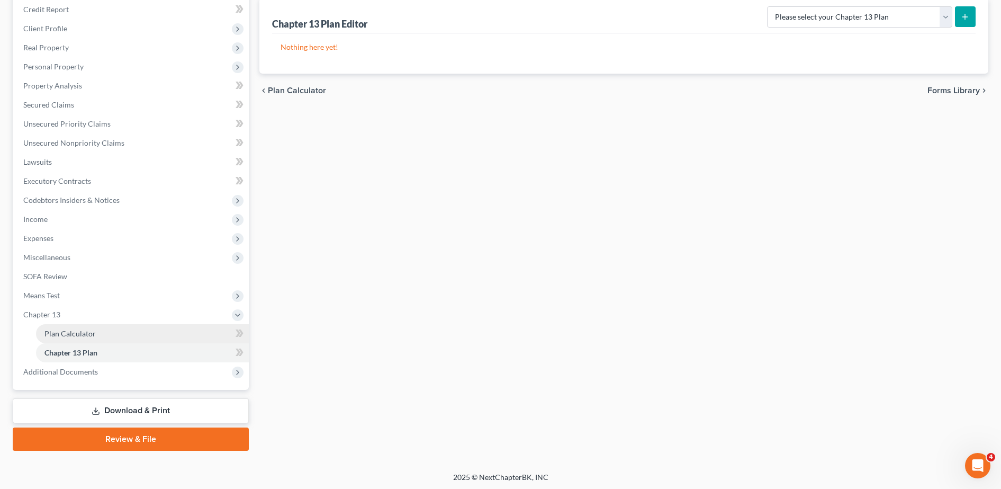
click at [72, 330] on span "Plan Calculator" at bounding box center [69, 333] width 51 height 9
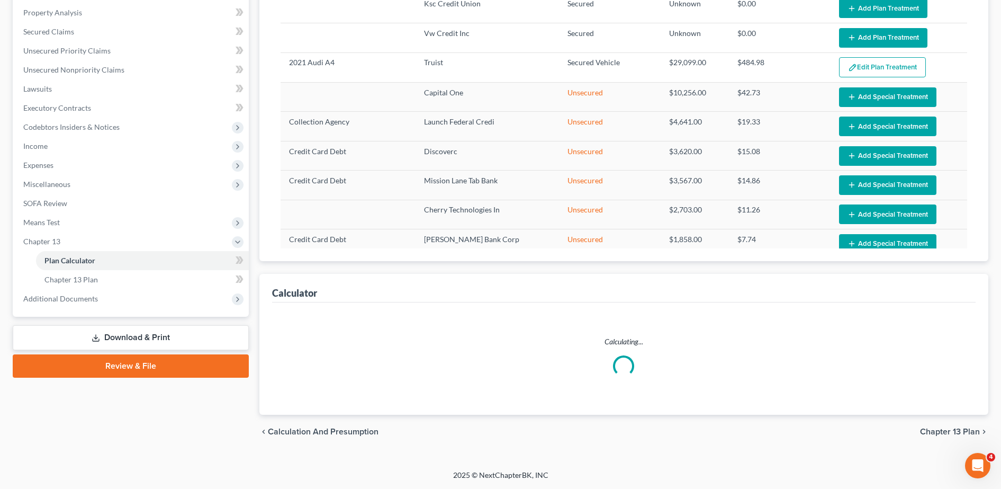
select select "59"
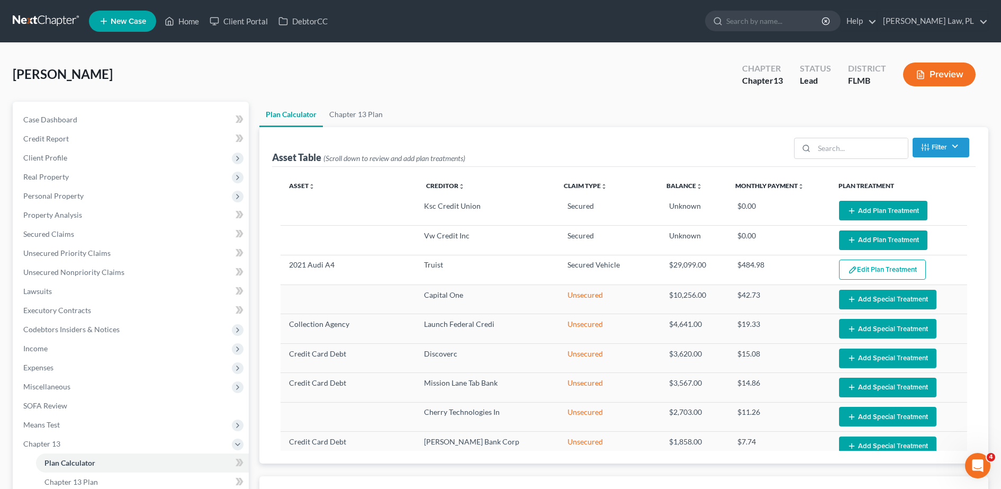
click at [470, 114] on ul "Plan Calculator Chapter 13 Plan" at bounding box center [623, 114] width 729 height 25
drag, startPoint x: 328, startPoint y: 159, endPoint x: 480, endPoint y: 163, distance: 151.5
click at [480, 163] on div "Asset Table (Scroll down to review and add plan treatments) Filter Claim Type F…" at bounding box center [624, 147] width 704 height 40
drag, startPoint x: 480, startPoint y: 163, endPoint x: 432, endPoint y: 131, distance: 57.0
click at [432, 131] on div "Asset Table (Scroll down to review and add plan treatments) Filter Claim Type F…" at bounding box center [624, 147] width 704 height 40
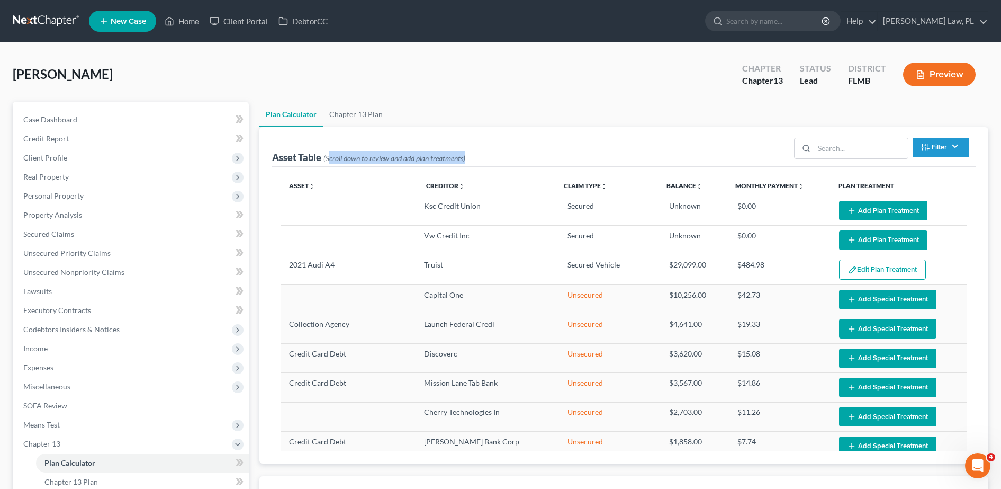
click at [375, 148] on div "Asset Table (Scroll down to review and add plan treatments) Filter Claim Type F…" at bounding box center [624, 147] width 704 height 40
drag, startPoint x: 267, startPoint y: 159, endPoint x: 484, endPoint y: 164, distance: 217.1
click at [484, 164] on div "Asset Table (Scroll down to review and add plan treatments) Filter Claim Type F…" at bounding box center [623, 295] width 729 height 336
drag, startPoint x: 484, startPoint y: 164, endPoint x: 475, endPoint y: 155, distance: 13.5
click at [475, 155] on div "Asset Table (Scroll down to review and add plan treatments) Filter Claim Type F…" at bounding box center [624, 147] width 704 height 40
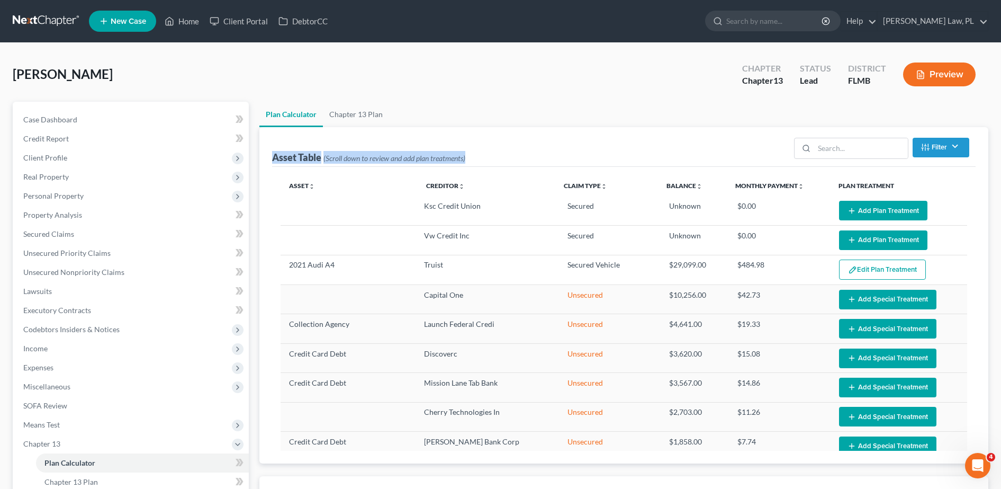
click at [440, 147] on div "Asset Table (Scroll down to review and add plan treatments) Filter Claim Type F…" at bounding box center [624, 147] width 704 height 40
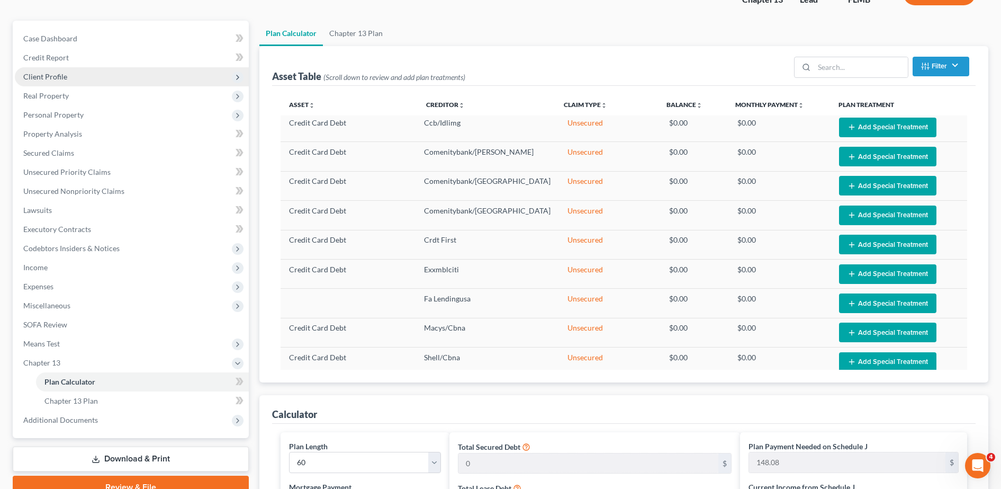
scroll to position [74, 0]
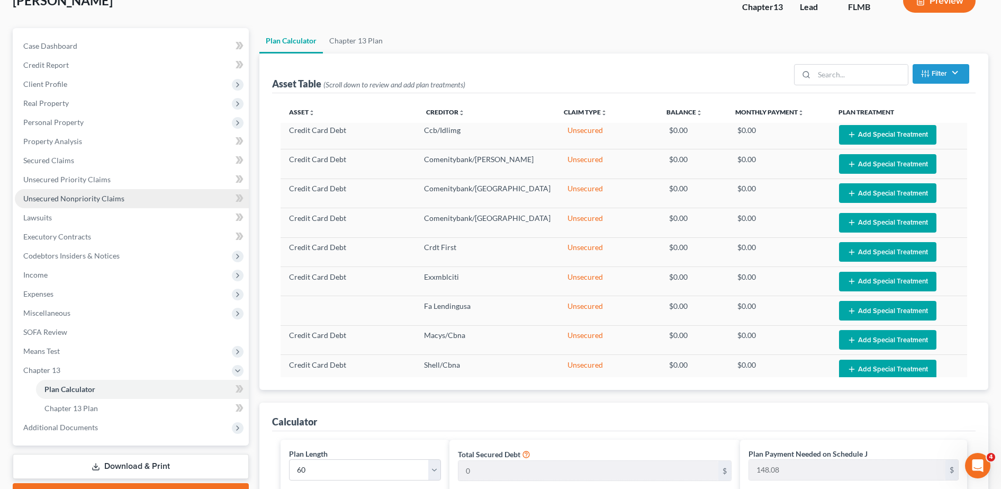
click at [81, 199] on span "Unsecured Nonpriority Claims" at bounding box center [73, 198] width 101 height 9
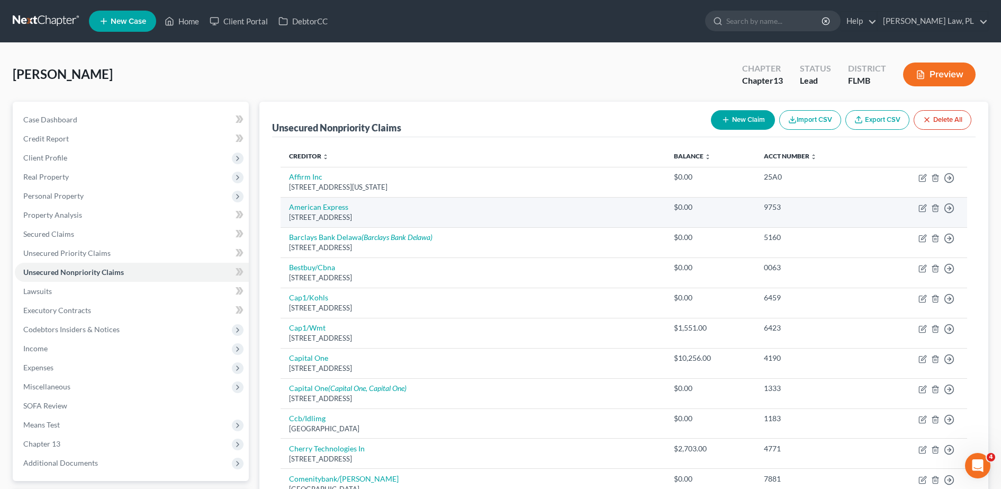
scroll to position [27, 0]
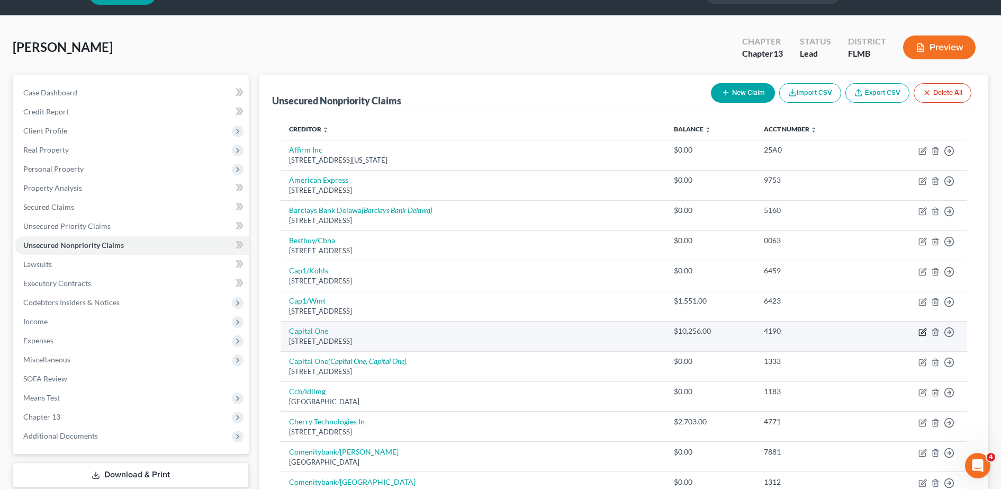
click at [921, 328] on icon "button" at bounding box center [923, 332] width 8 height 8
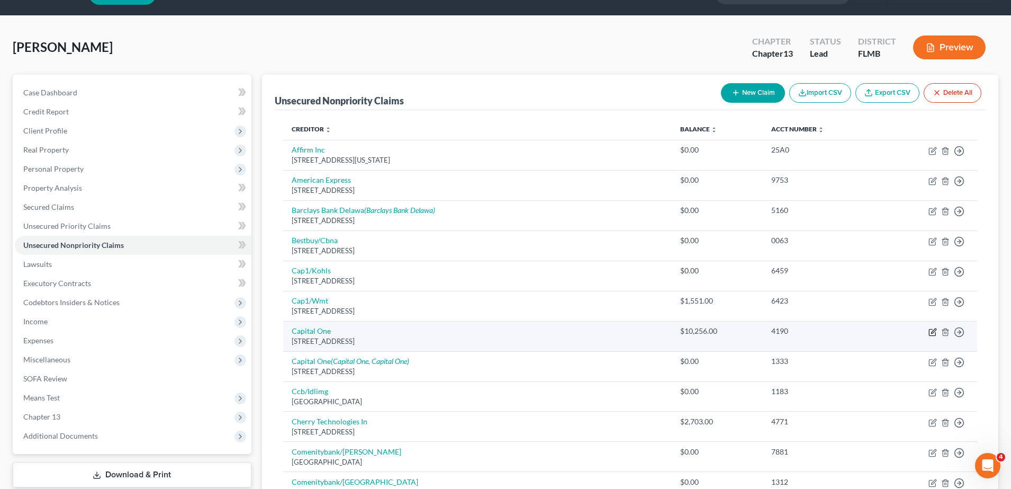
select select "46"
select select "0"
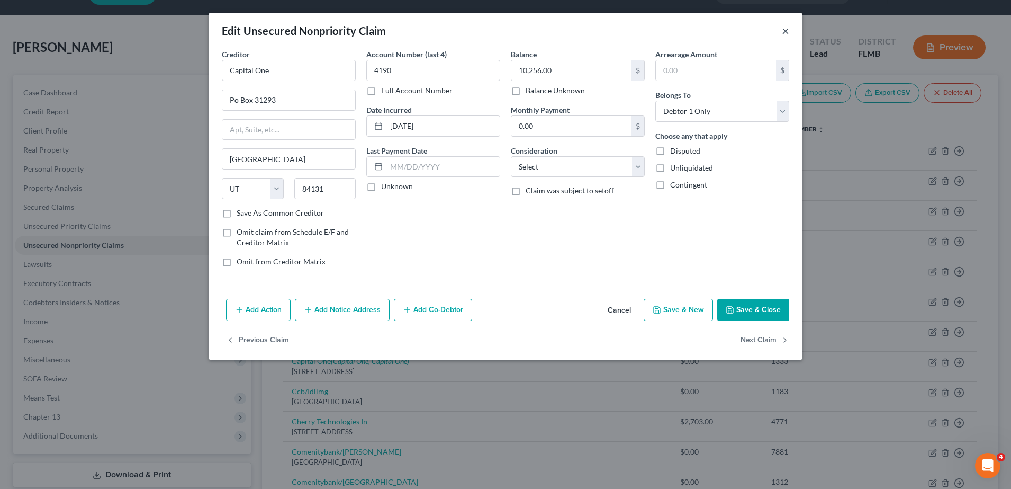
click at [785, 32] on button "×" at bounding box center [785, 30] width 7 height 13
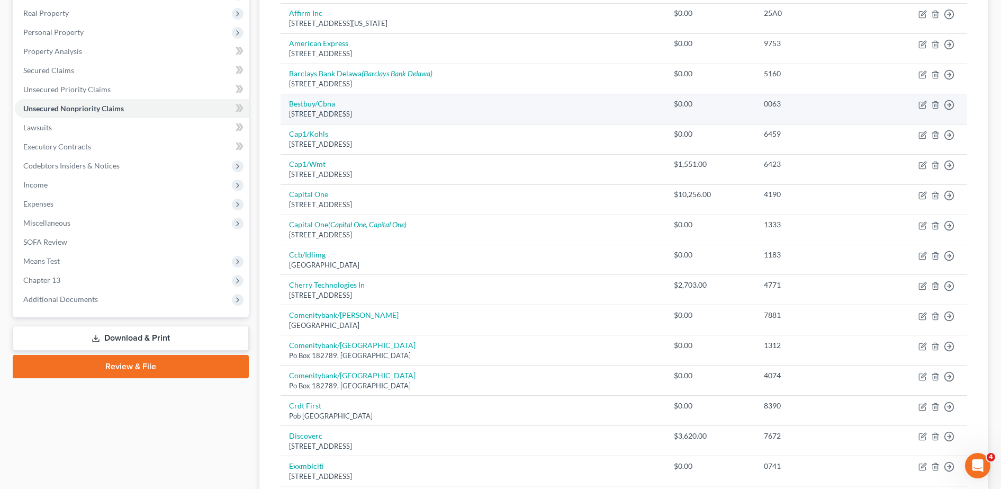
scroll to position [291, 0]
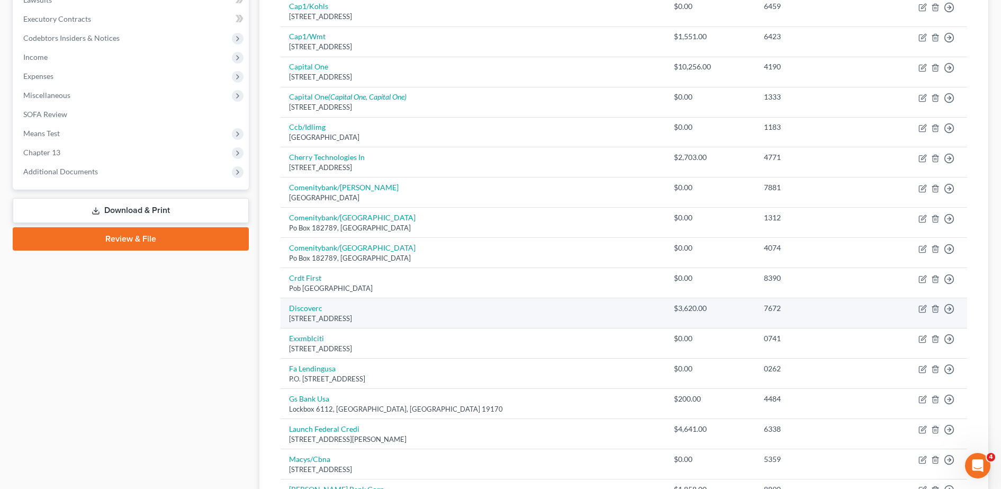
click at [928, 308] on td "Move to D Move to E Move to G Move to Notice Only" at bounding box center [919, 313] width 95 height 30
click at [921, 308] on icon "button" at bounding box center [923, 308] width 8 height 8
select select "46"
select select "2"
select select "0"
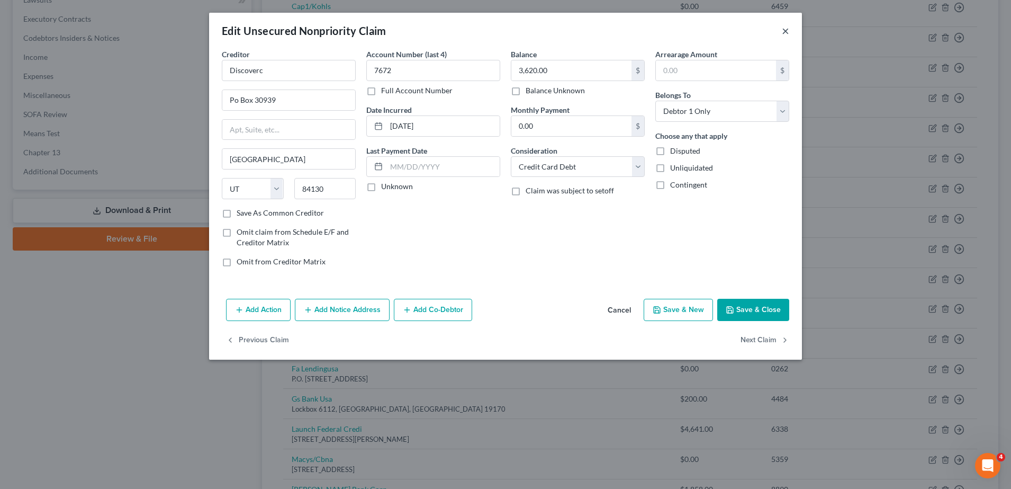
click at [787, 32] on button "×" at bounding box center [785, 30] width 7 height 13
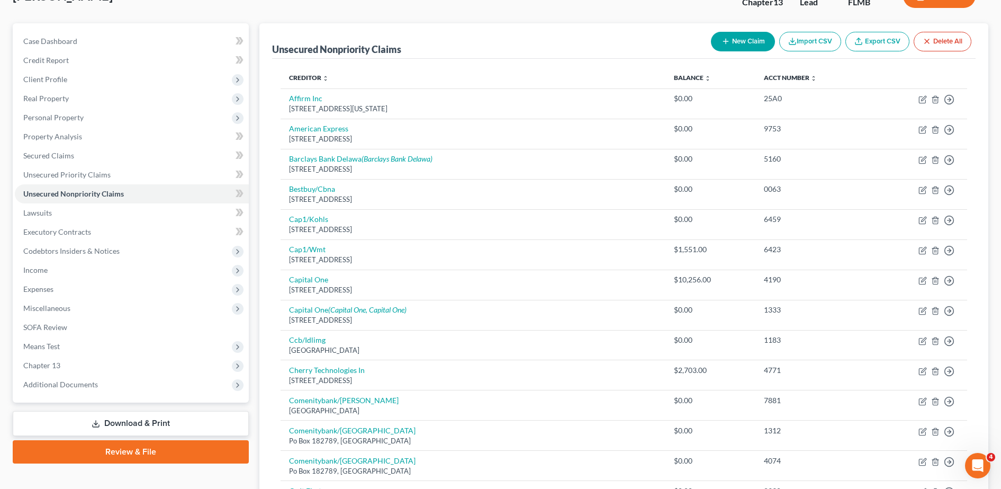
scroll to position [0, 0]
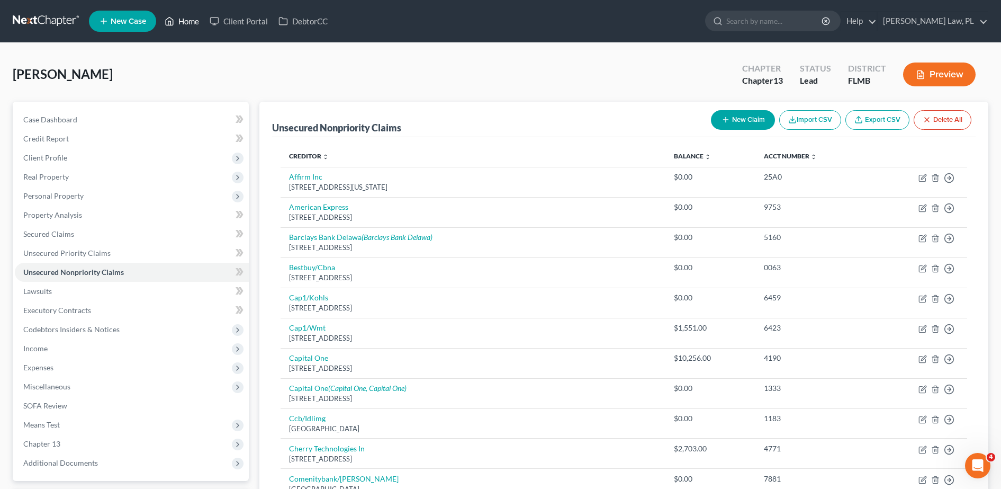
click at [190, 24] on link "Home" at bounding box center [181, 21] width 45 height 19
